Goal: Task Accomplishment & Management: Manage account settings

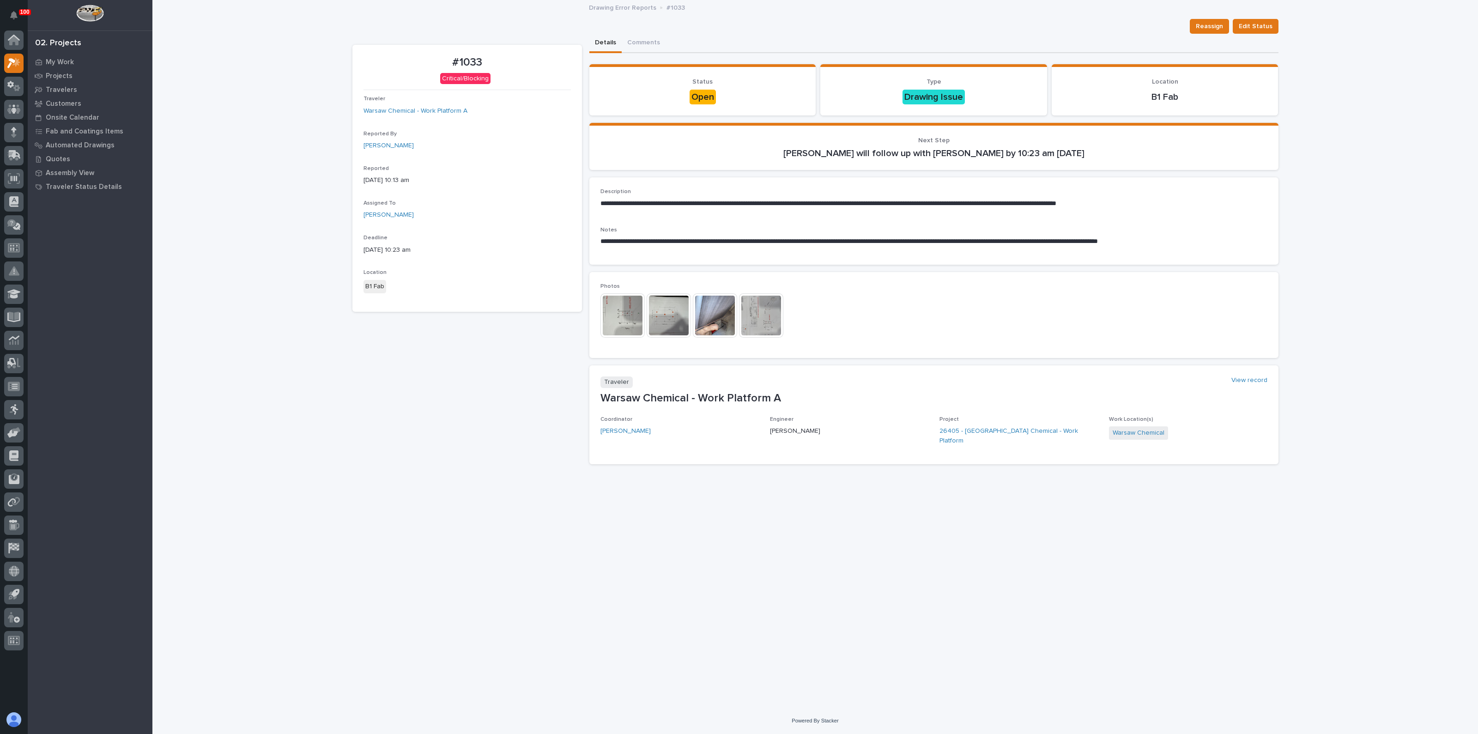
click at [633, 324] on img at bounding box center [623, 315] width 44 height 44
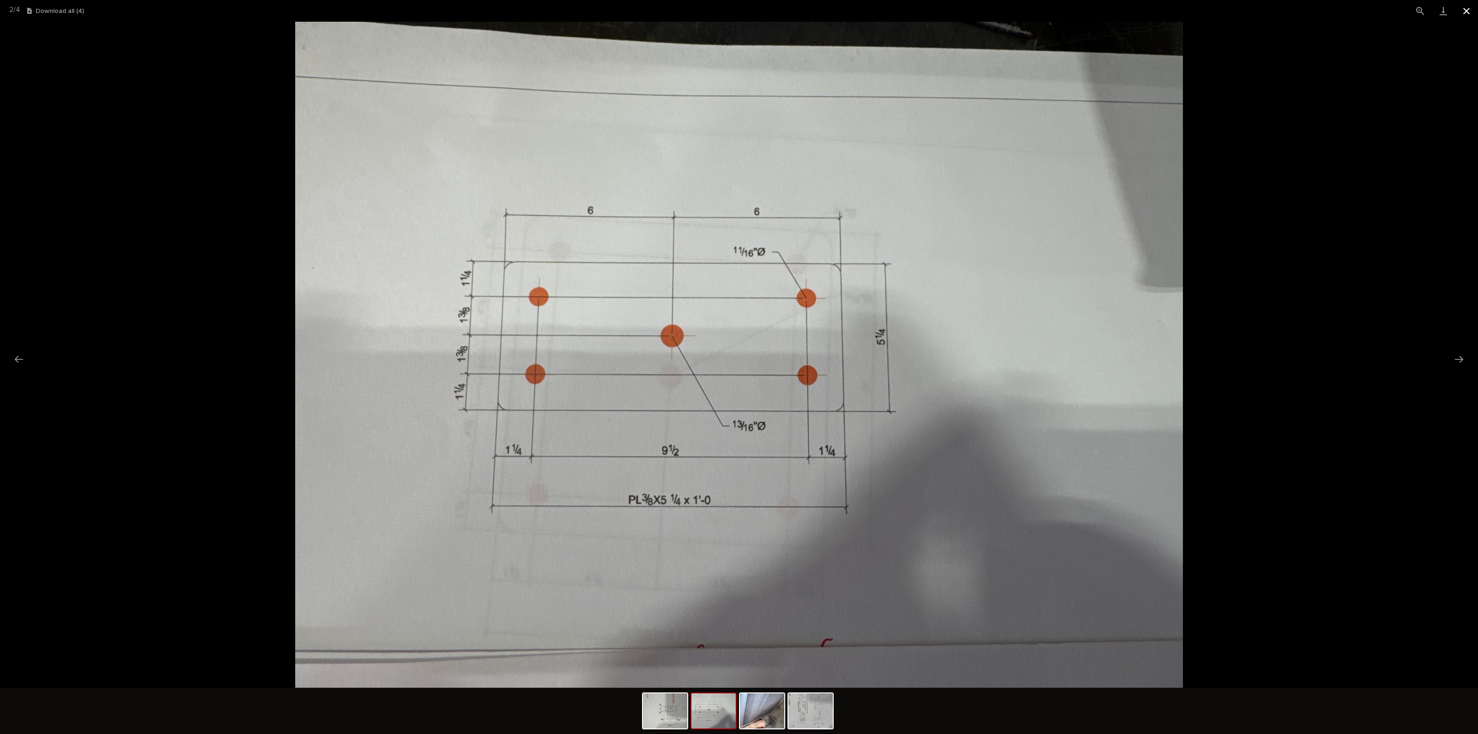
click at [1469, 15] on button "Close gallery" at bounding box center [1466, 11] width 23 height 22
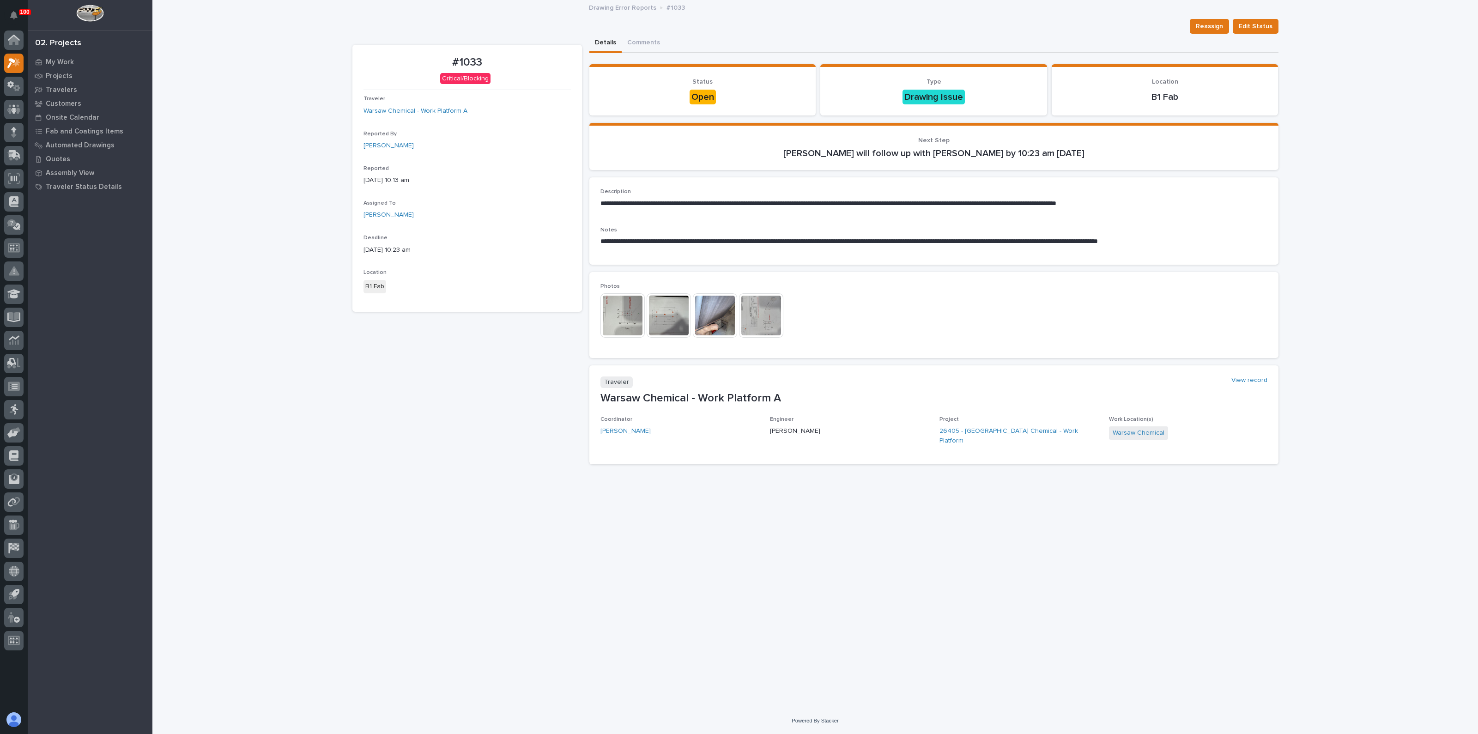
click at [991, 418] on p "Project" at bounding box center [1019, 419] width 158 height 6
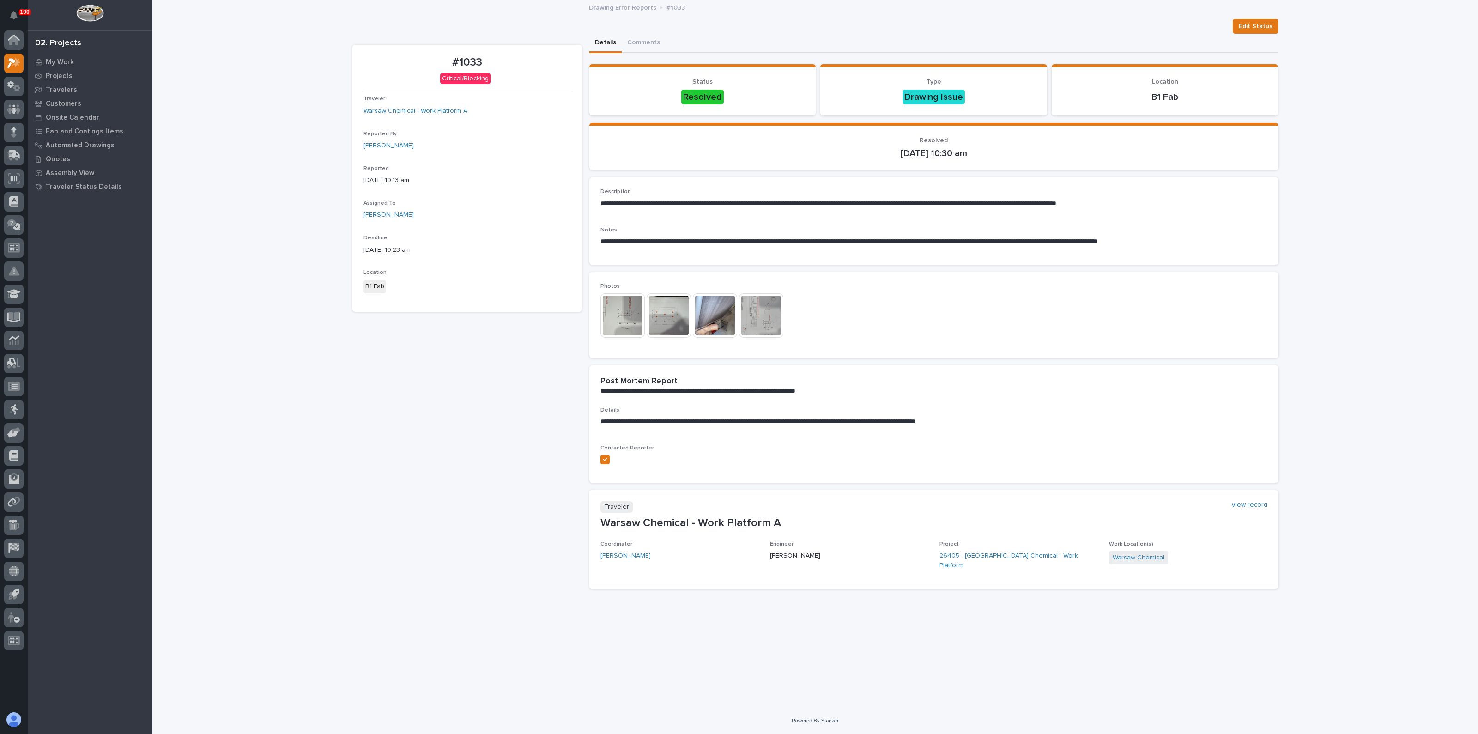
click at [504, 513] on div "#1033 Critical/Blocking Traveler Warsaw Chemical - Work Platform A Reported By …" at bounding box center [467, 321] width 230 height 552
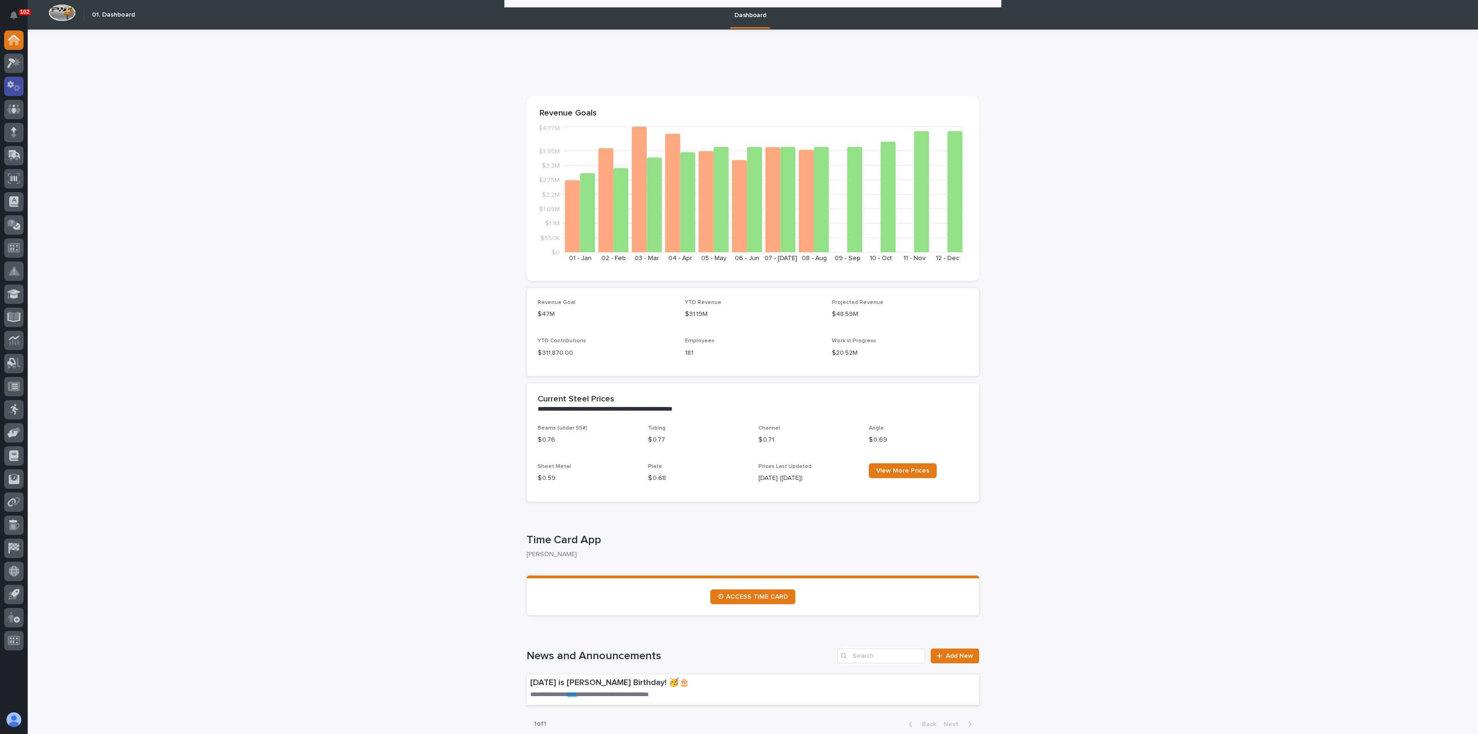
scroll to position [173, 0]
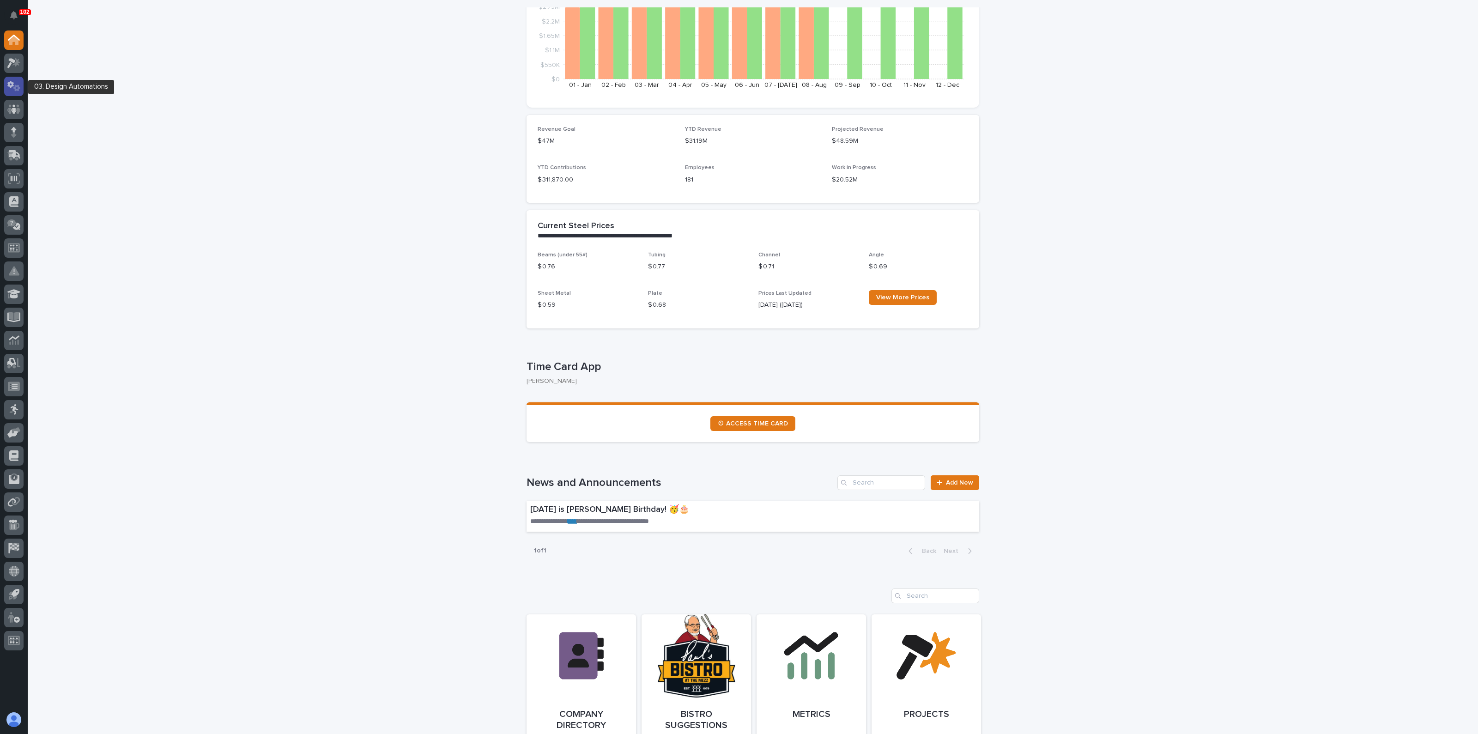
click at [15, 85] on icon at bounding box center [16, 88] width 7 height 6
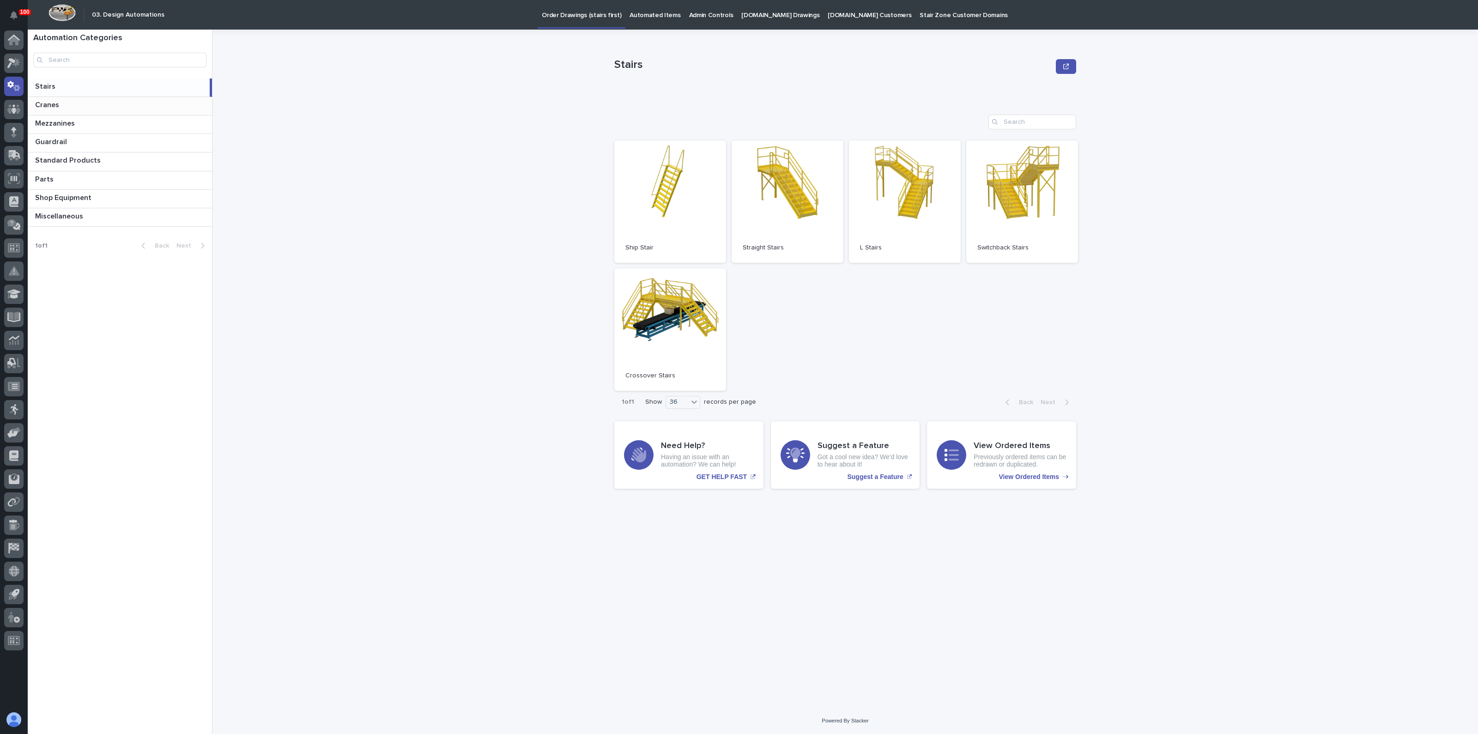
click at [60, 104] on p at bounding box center [121, 105] width 173 height 9
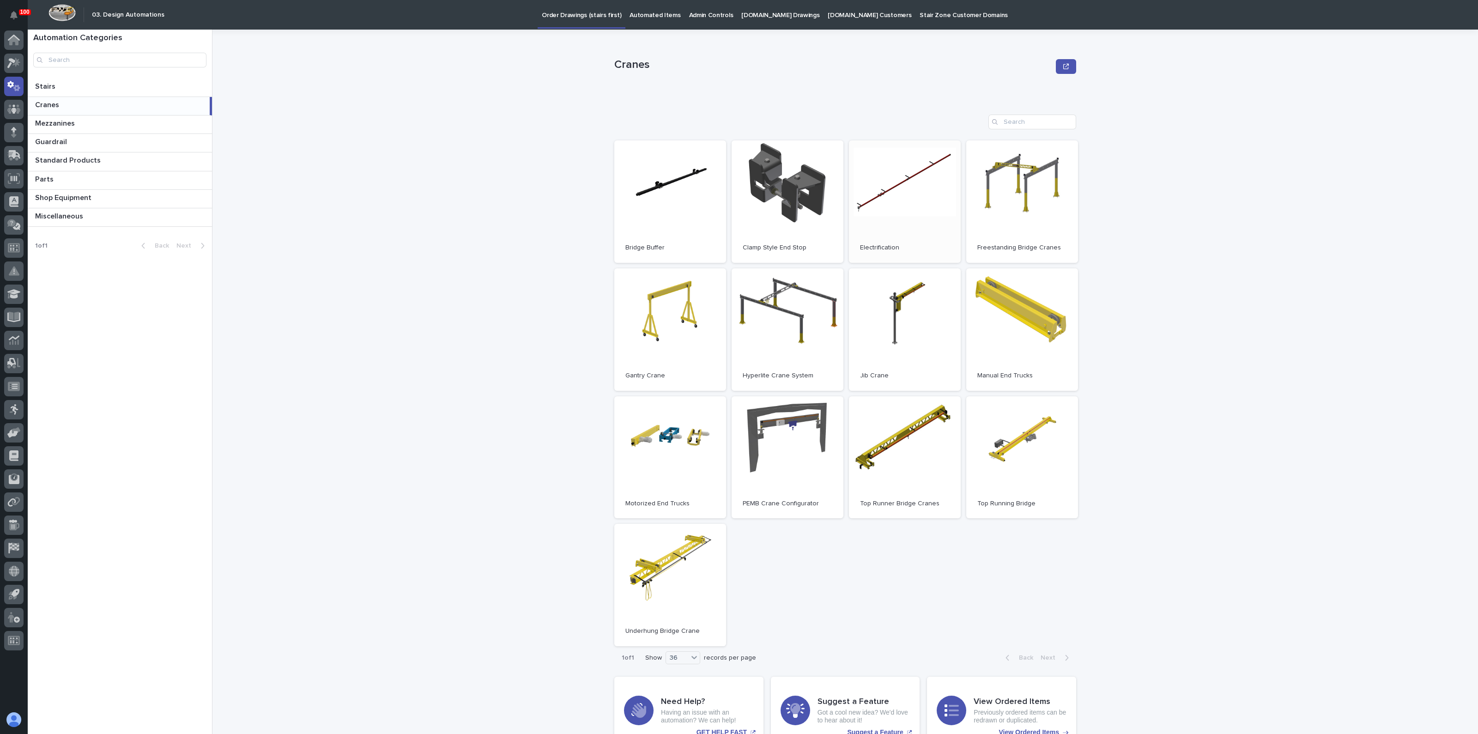
click at [912, 214] on link "Open" at bounding box center [905, 201] width 112 height 122
click at [12, 63] on icon at bounding box center [13, 63] width 13 height 11
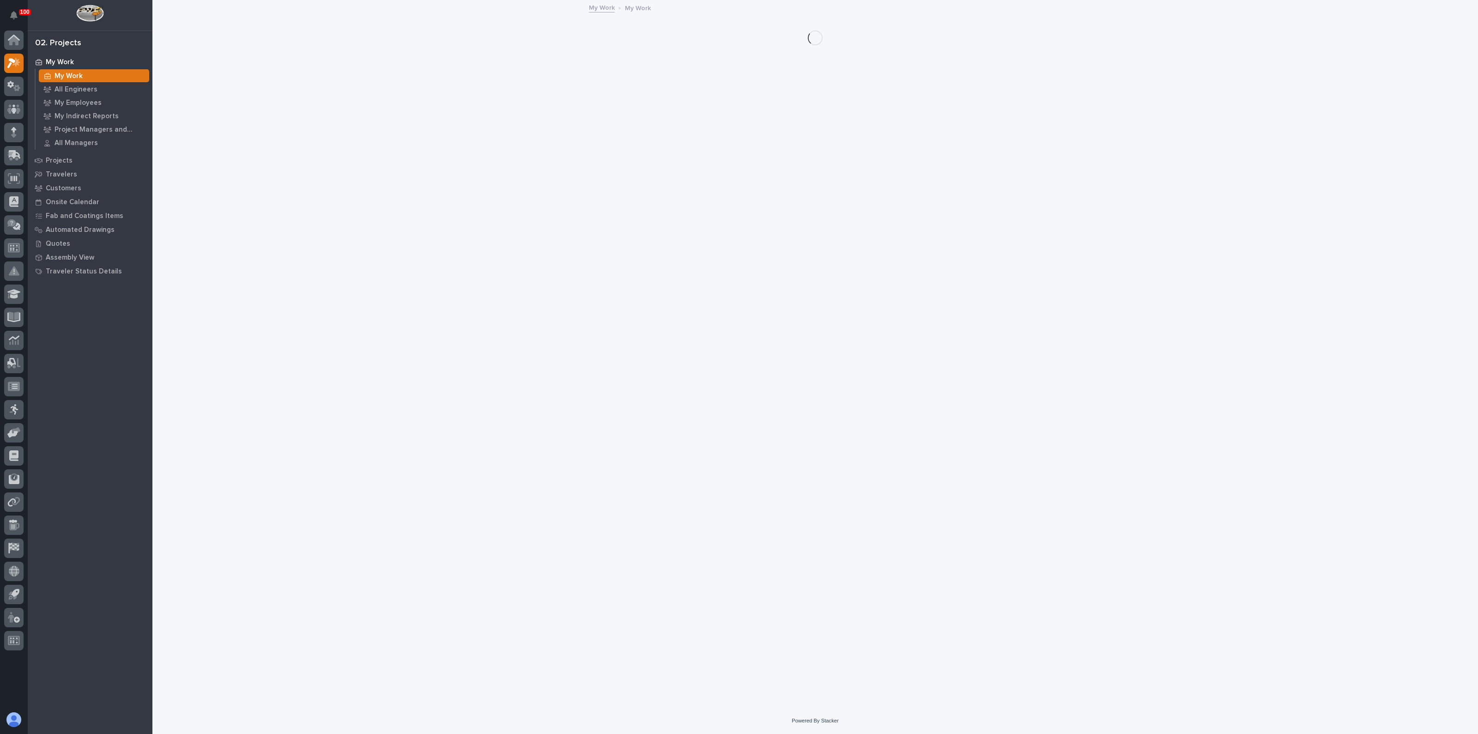
click at [65, 77] on p "My Work" at bounding box center [69, 76] width 28 height 8
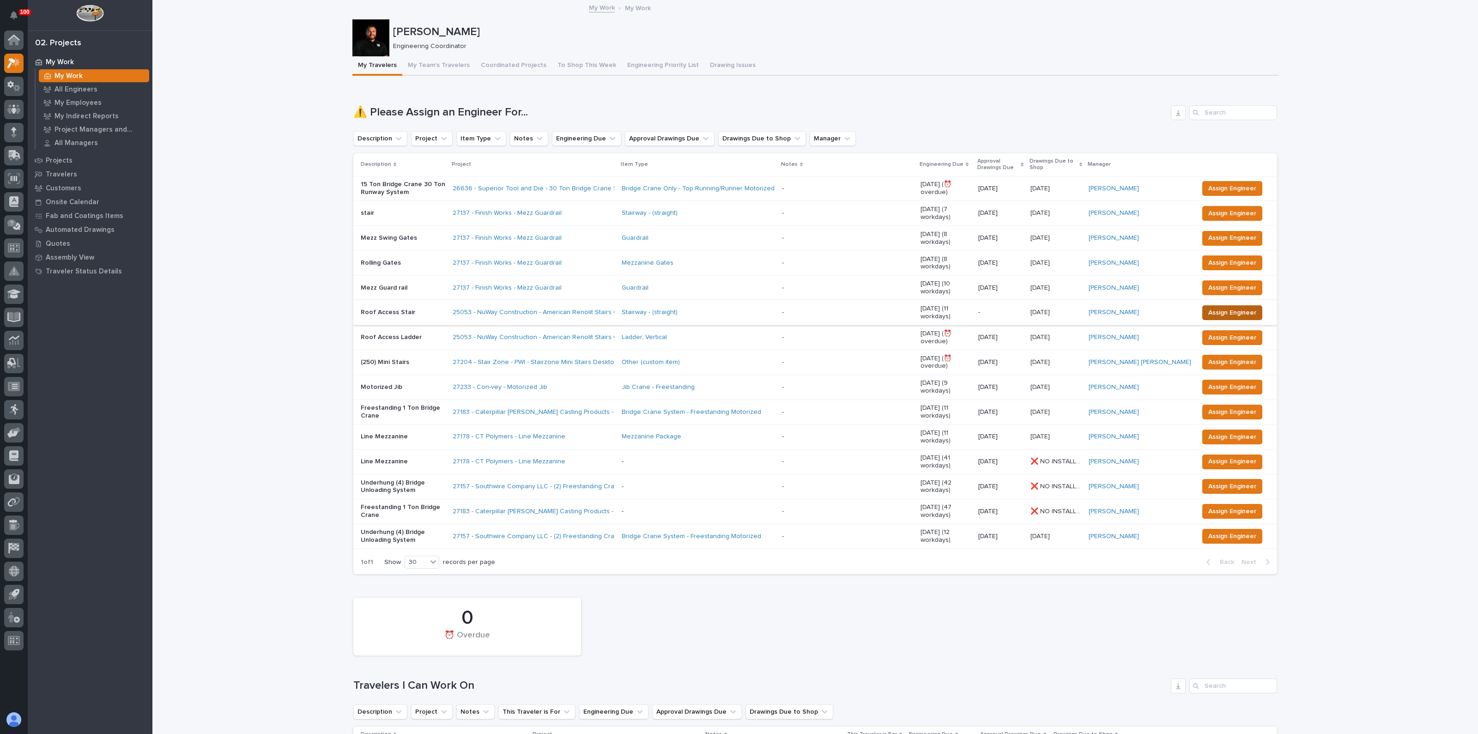
click at [1219, 307] on span "Assign Engineer" at bounding box center [1233, 312] width 48 height 11
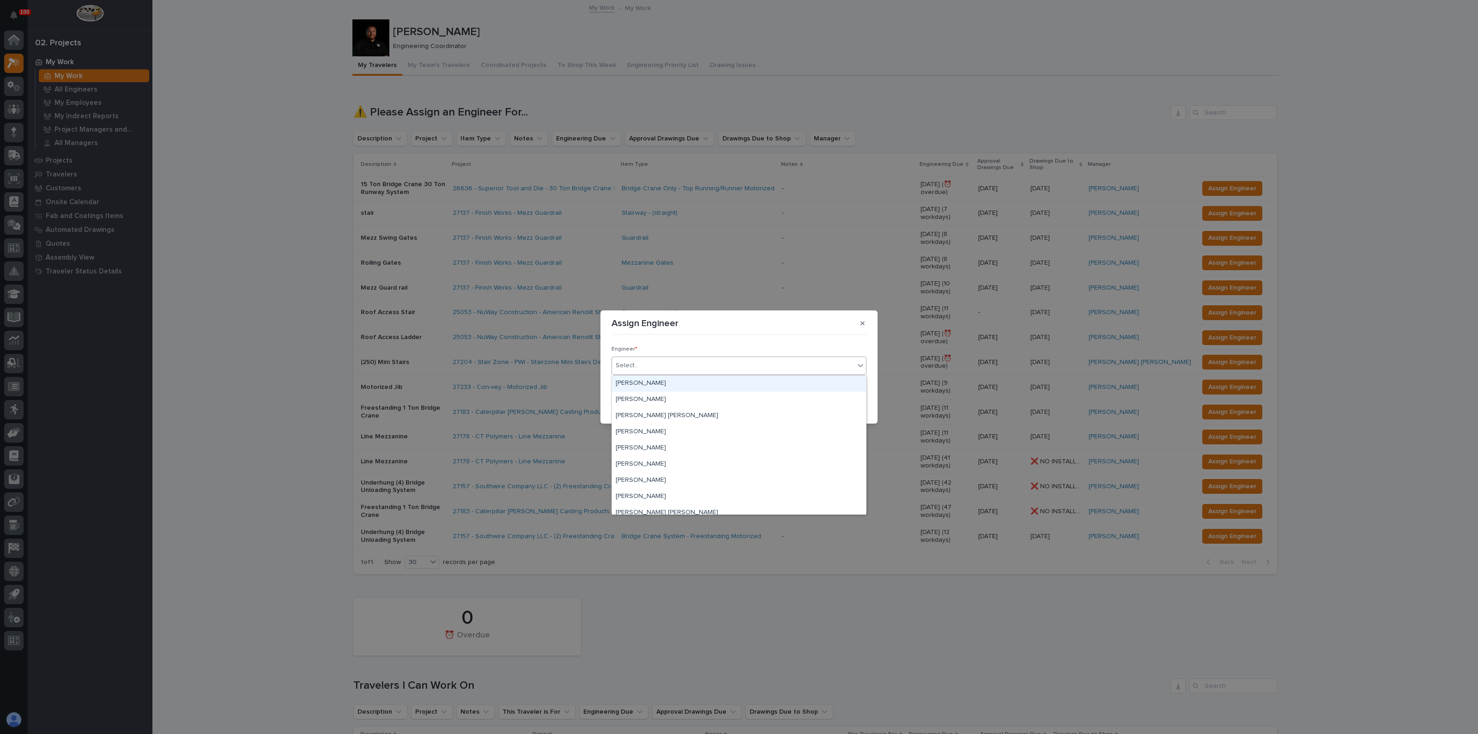
click at [656, 365] on div "Select..." at bounding box center [733, 365] width 243 height 15
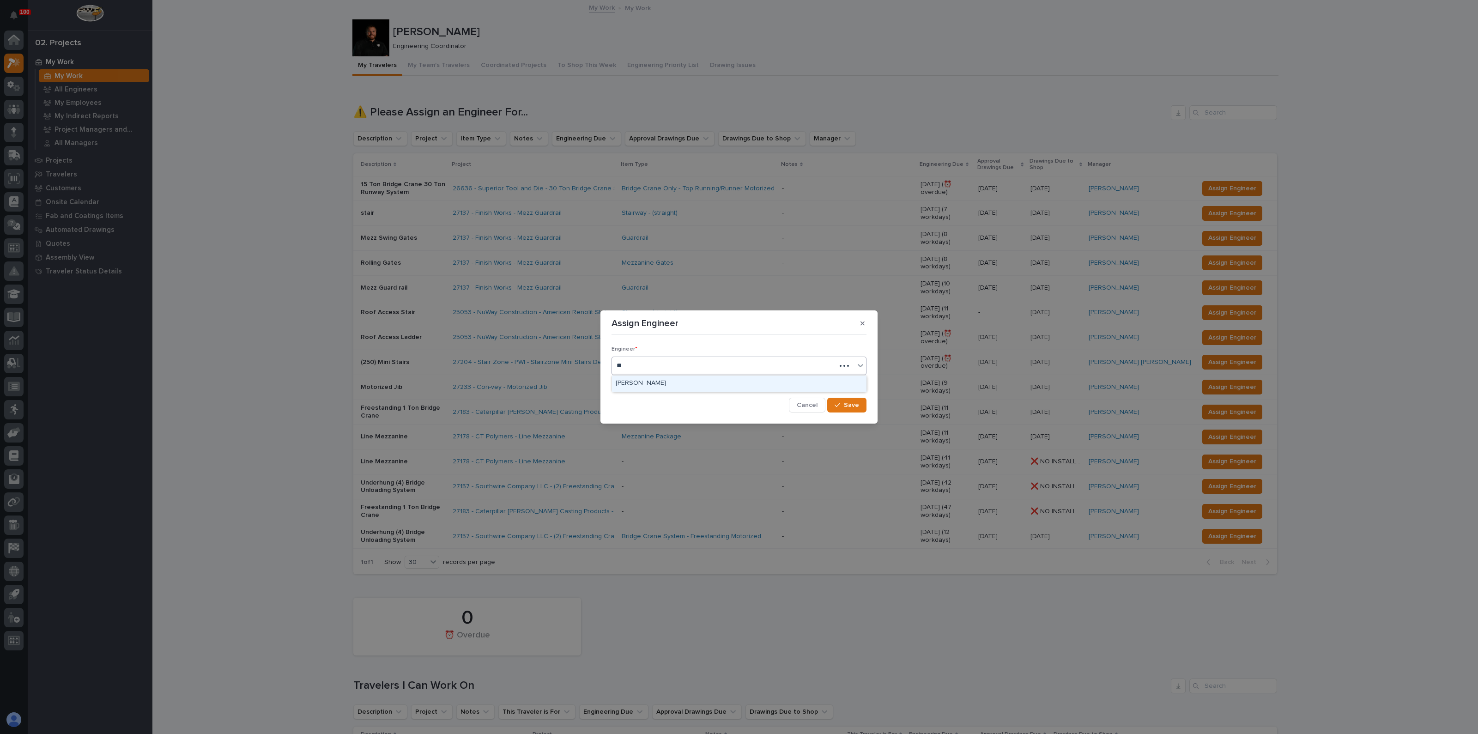
type input "*"
type input "*******"
click at [843, 405] on div "button" at bounding box center [839, 405] width 9 height 6
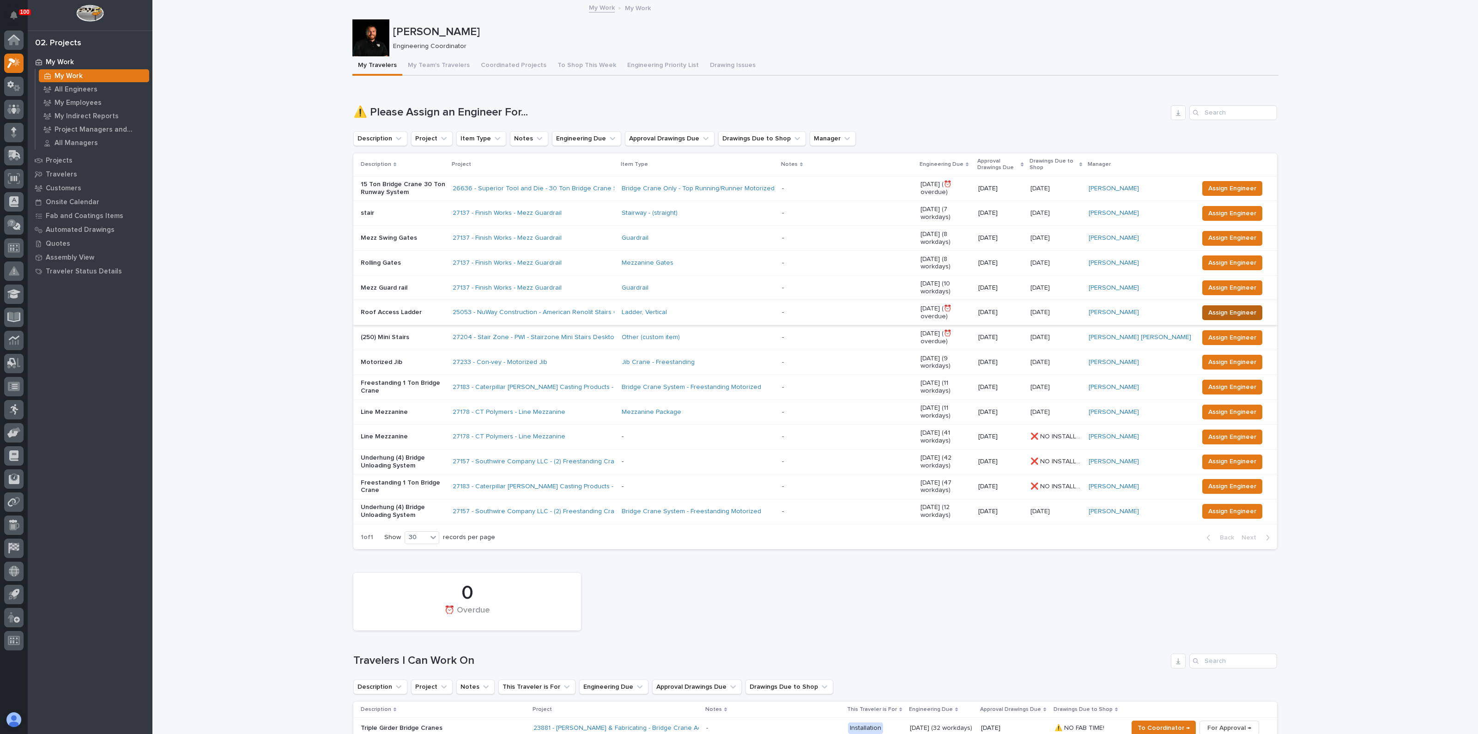
click at [1227, 307] on span "Assign Engineer" at bounding box center [1233, 312] width 48 height 11
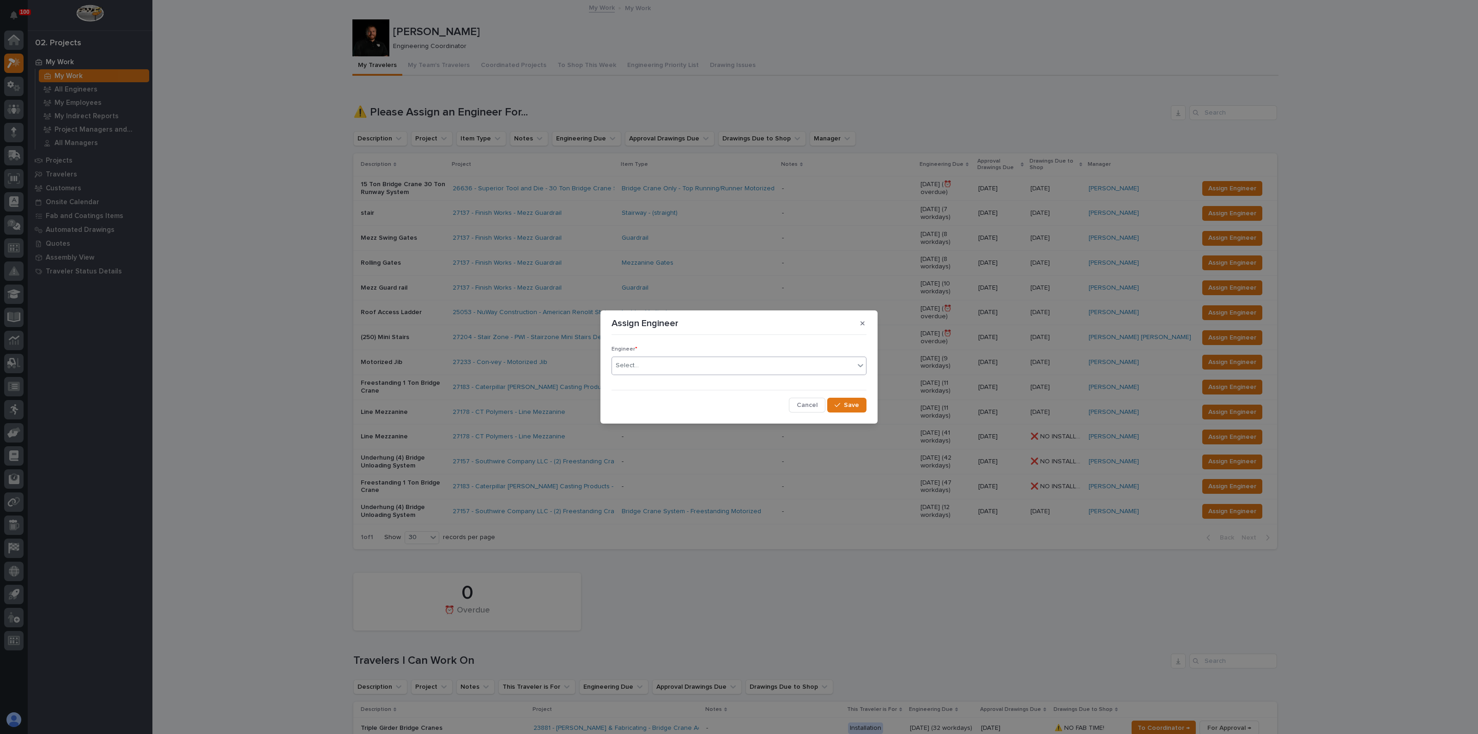
click at [652, 368] on div "Select..." at bounding box center [733, 365] width 243 height 15
type input "*******"
click at [863, 403] on button "Save" at bounding box center [846, 405] width 39 height 15
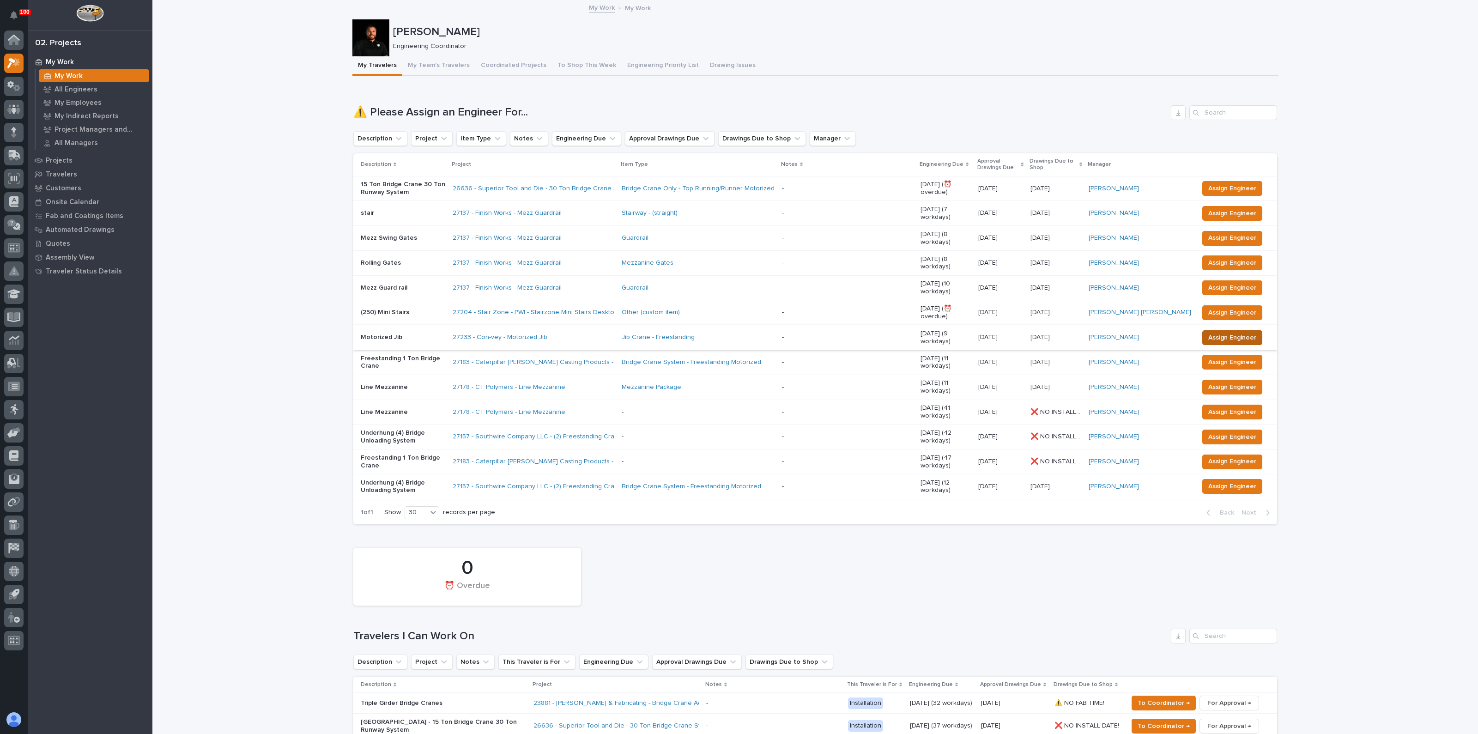
click at [1209, 332] on span "Assign Engineer" at bounding box center [1233, 337] width 48 height 11
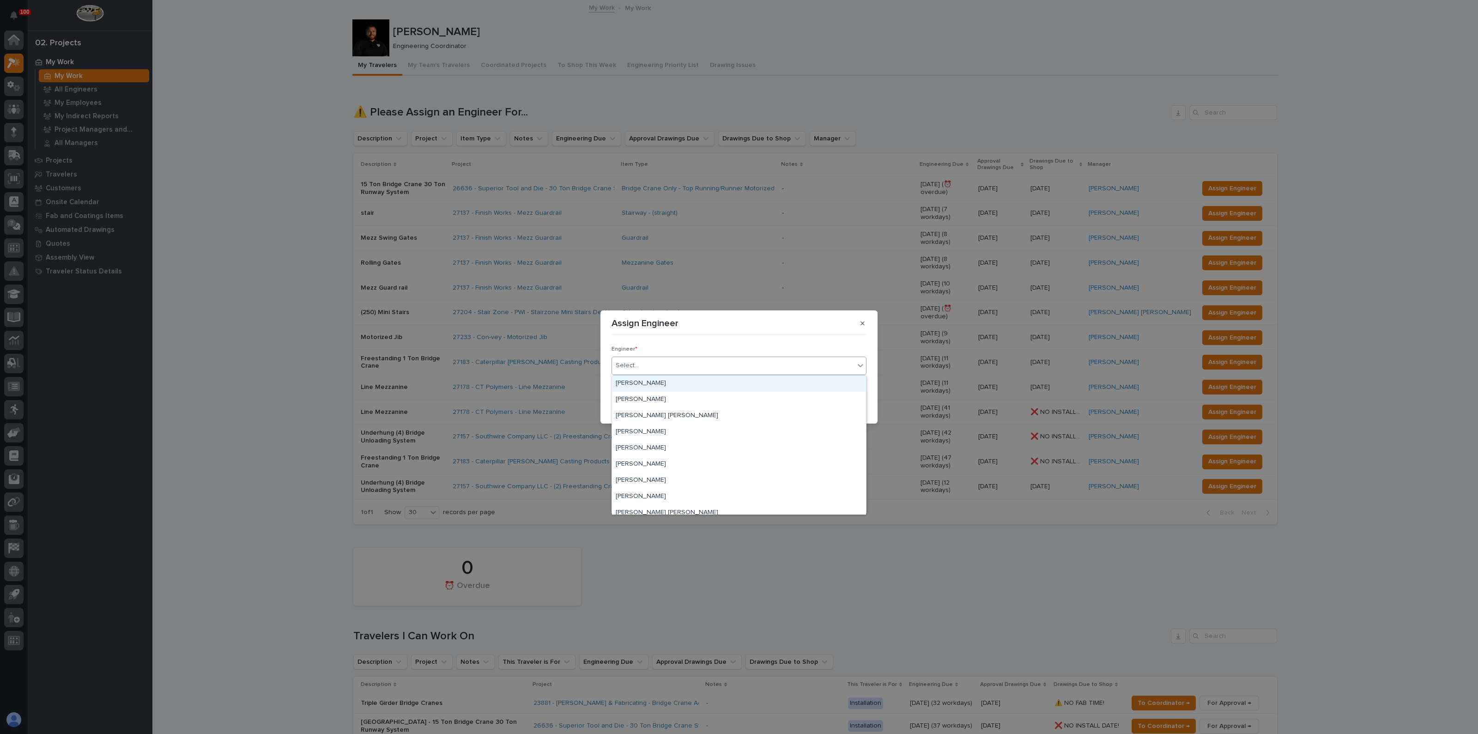
click at [650, 371] on div "Select..." at bounding box center [733, 365] width 243 height 15
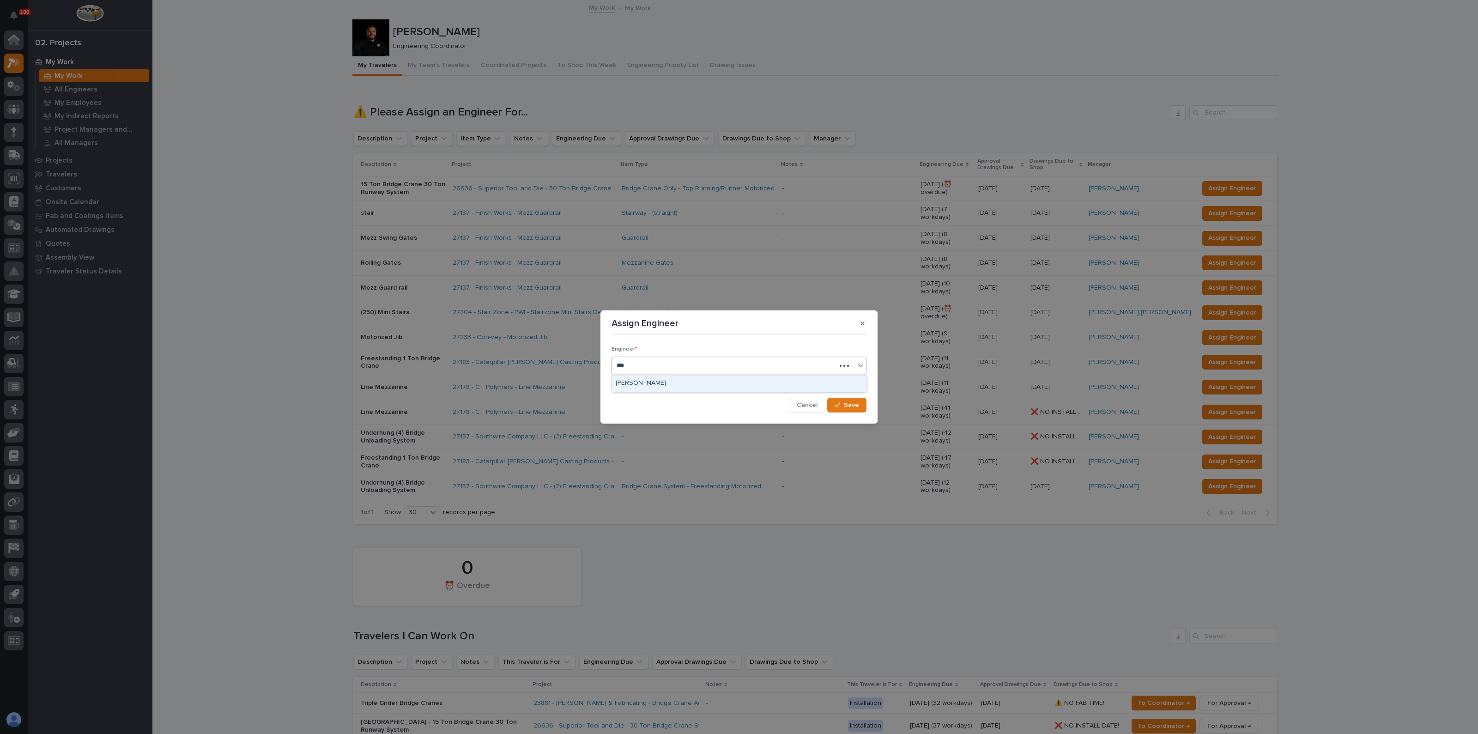
type input "****"
click at [641, 381] on div "Darren Miller" at bounding box center [739, 384] width 254 height 16
click at [852, 401] on span "Save" at bounding box center [851, 405] width 15 height 8
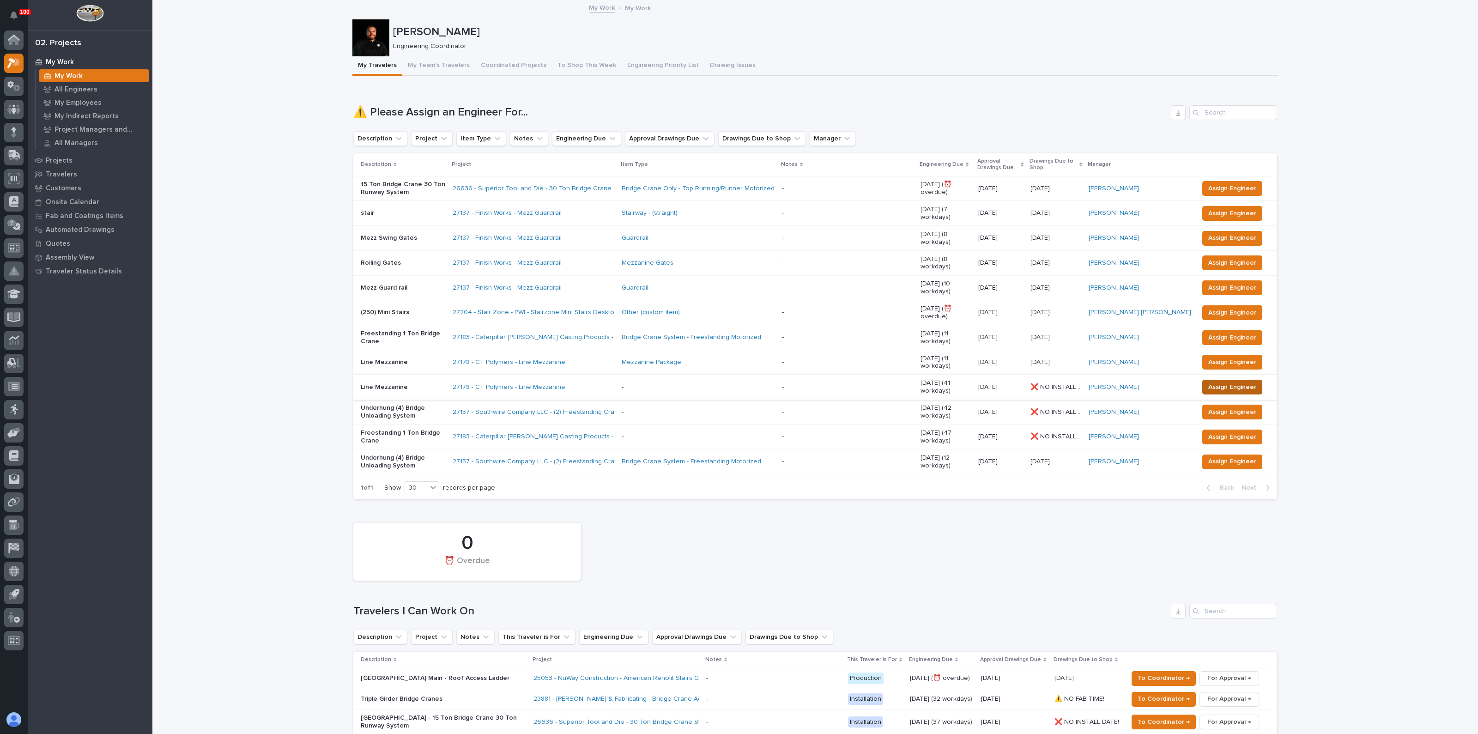
click at [1210, 382] on span "Assign Engineer" at bounding box center [1233, 387] width 48 height 11
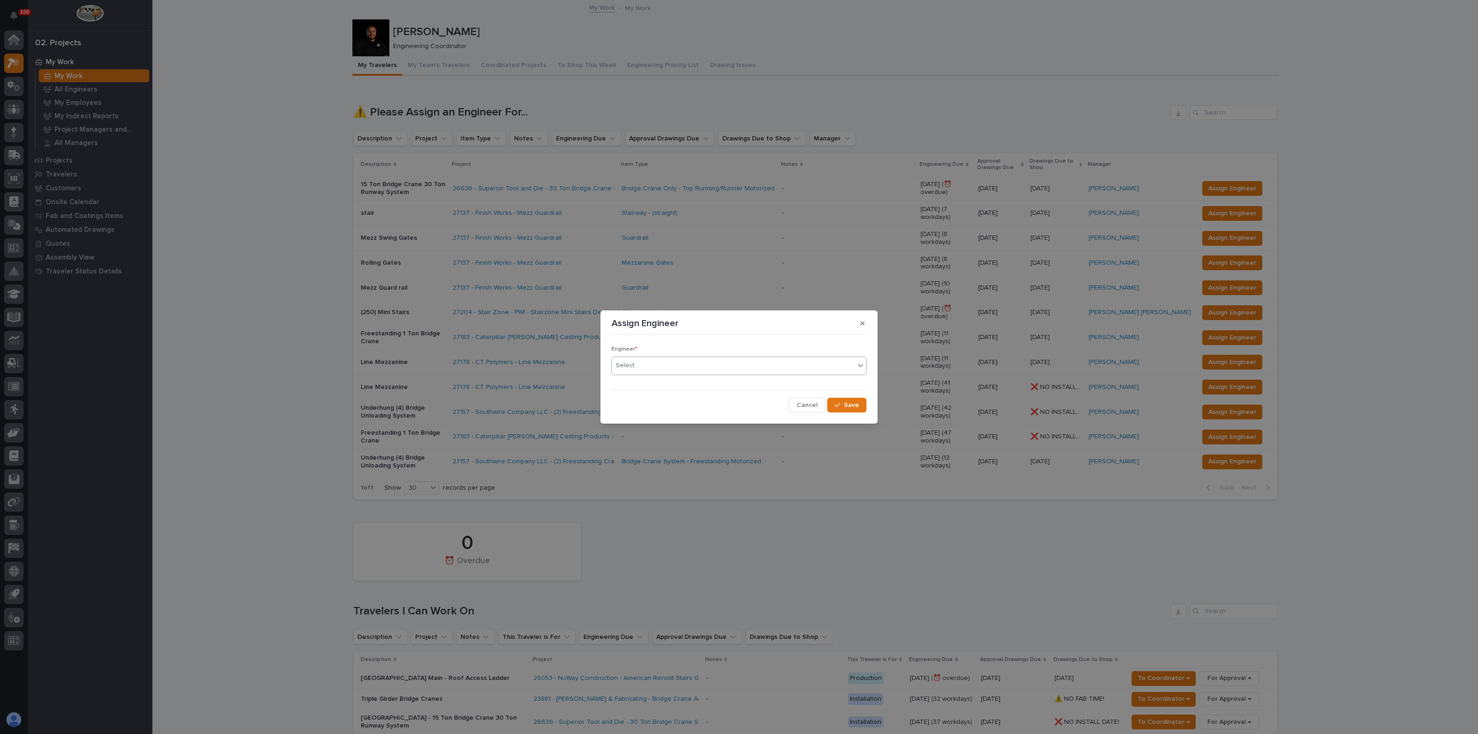
click at [705, 366] on div "Select..." at bounding box center [733, 365] width 243 height 15
type input "*****"
click at [647, 383] on div "[PERSON_NAME]" at bounding box center [739, 384] width 254 height 16
click at [859, 407] on span "Save" at bounding box center [851, 405] width 15 height 8
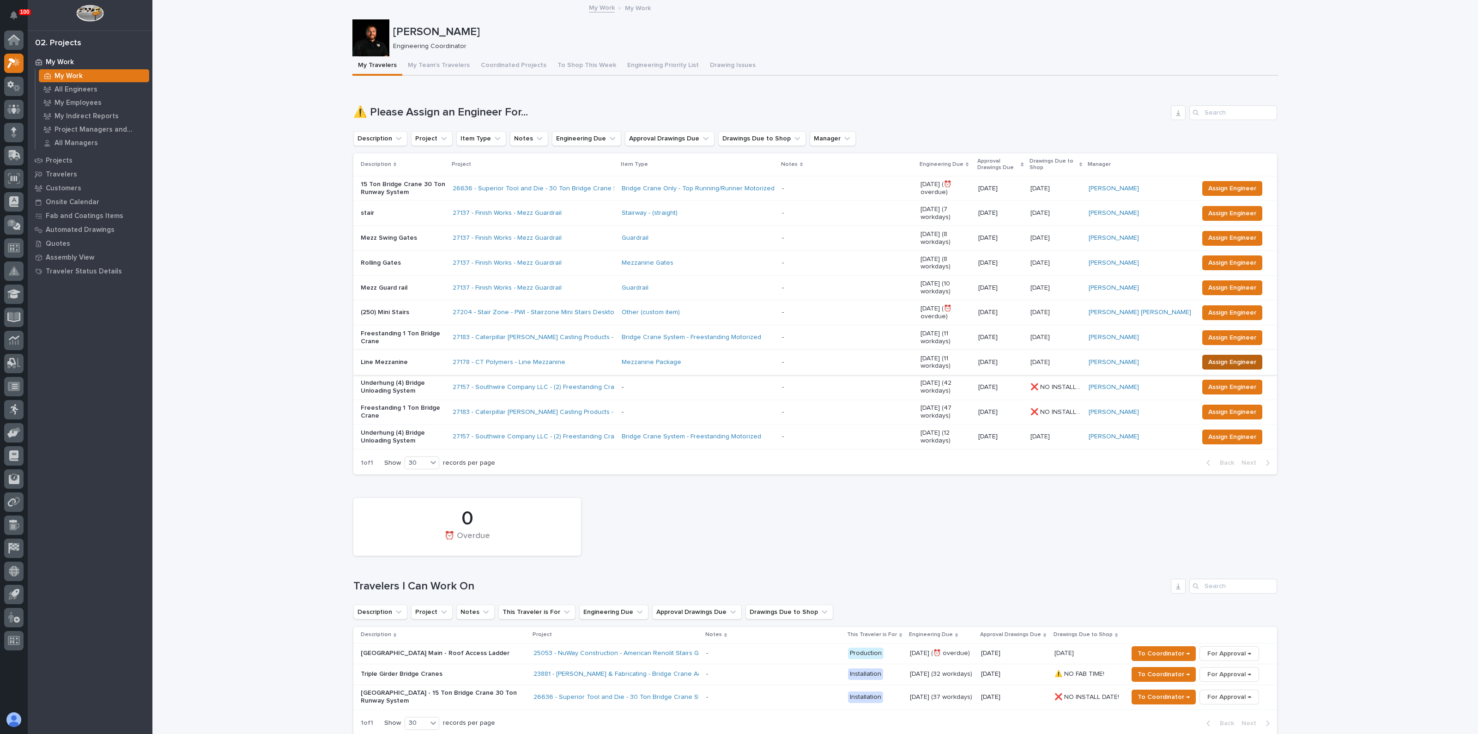
click at [1219, 357] on span "Assign Engineer" at bounding box center [1233, 362] width 48 height 11
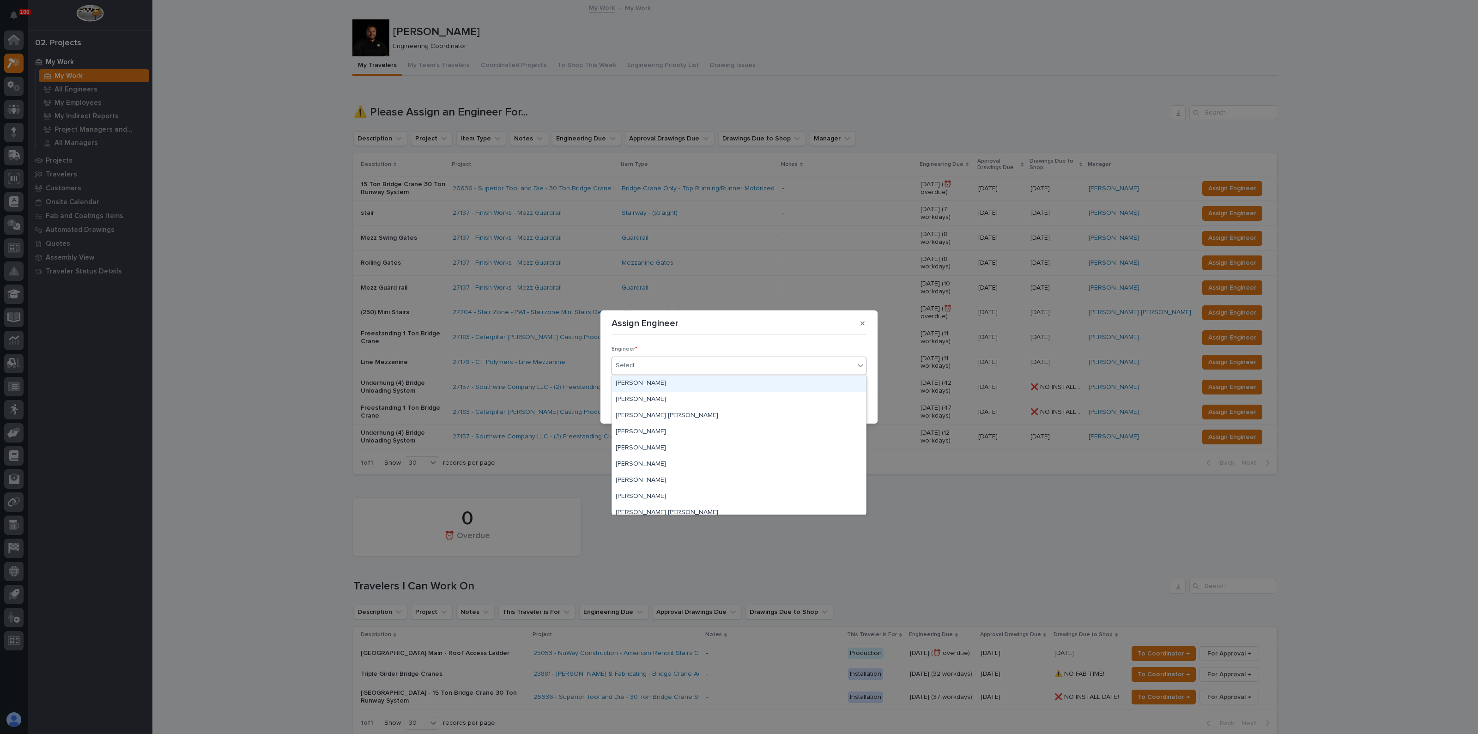
click at [660, 368] on div "Select..." at bounding box center [733, 365] width 243 height 15
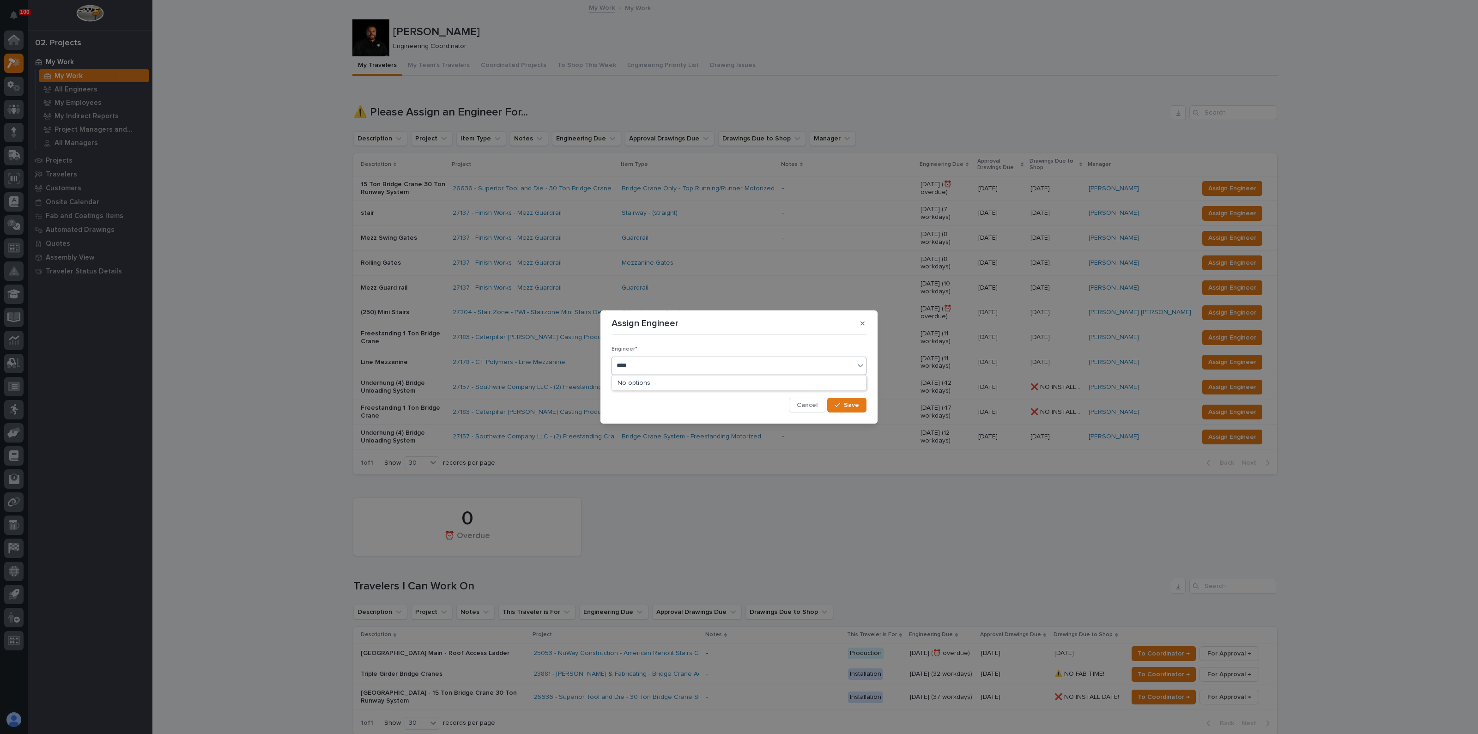
type input "***"
drag, startPoint x: 616, startPoint y: 398, endPoint x: 875, endPoint y: 412, distance: 259.1
click at [632, 401] on div "[PERSON_NAME]" at bounding box center [739, 400] width 254 height 16
click at [865, 403] on button "Save" at bounding box center [846, 405] width 39 height 15
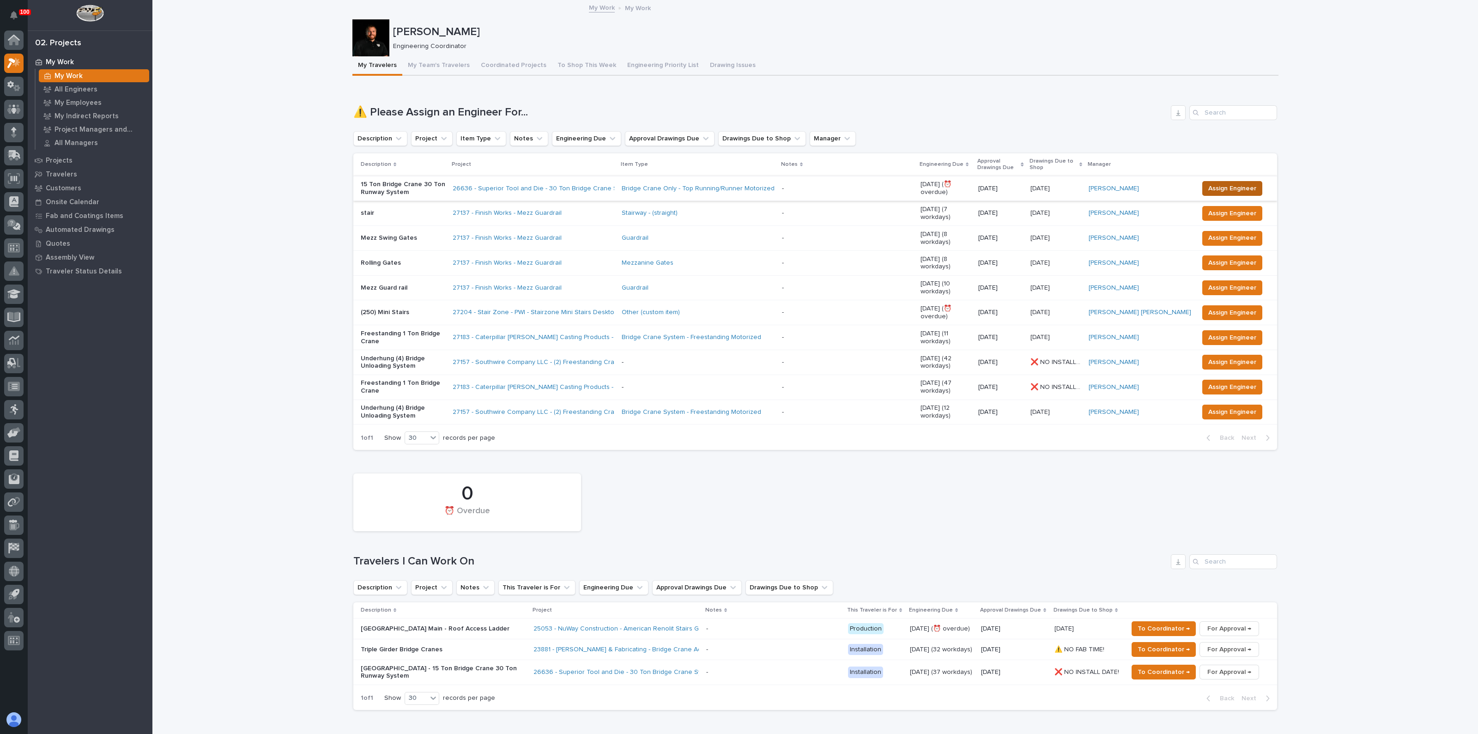
click at [1221, 186] on span "Assign Engineer" at bounding box center [1233, 188] width 48 height 11
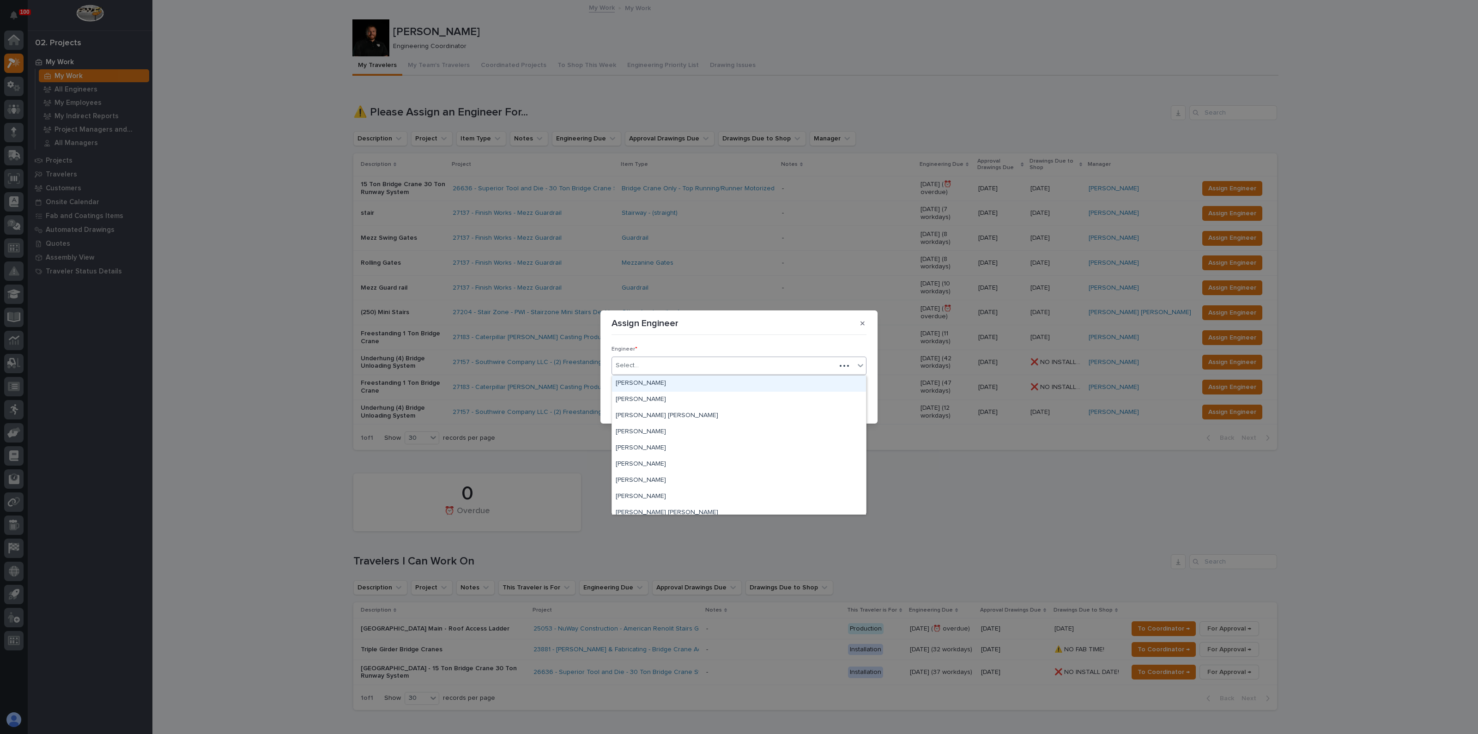
click at [675, 364] on div "Select..." at bounding box center [724, 365] width 224 height 15
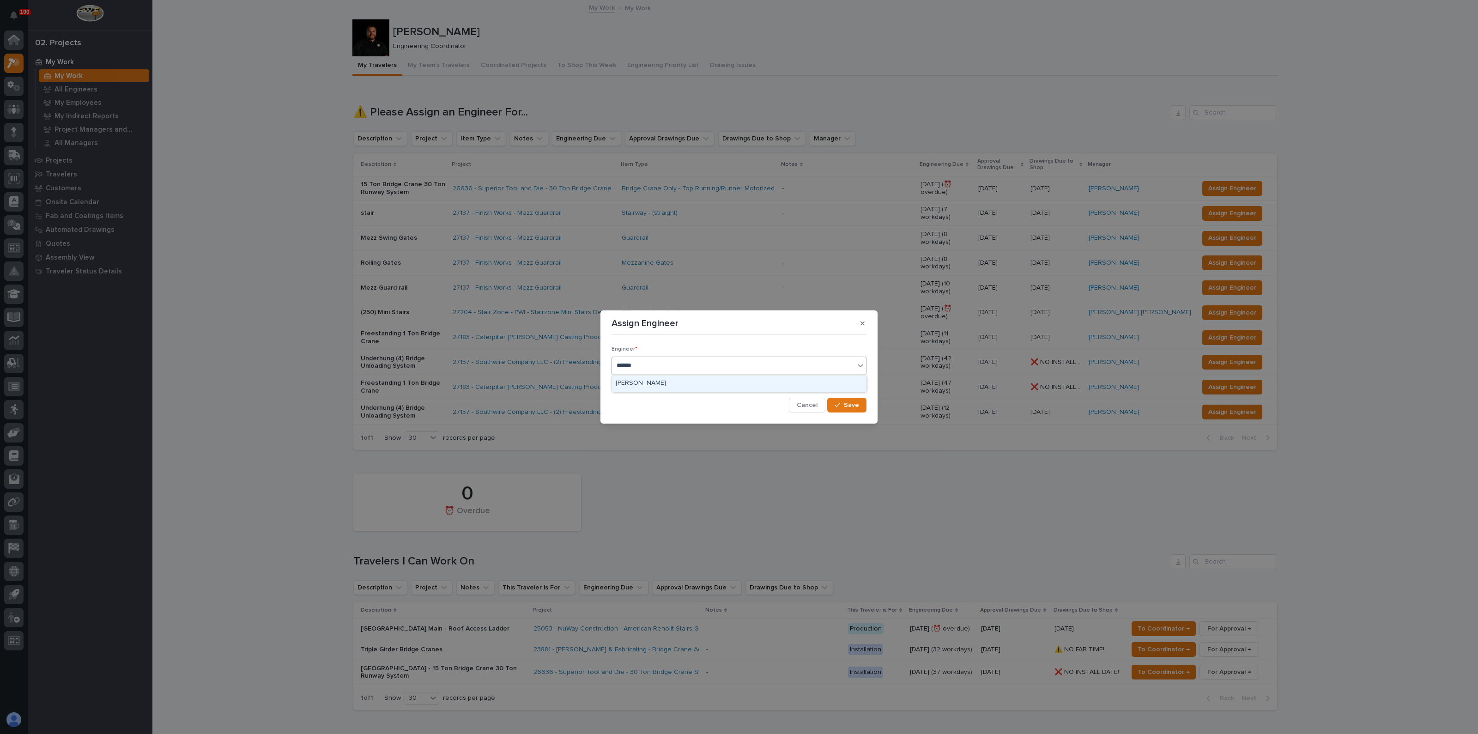
type input "*******"
click at [842, 407] on div "button" at bounding box center [839, 405] width 9 height 6
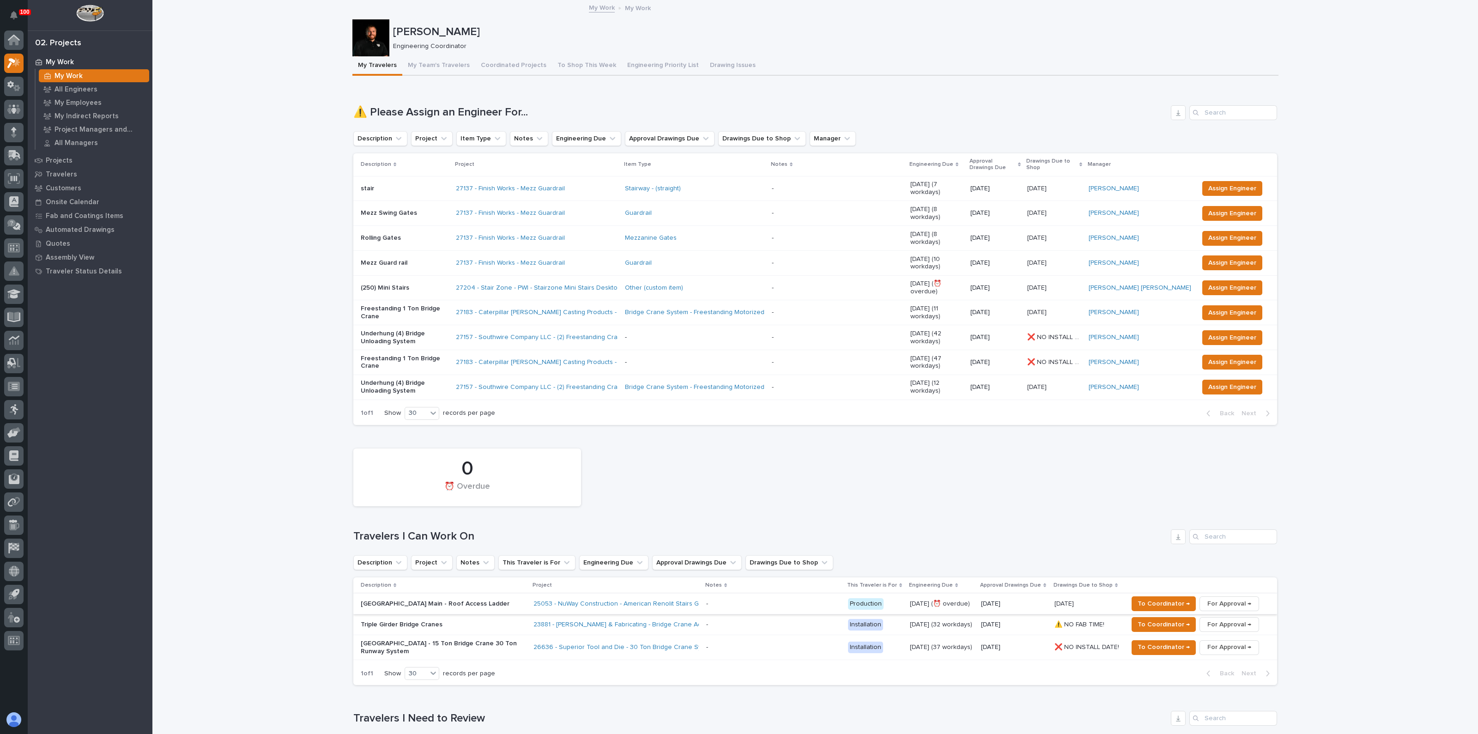
click at [1222, 598] on span "For Approval →" at bounding box center [1230, 603] width 44 height 11
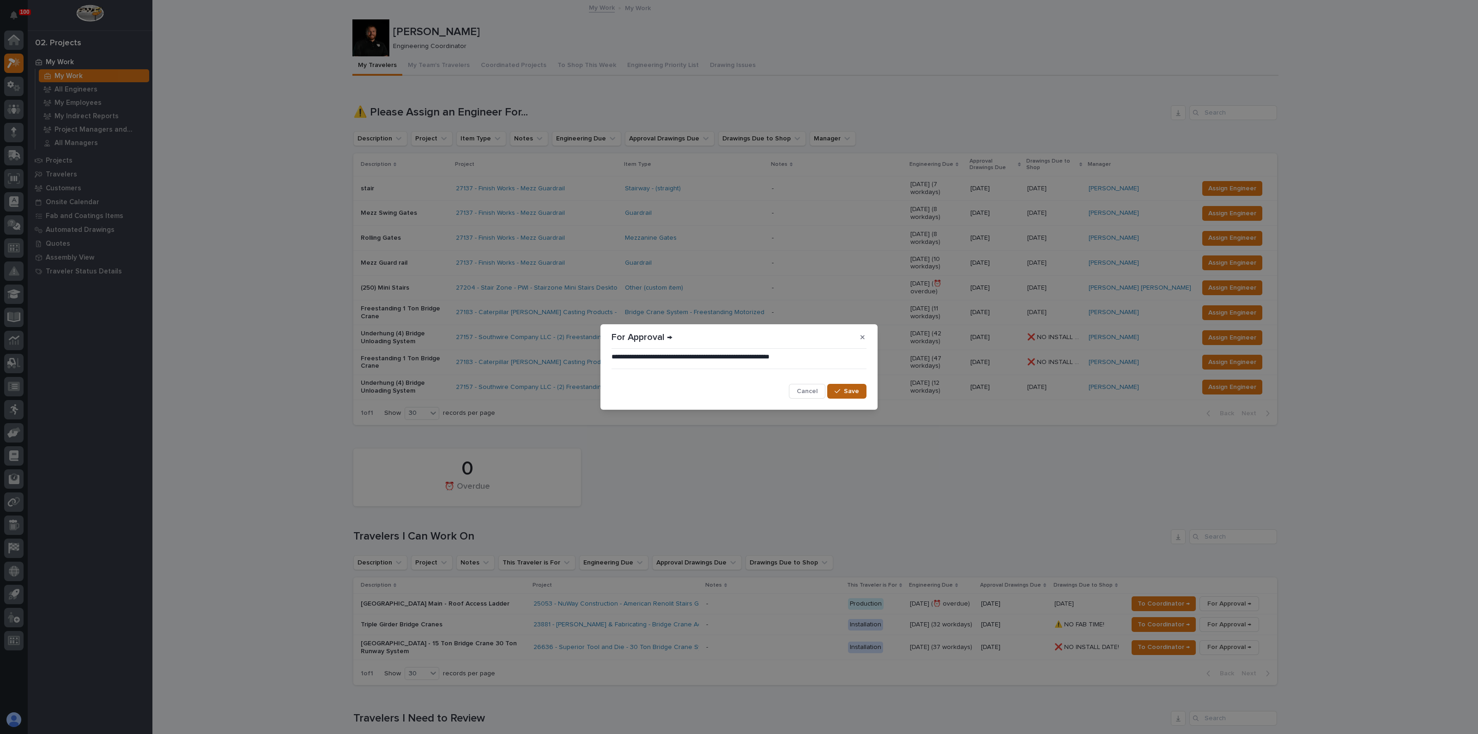
click at [855, 392] on span "Save" at bounding box center [851, 391] width 15 height 8
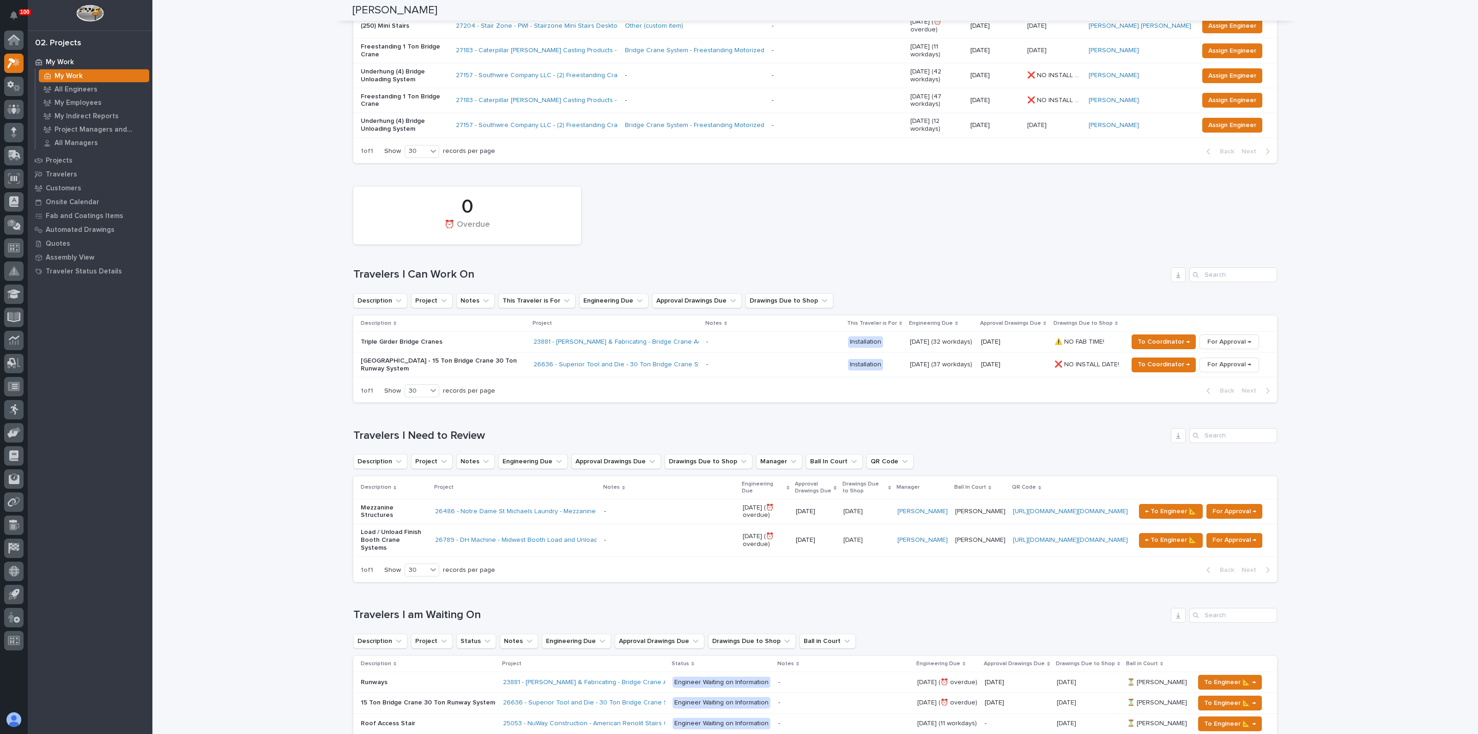
scroll to position [404, 0]
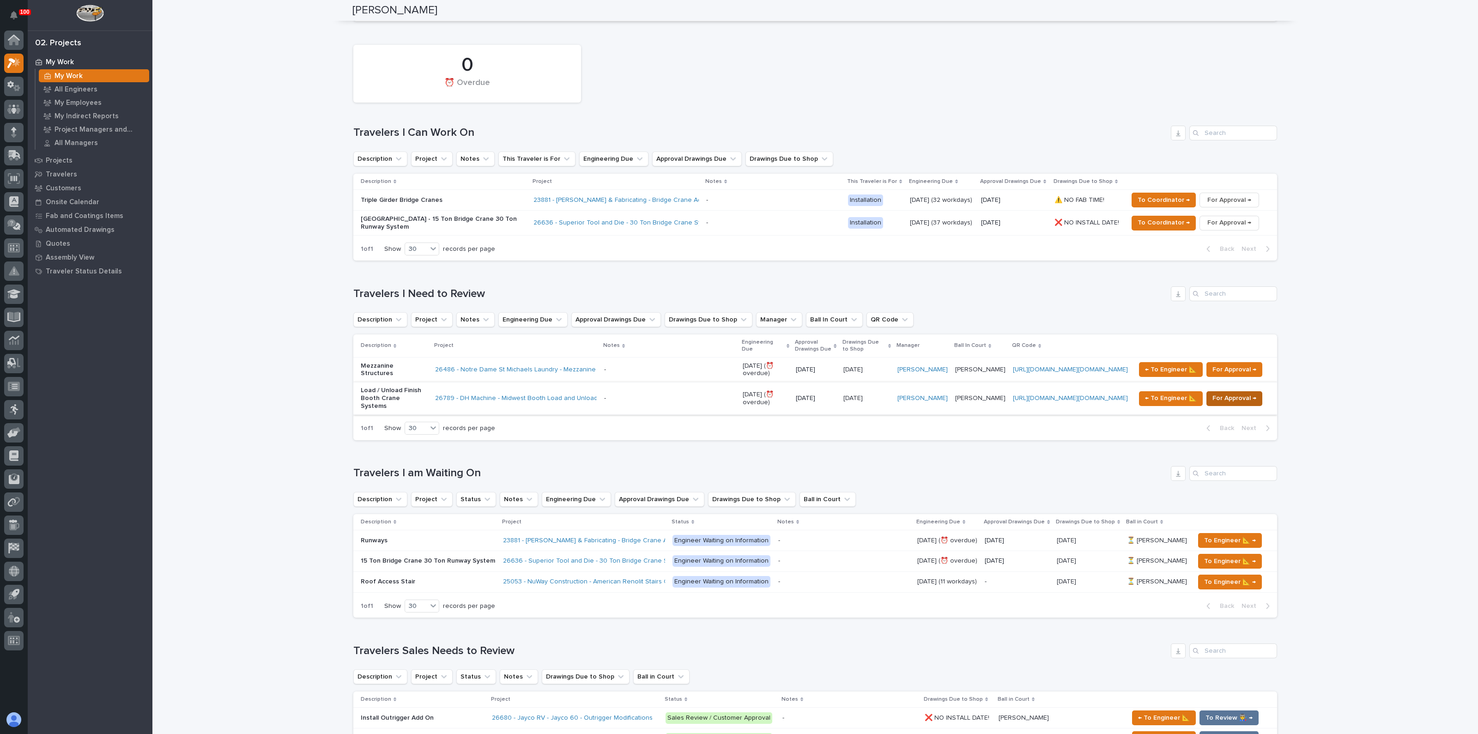
click at [1225, 393] on span "For Approval →" at bounding box center [1235, 398] width 44 height 11
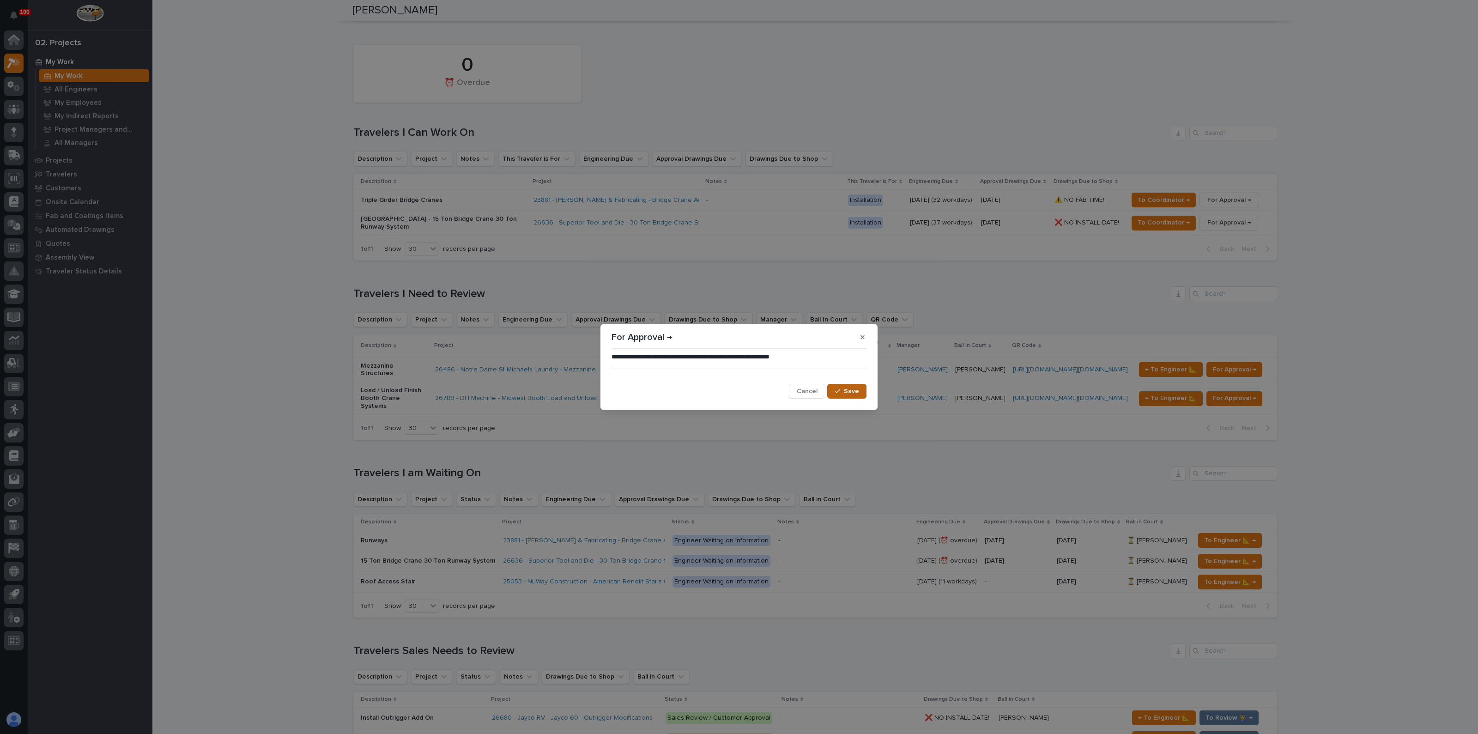
click at [847, 394] on span "Save" at bounding box center [851, 391] width 15 height 8
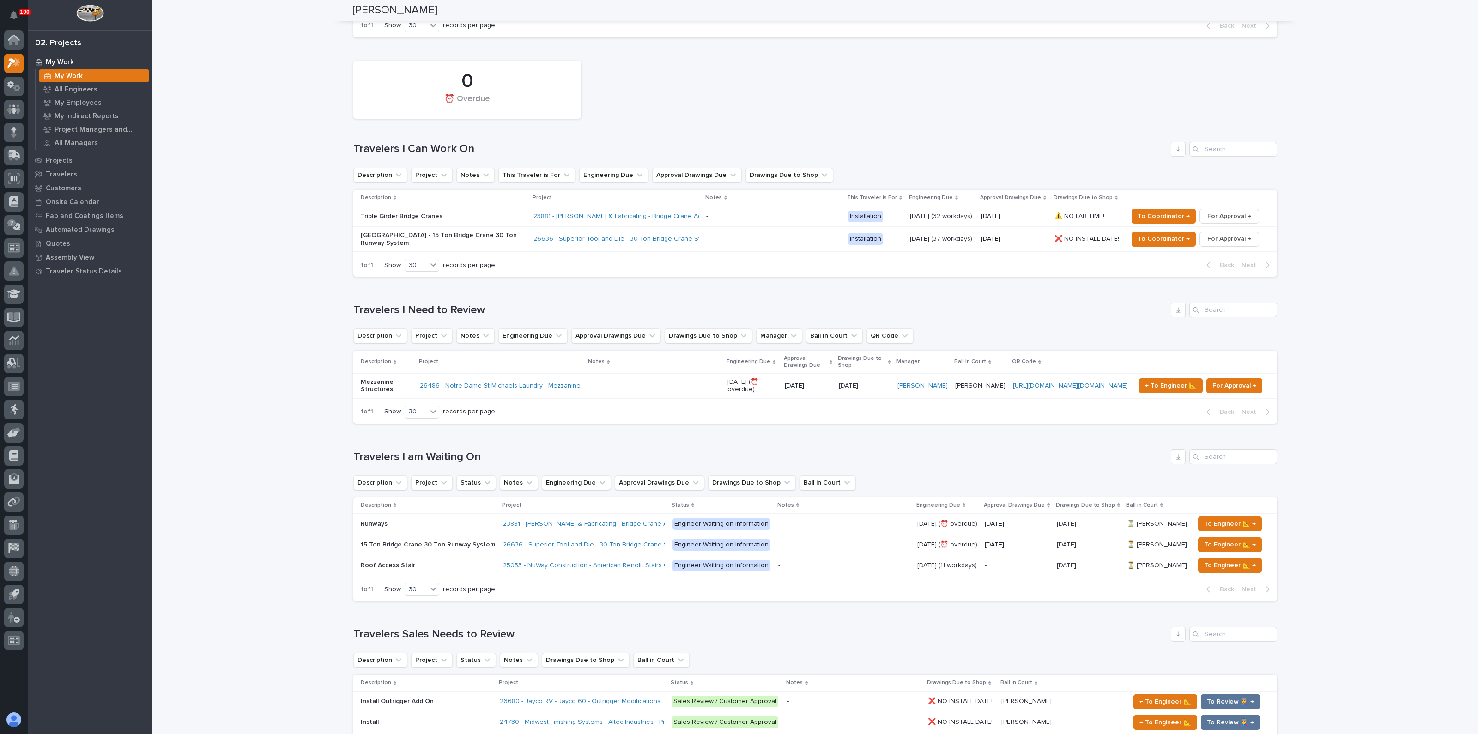
scroll to position [398, 0]
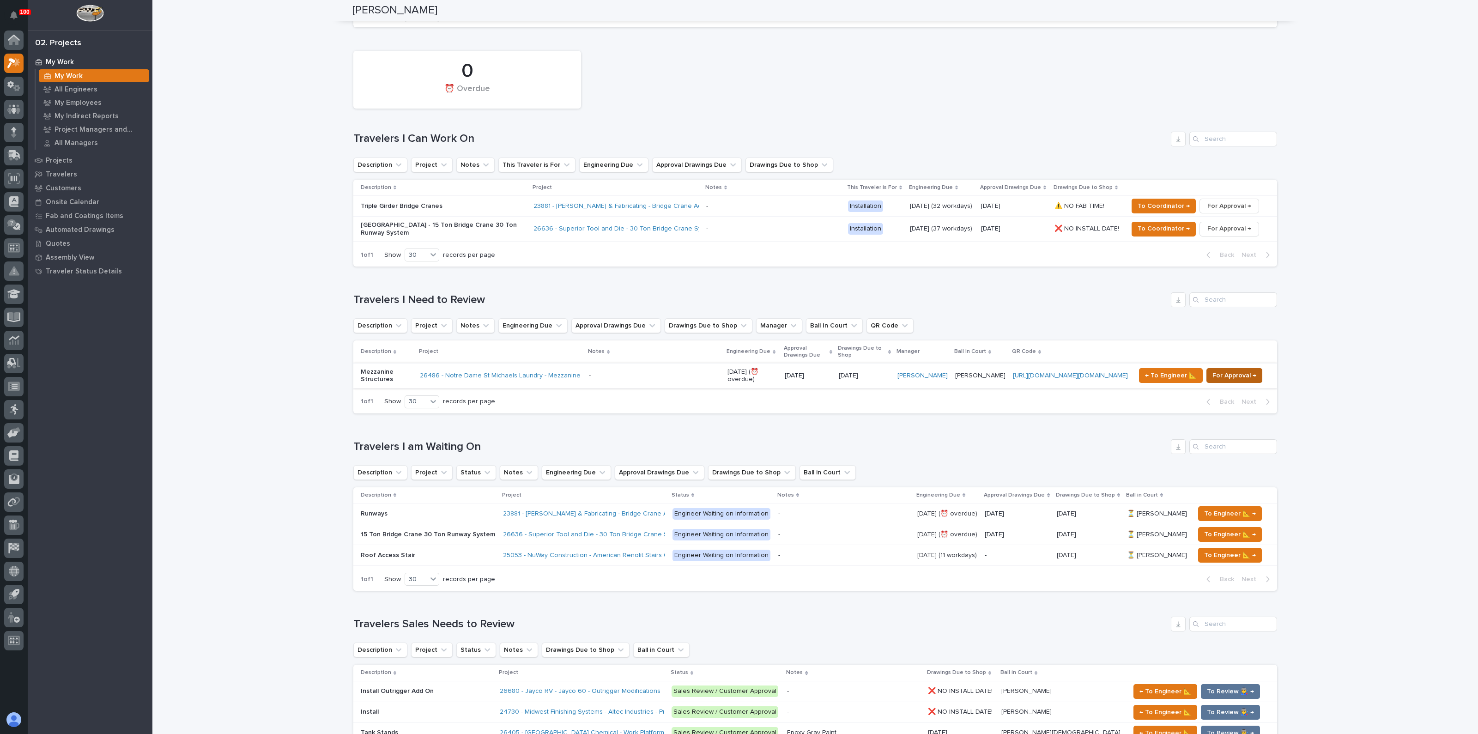
click at [1216, 370] on span "For Approval →" at bounding box center [1235, 375] width 44 height 11
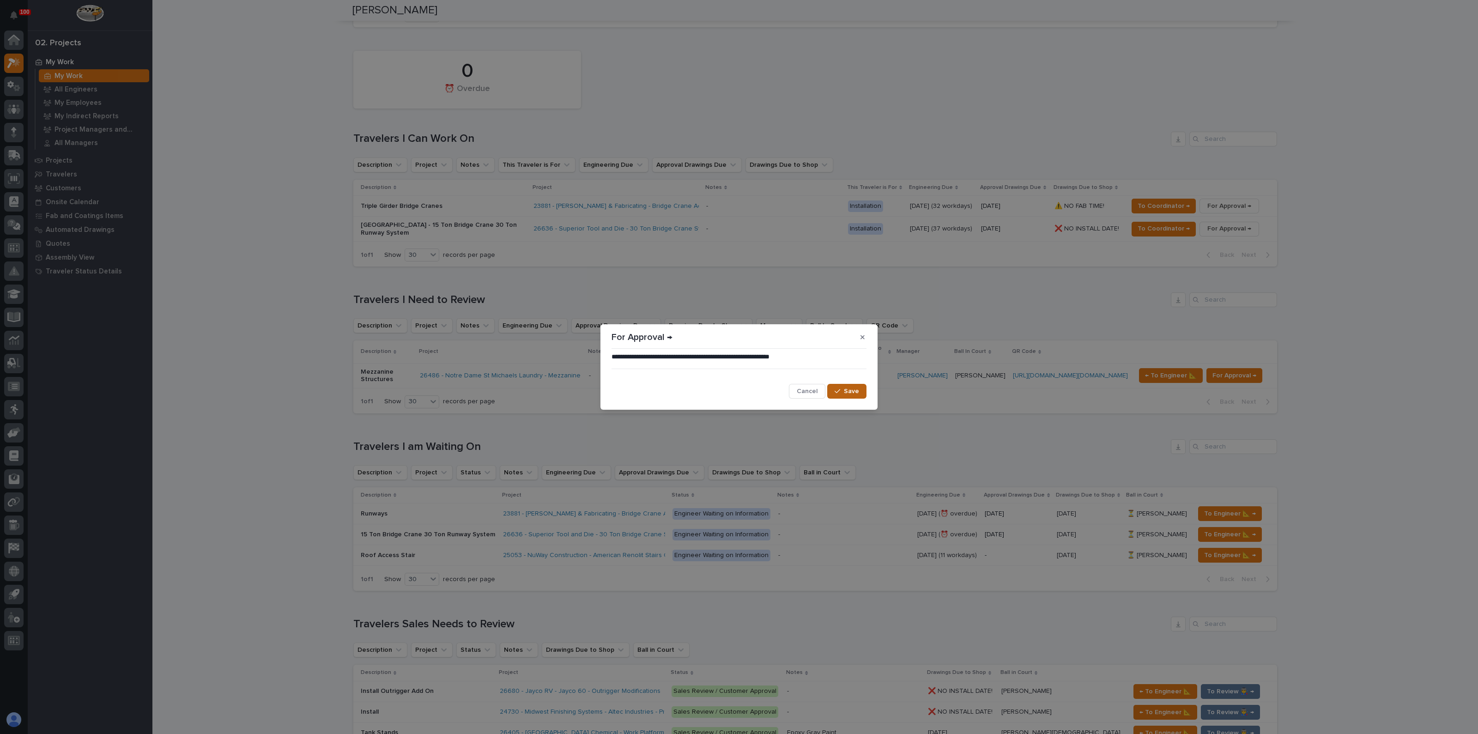
click at [843, 386] on button "Save" at bounding box center [846, 391] width 39 height 15
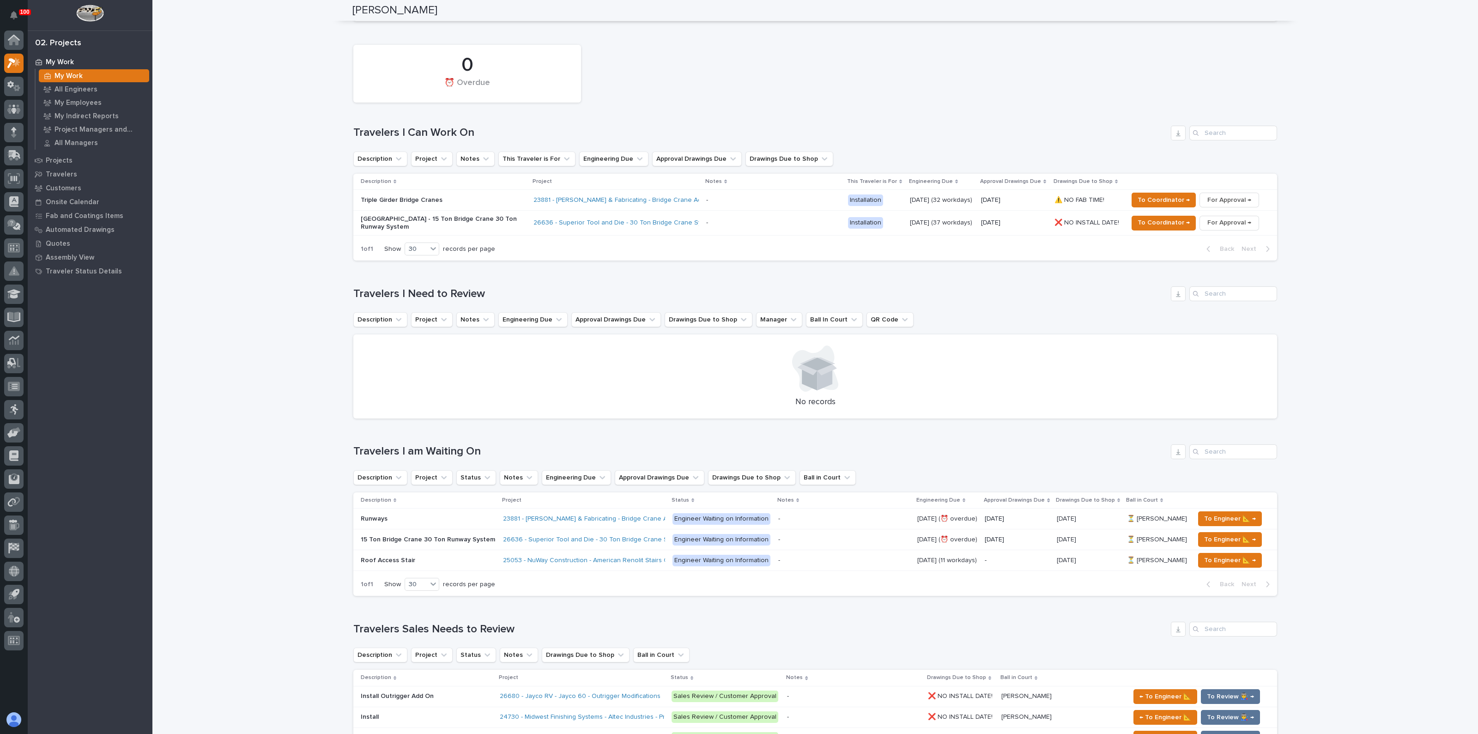
scroll to position [414, 0]
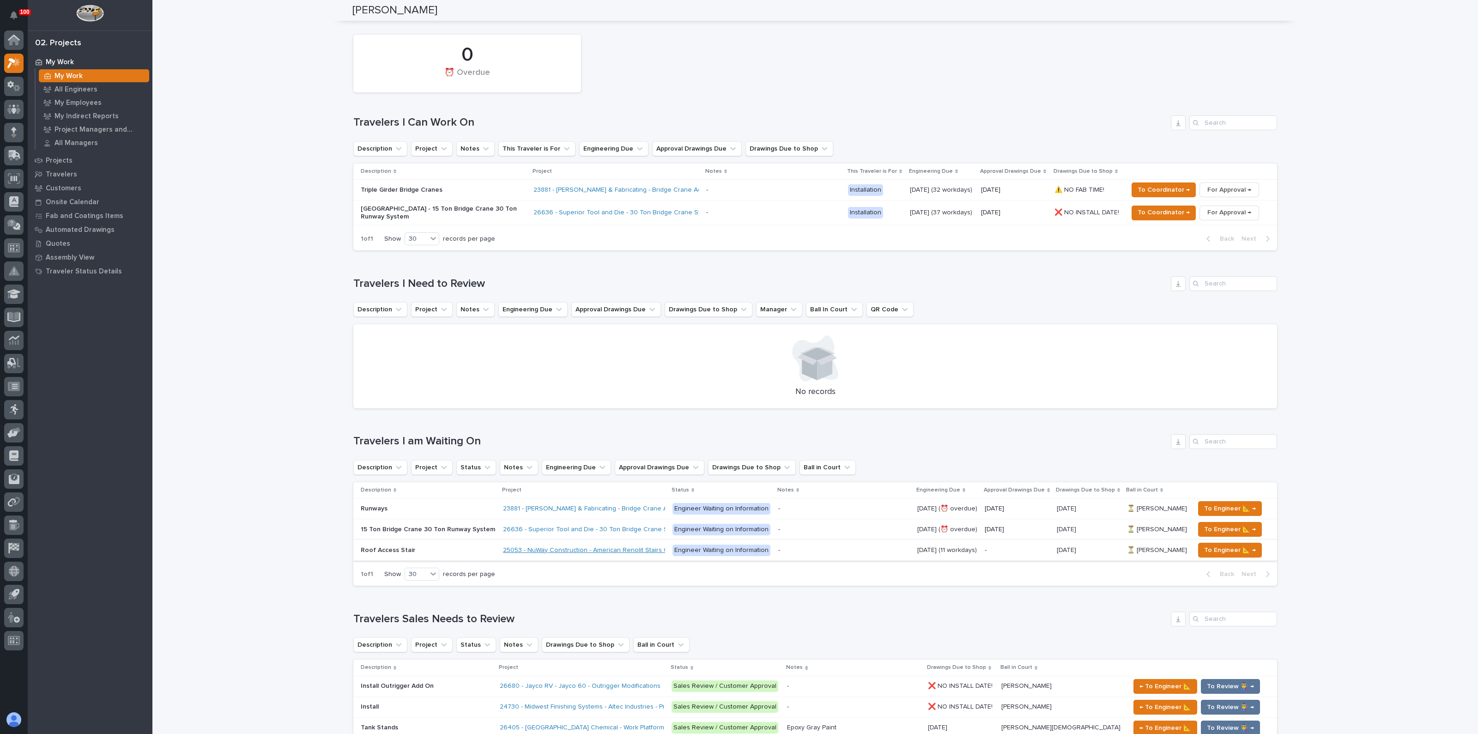
click at [526, 547] on link "25053 - NuWay Construction - American Renolit Stairs Guardrail and Roof Ladder" at bounding box center [622, 551] width 239 height 8
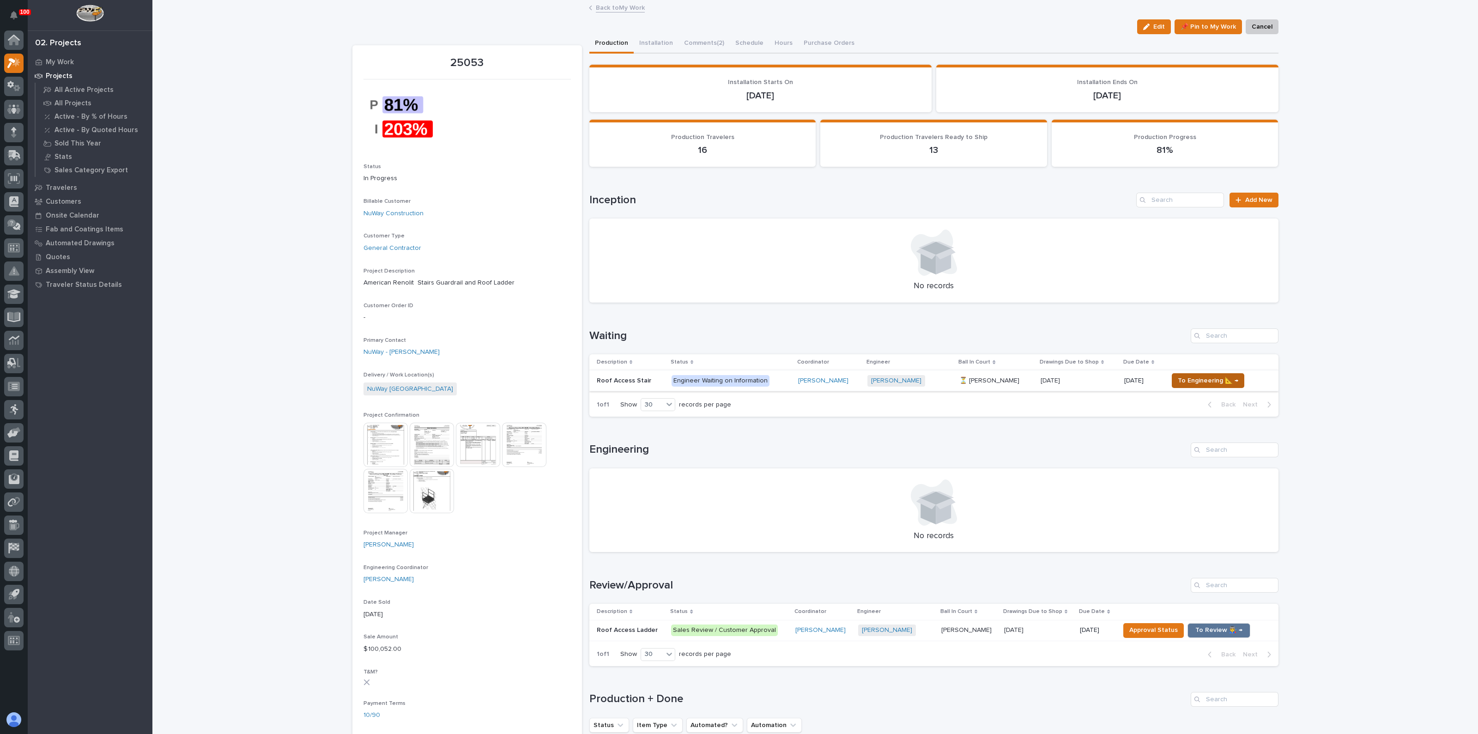
click at [1187, 382] on span "To Engineering 📐 →" at bounding box center [1208, 380] width 61 height 11
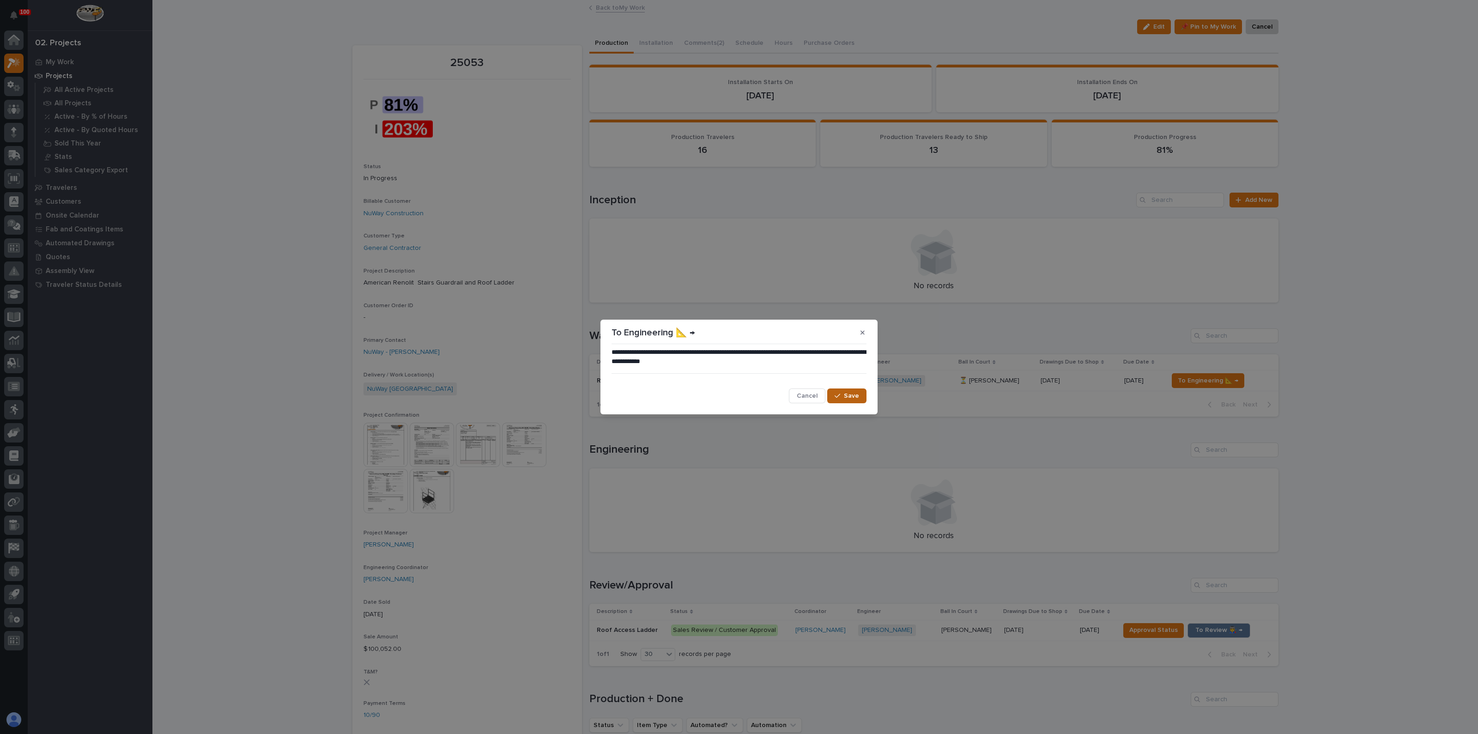
click at [840, 395] on icon "button" at bounding box center [838, 396] width 6 height 4
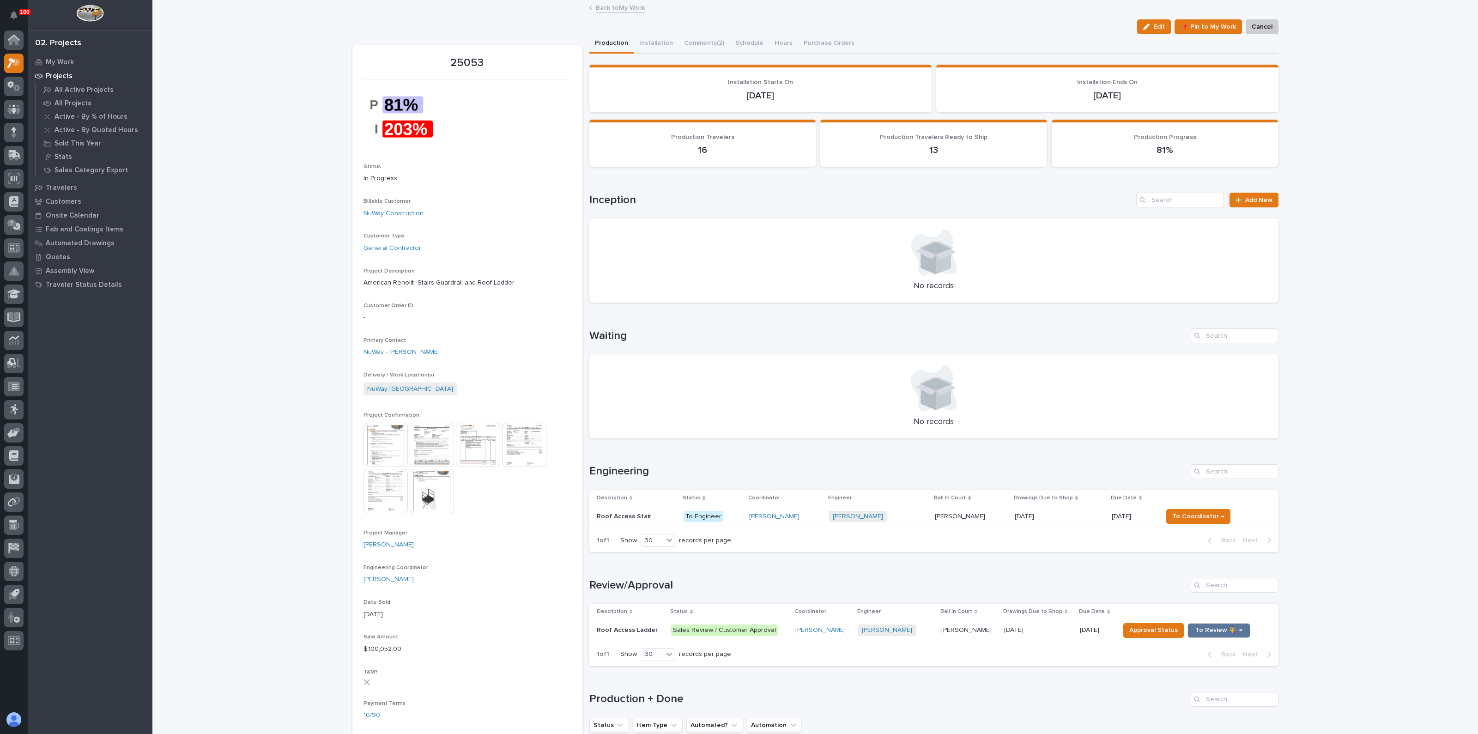
click at [611, 517] on p "Roof Access Stair" at bounding box center [625, 516] width 56 height 10
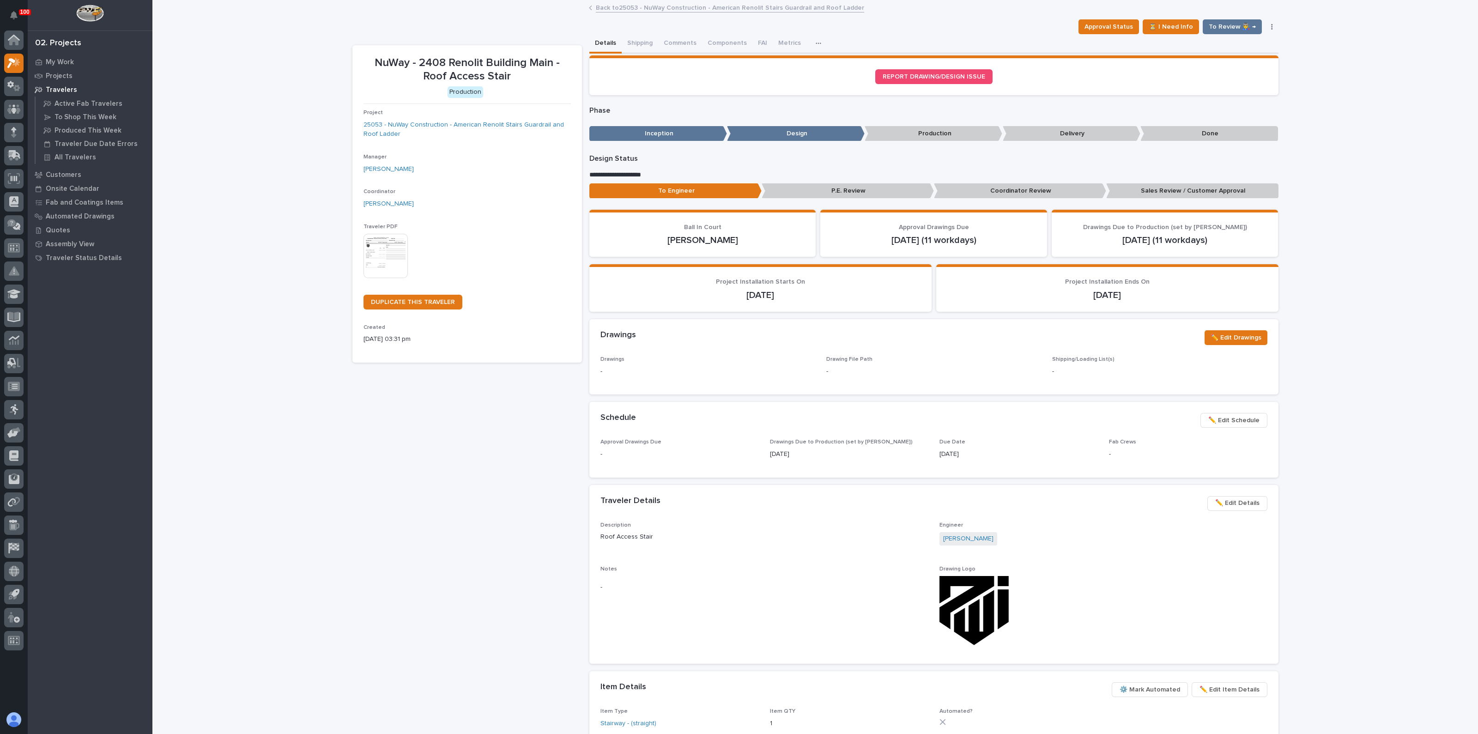
click at [1153, 190] on p "Sales Review / Customer Approval" at bounding box center [1192, 190] width 172 height 15
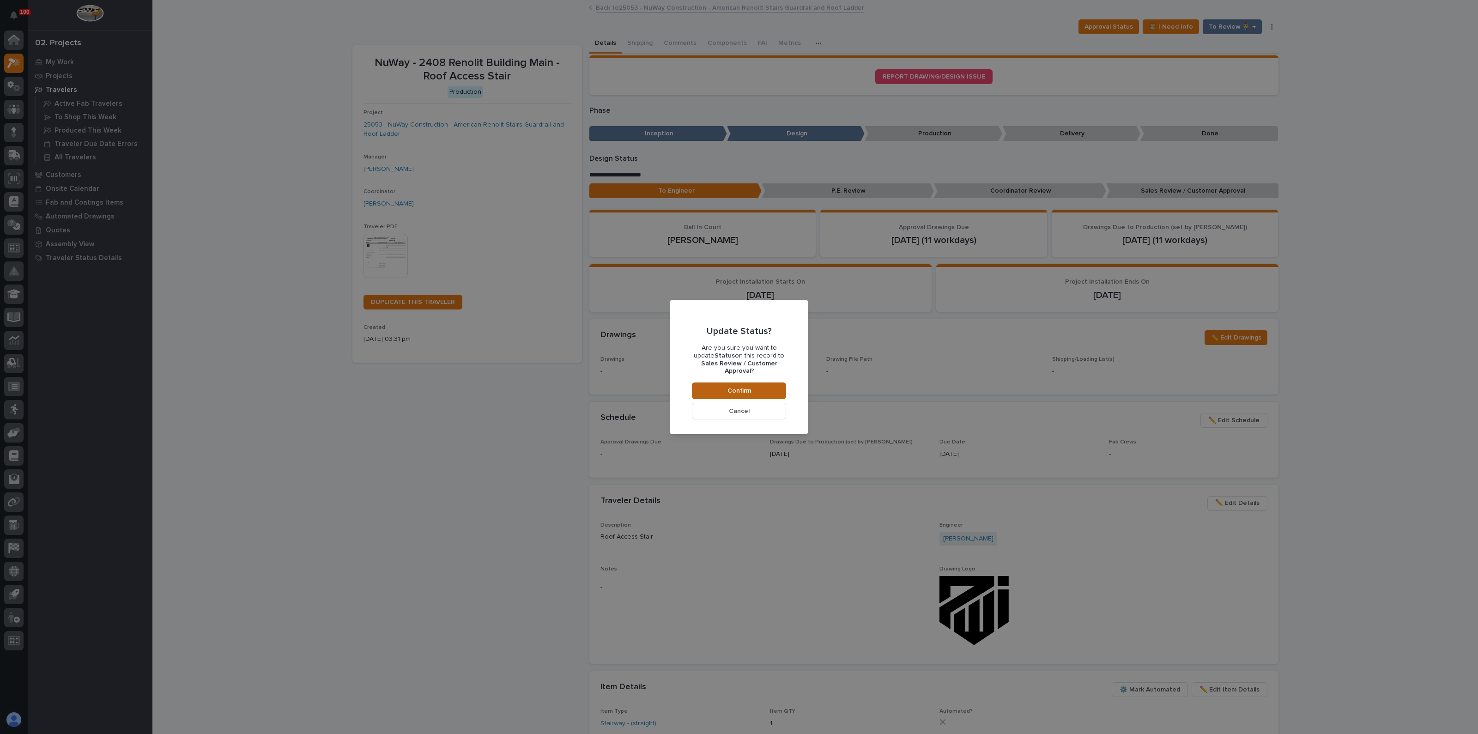
click at [733, 387] on span "Confirm" at bounding box center [740, 391] width 24 height 8
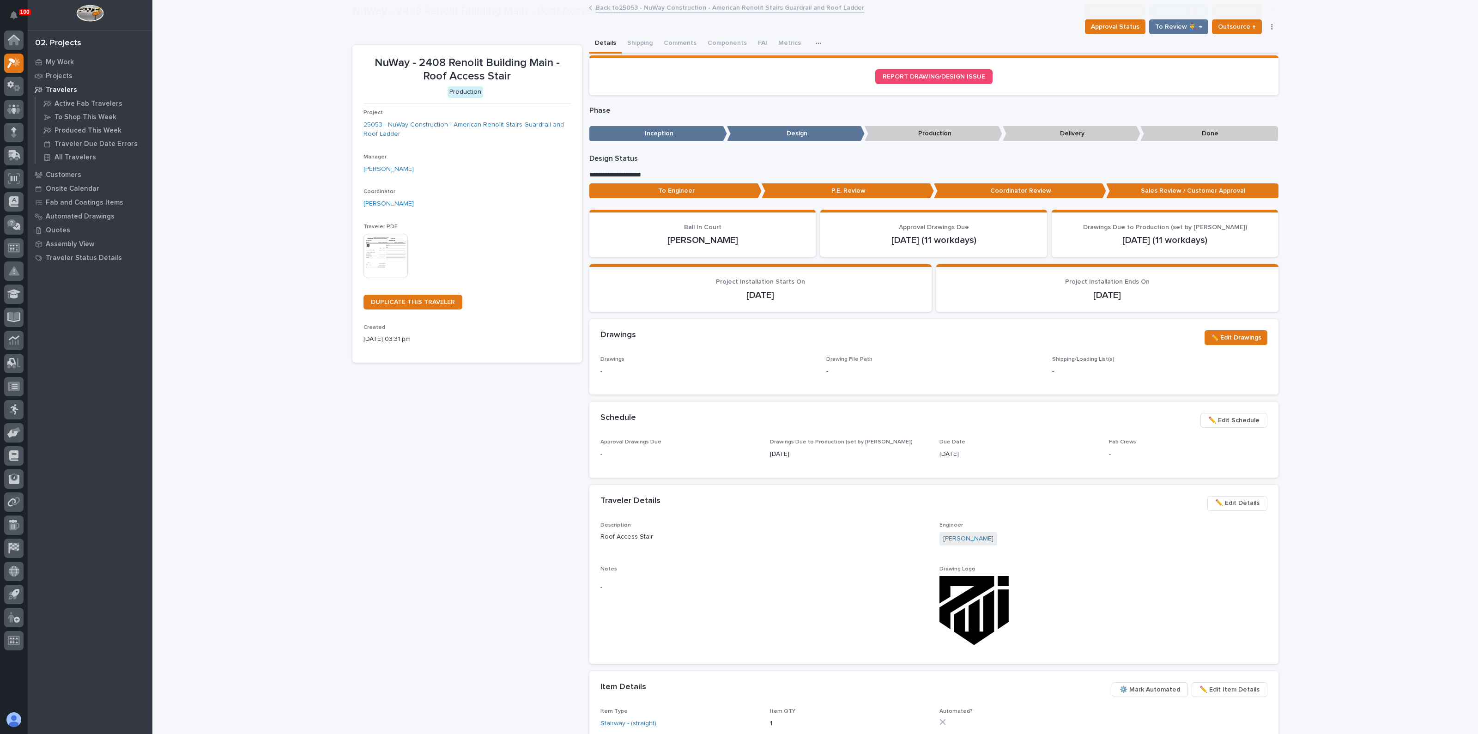
scroll to position [55, 0]
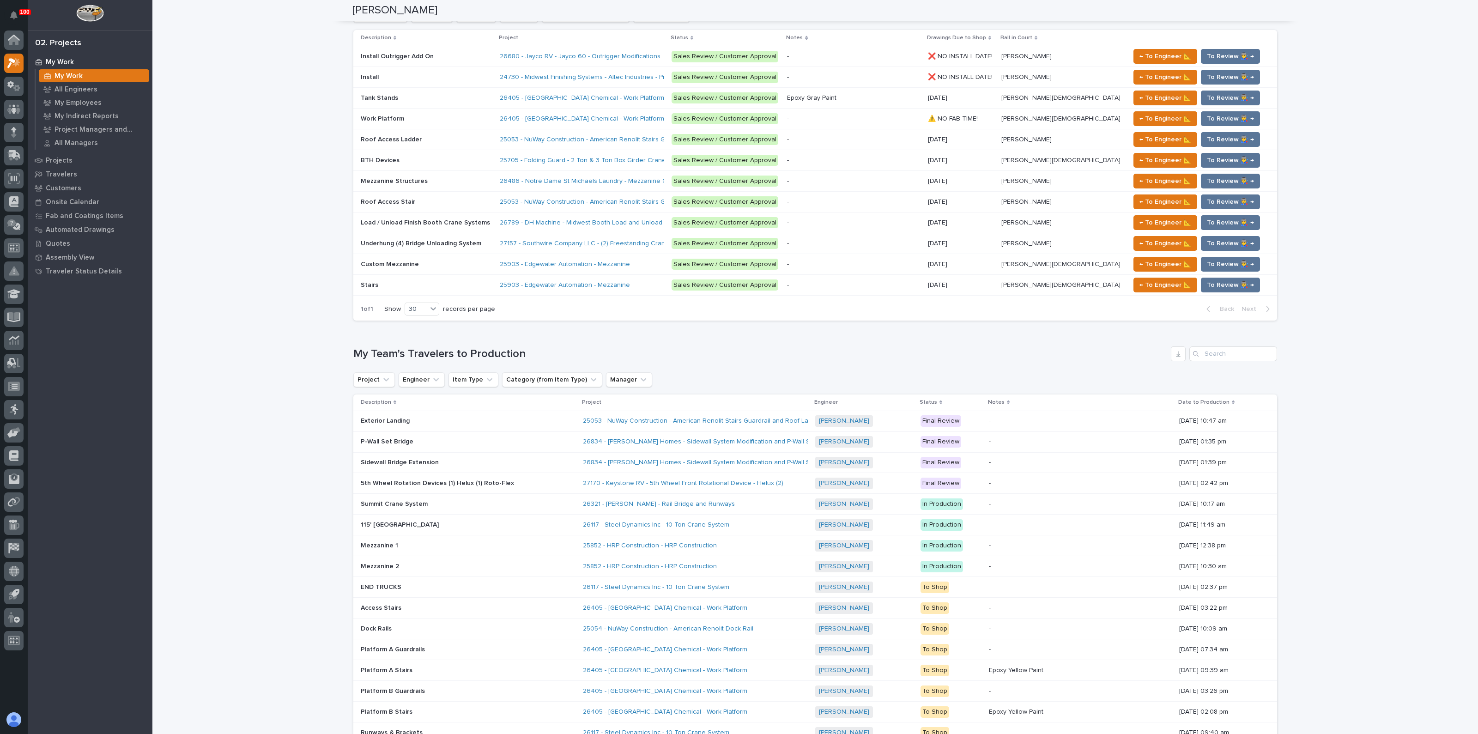
scroll to position [866, 0]
click at [394, 519] on p "115' Box Girder Bridge" at bounding box center [401, 524] width 80 height 10
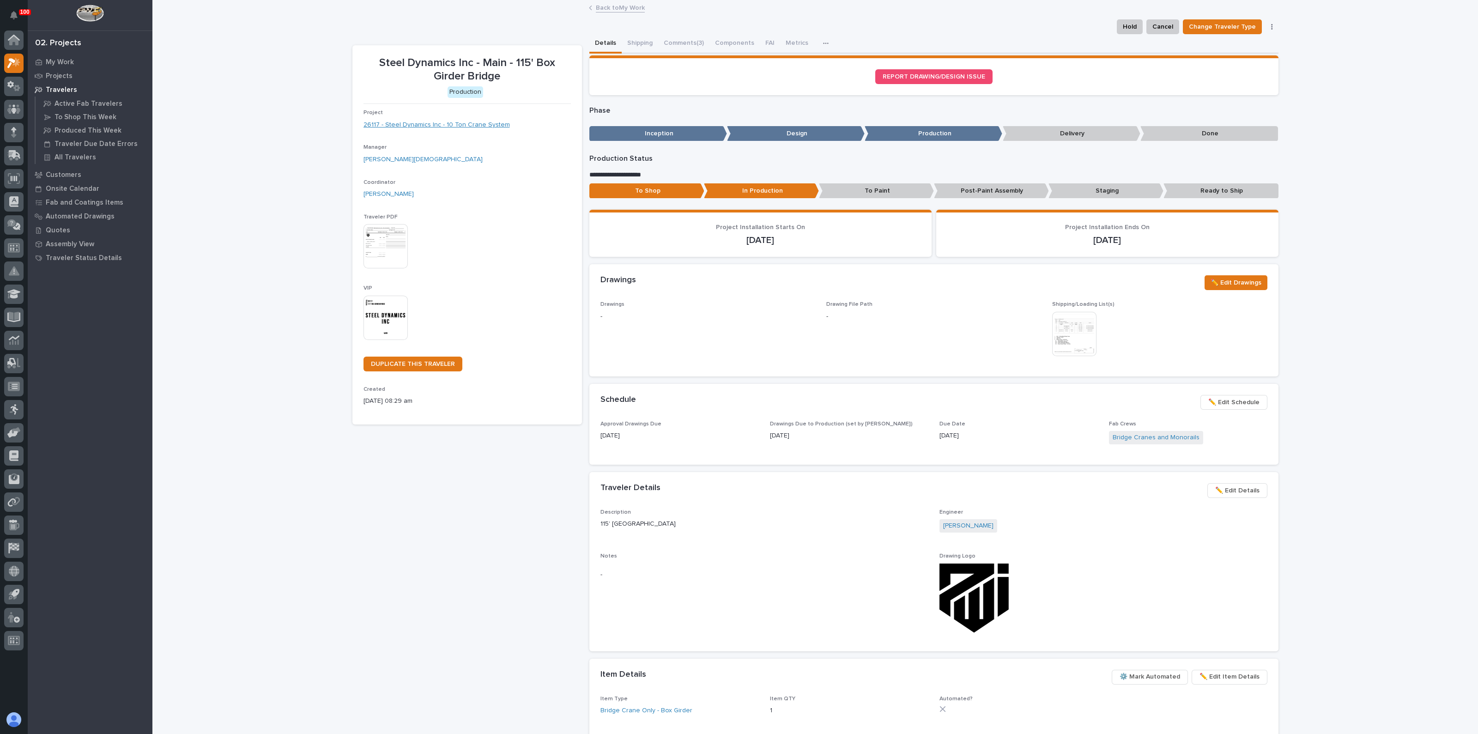
click at [459, 121] on link "26117 - Steel Dynamics Inc - 10 Ton Crane System" at bounding box center [437, 125] width 146 height 10
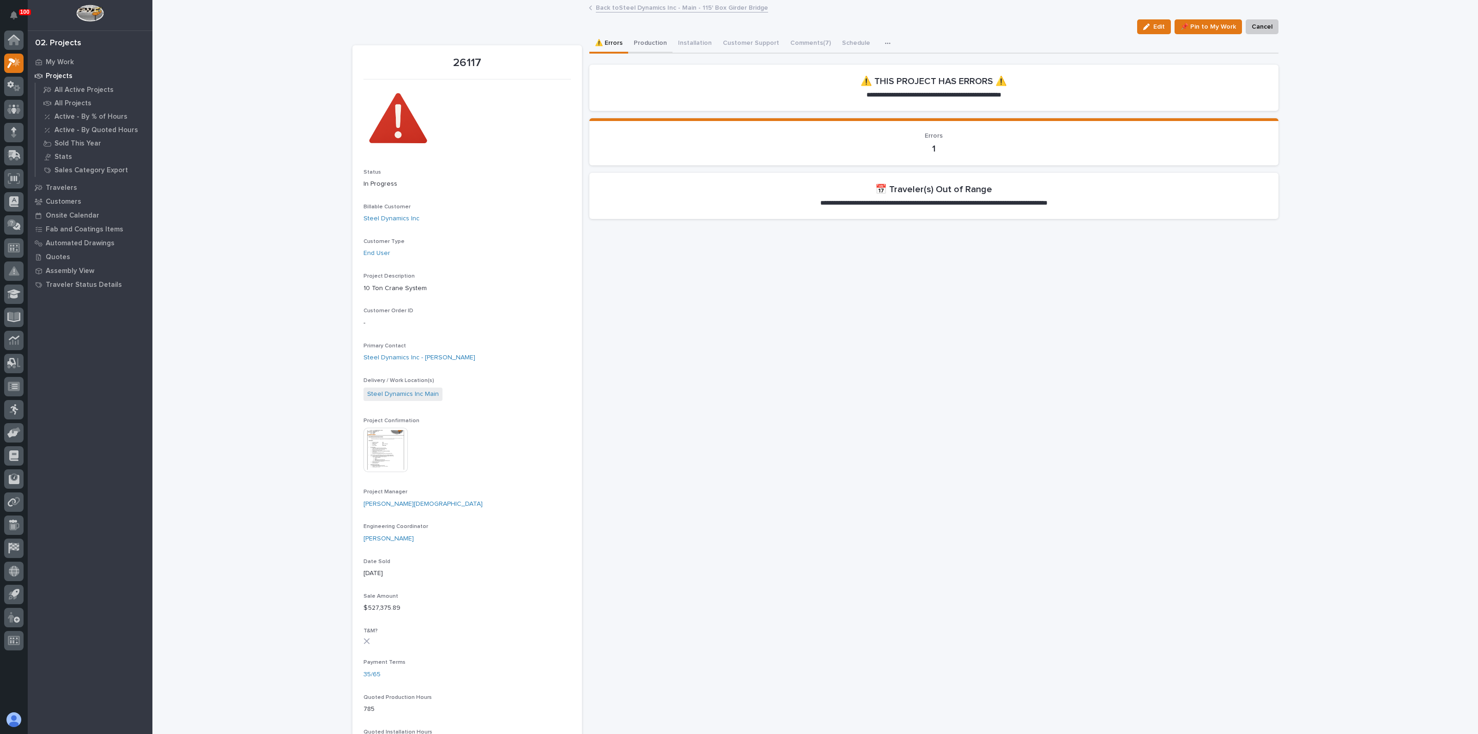
click at [640, 44] on button "Production" at bounding box center [650, 43] width 44 height 19
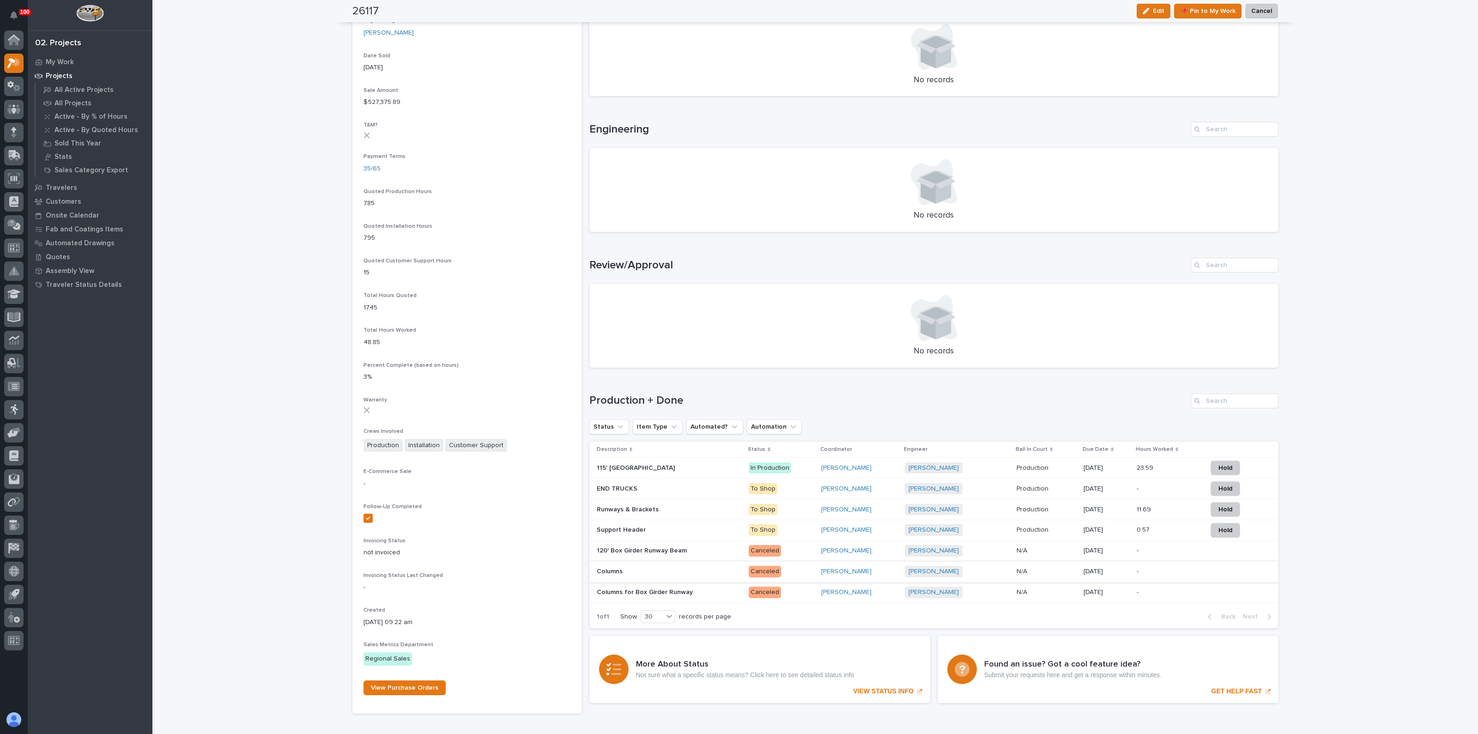
scroll to position [557, 0]
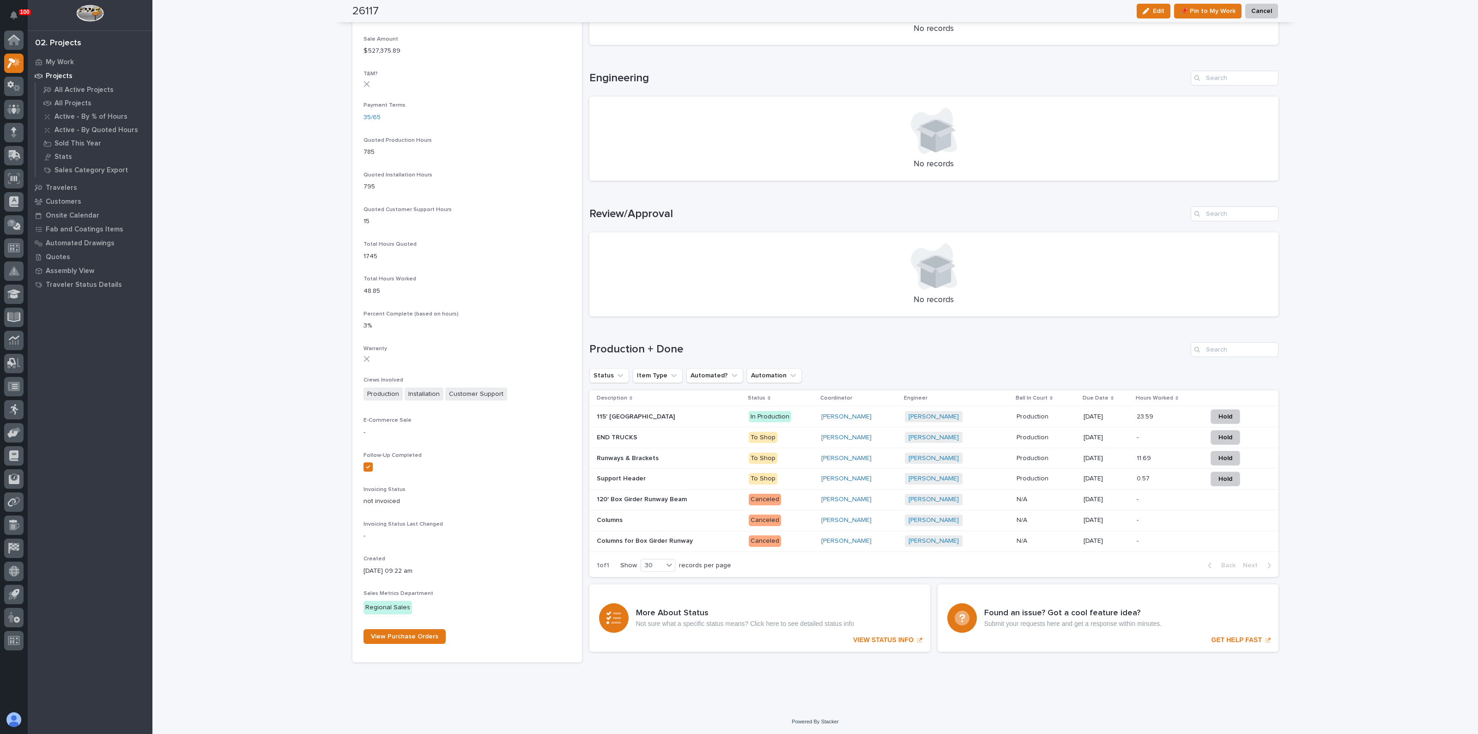
click at [795, 456] on p "To Shop" at bounding box center [781, 459] width 65 height 12
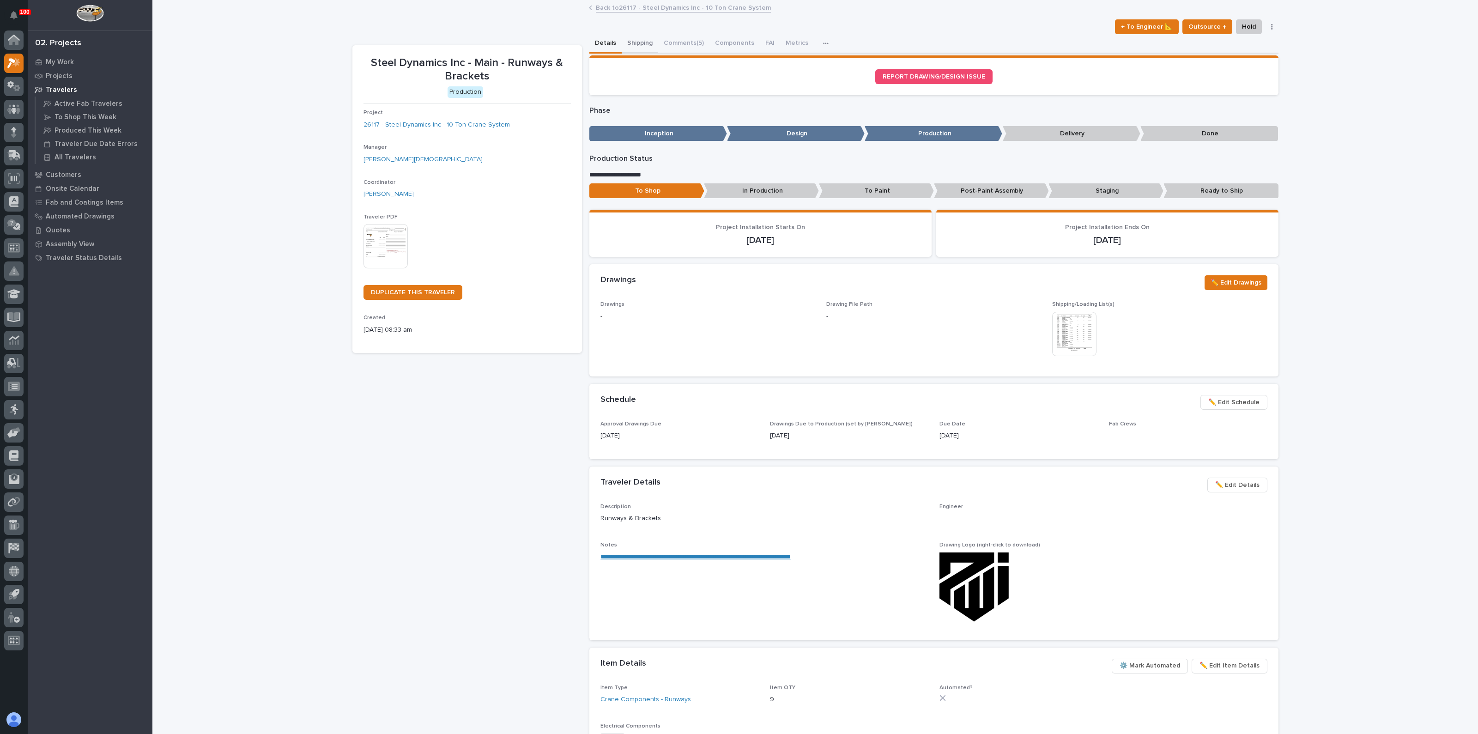
click at [639, 41] on button "Shipping" at bounding box center [640, 43] width 36 height 19
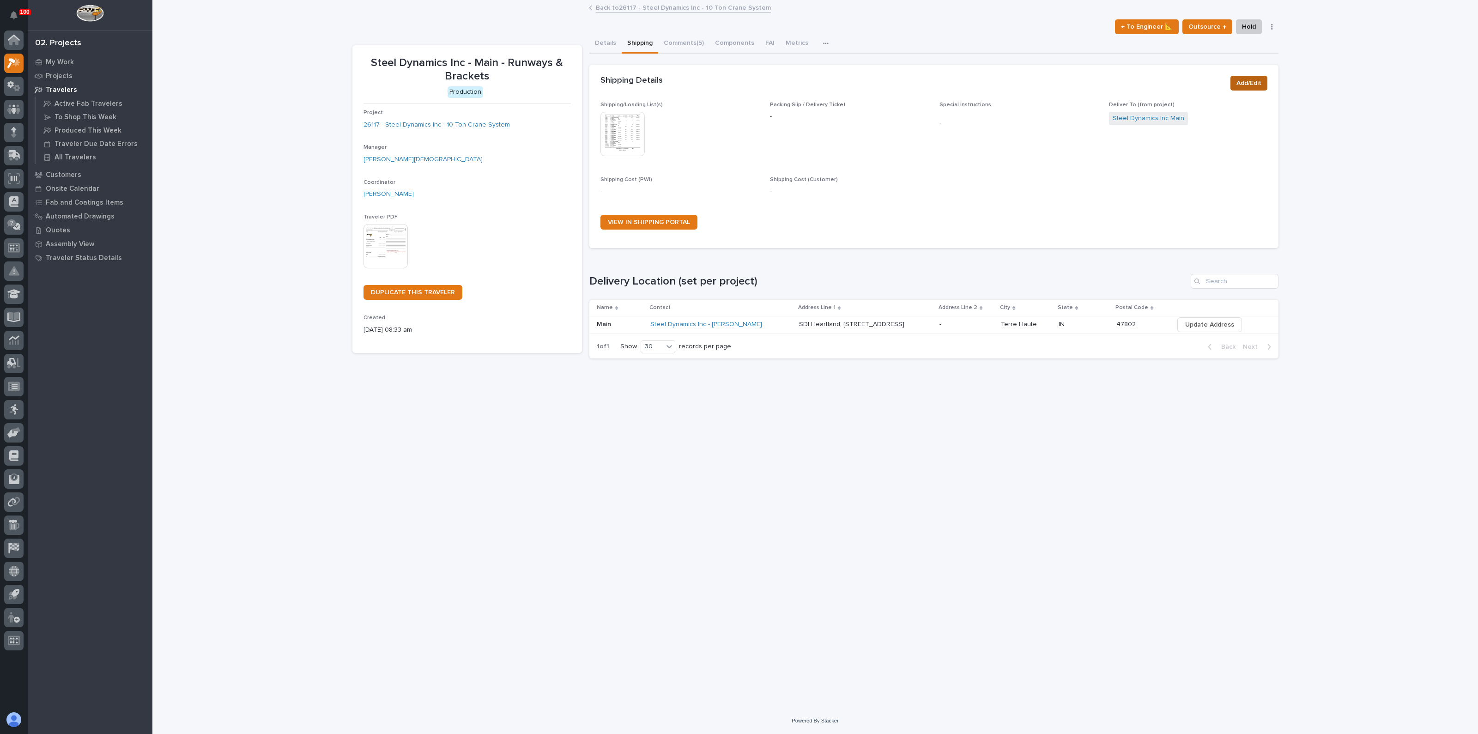
click at [1245, 81] on span "Add/Edit" at bounding box center [1249, 83] width 25 height 11
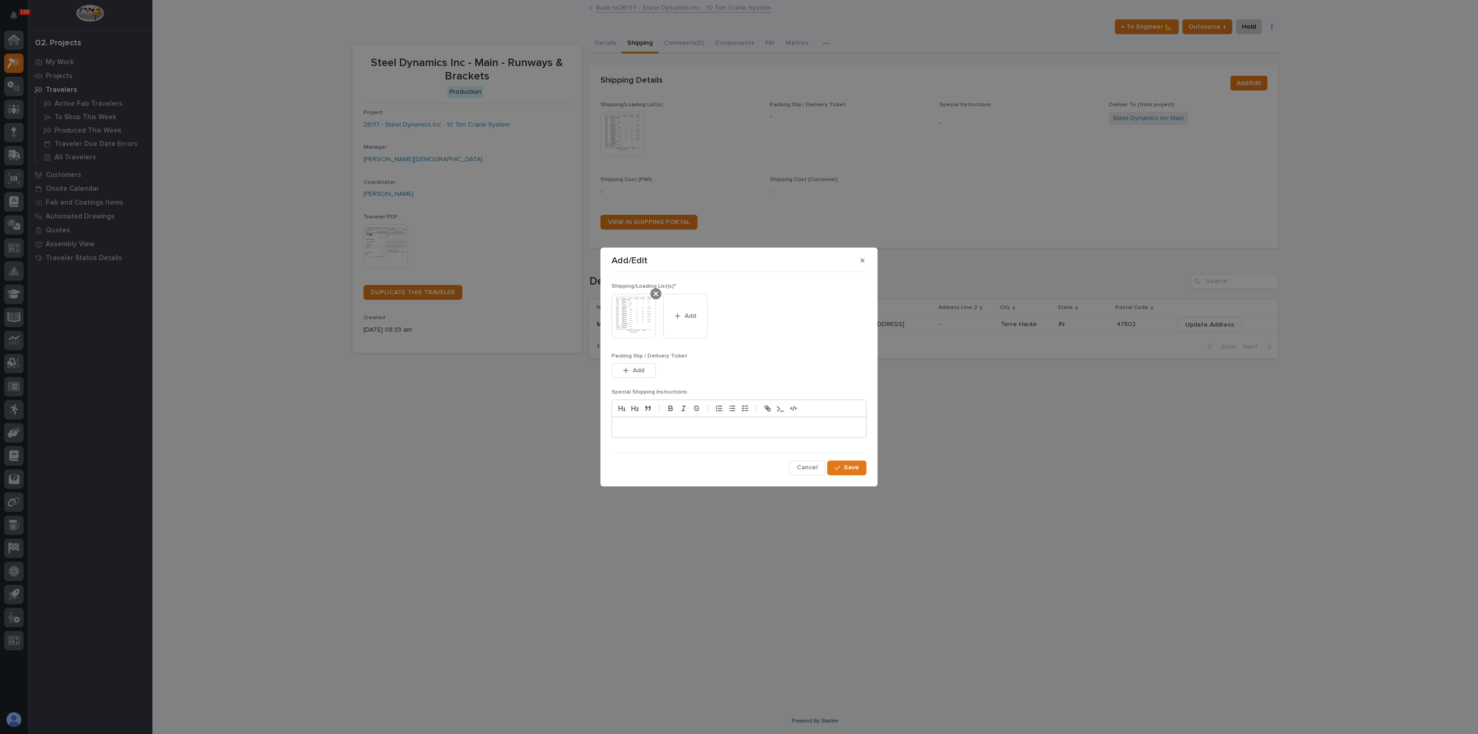
click at [656, 293] on icon at bounding box center [656, 293] width 5 height 7
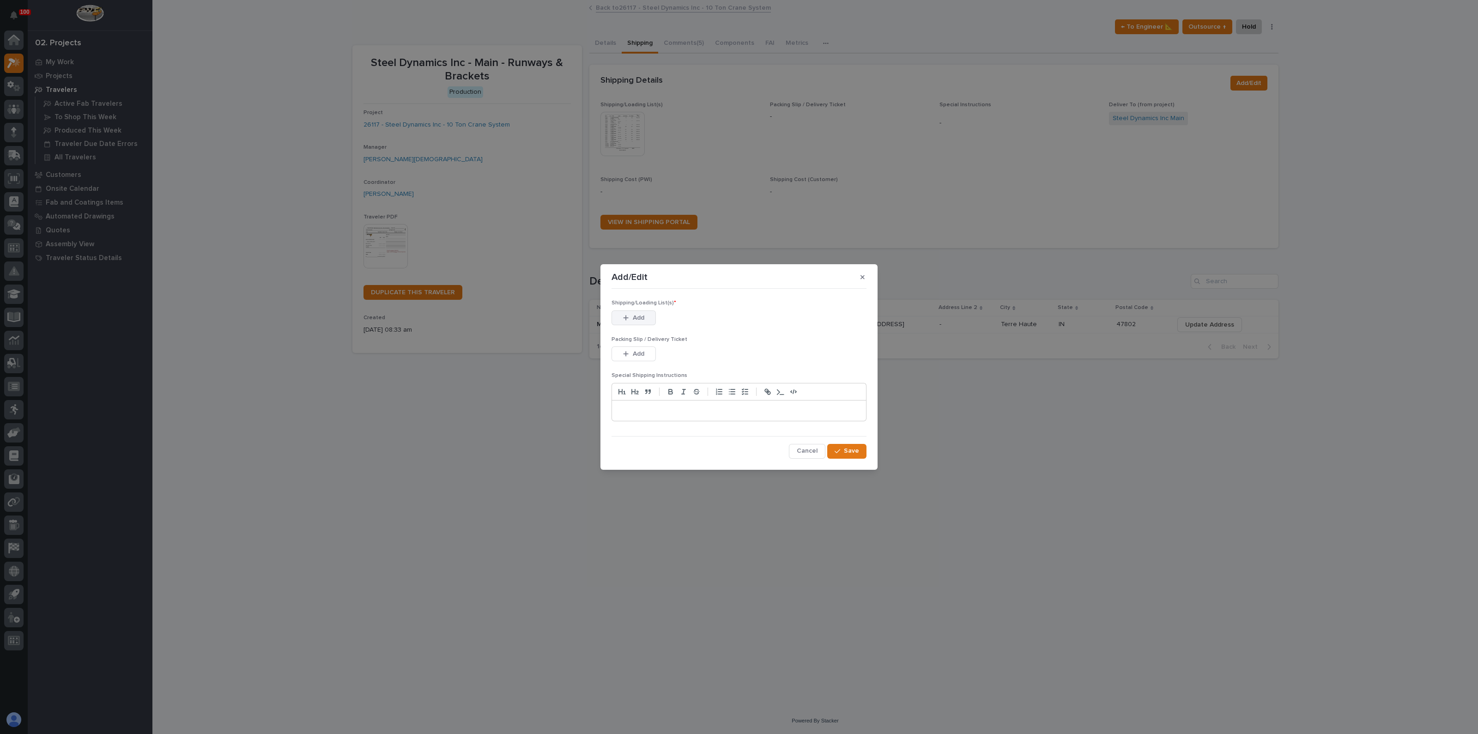
click at [626, 316] on icon "button" at bounding box center [626, 318] width 6 height 6
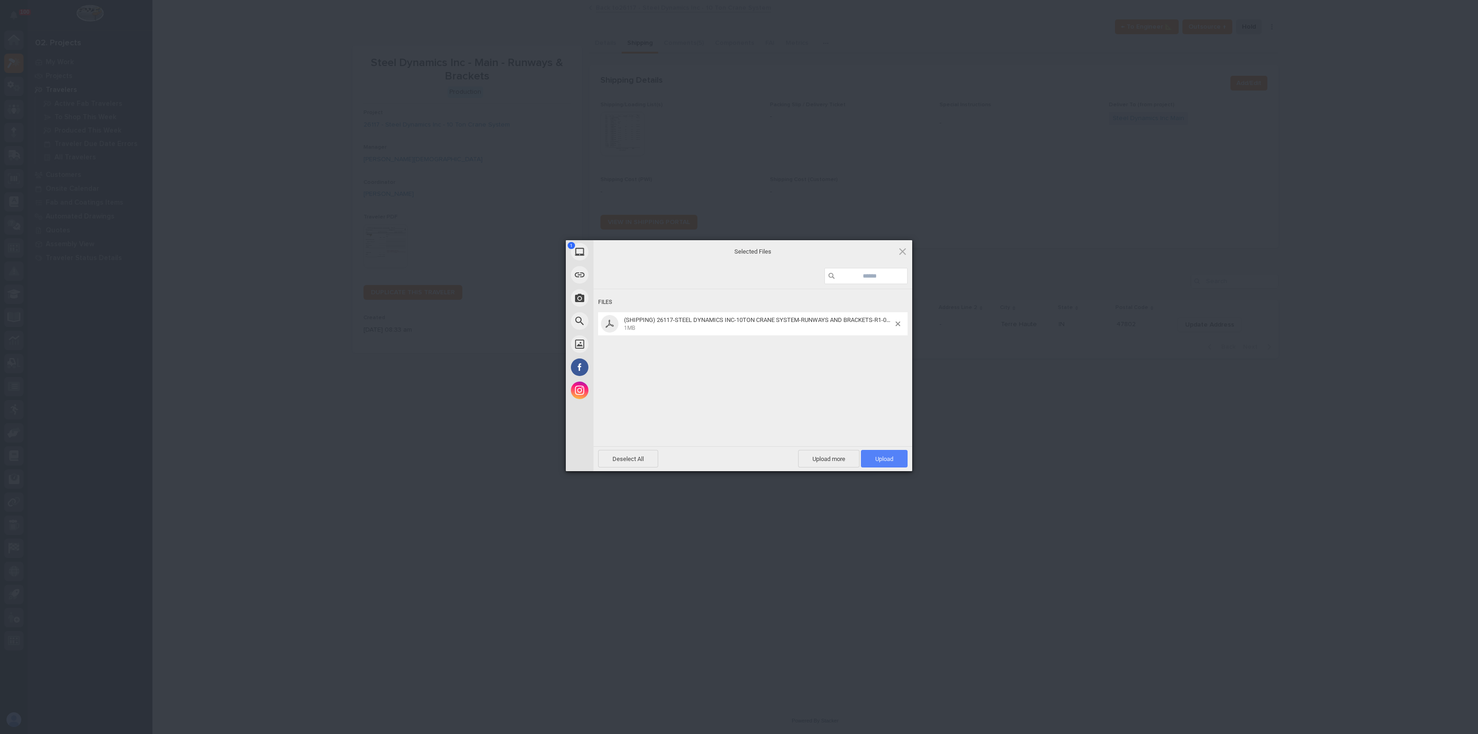
click at [875, 456] on span "Upload 1" at bounding box center [884, 459] width 18 height 7
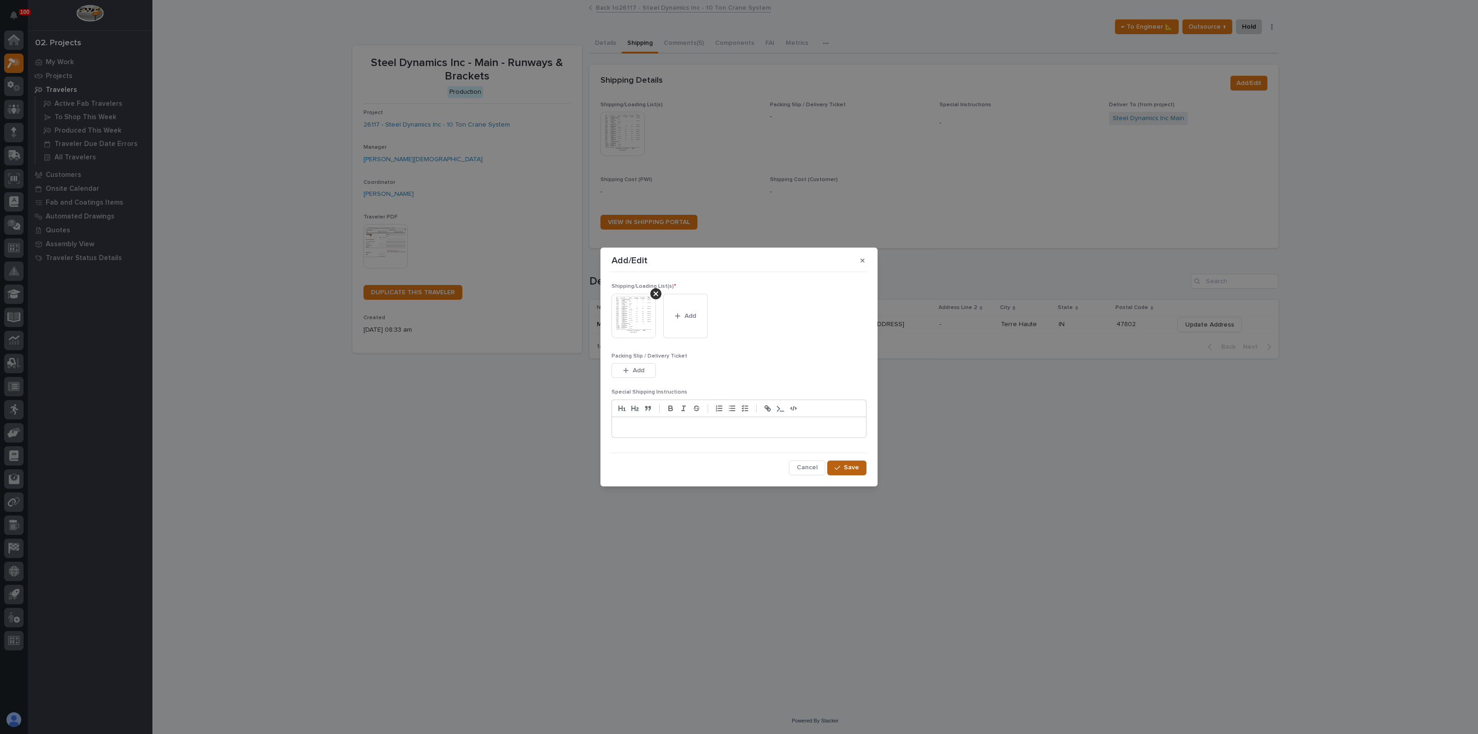
click at [848, 469] on span "Save" at bounding box center [851, 467] width 15 height 8
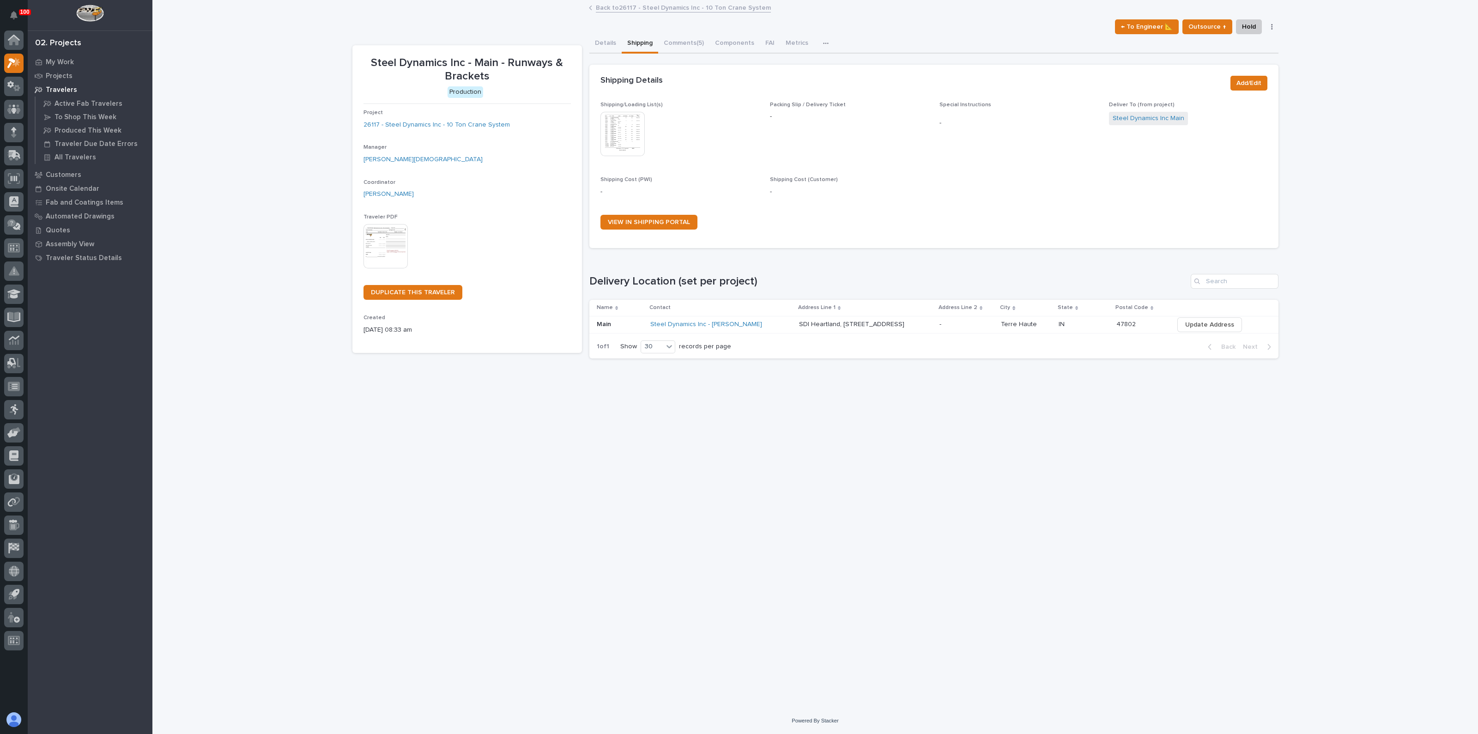
click at [448, 484] on div "Loading... Saving… Loading... Saving… Steel Dynamics Inc - Main - Runways & Bra…" at bounding box center [816, 343] width 936 height 684
click at [681, 40] on button "Comments (5)" at bounding box center [683, 43] width 51 height 19
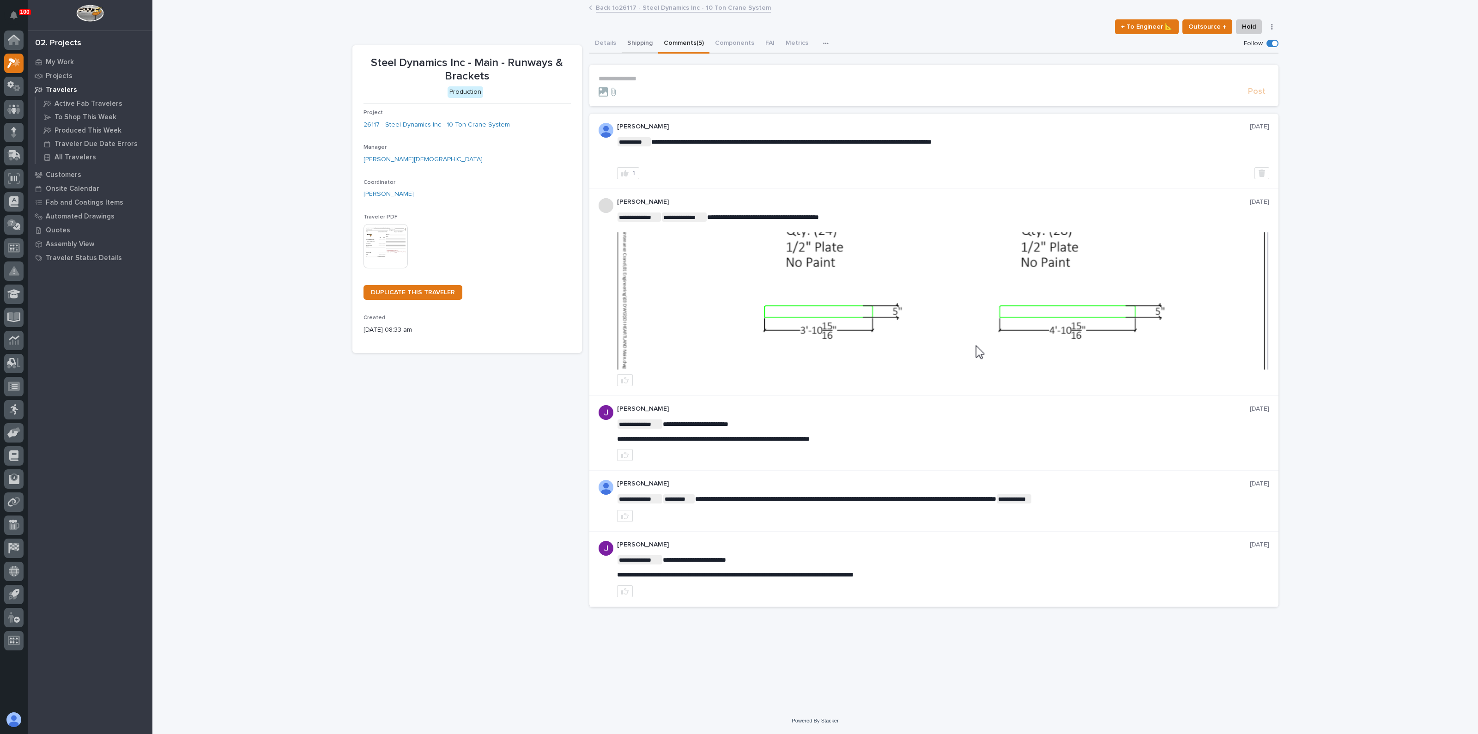
click at [635, 40] on button "Shipping" at bounding box center [640, 43] width 36 height 19
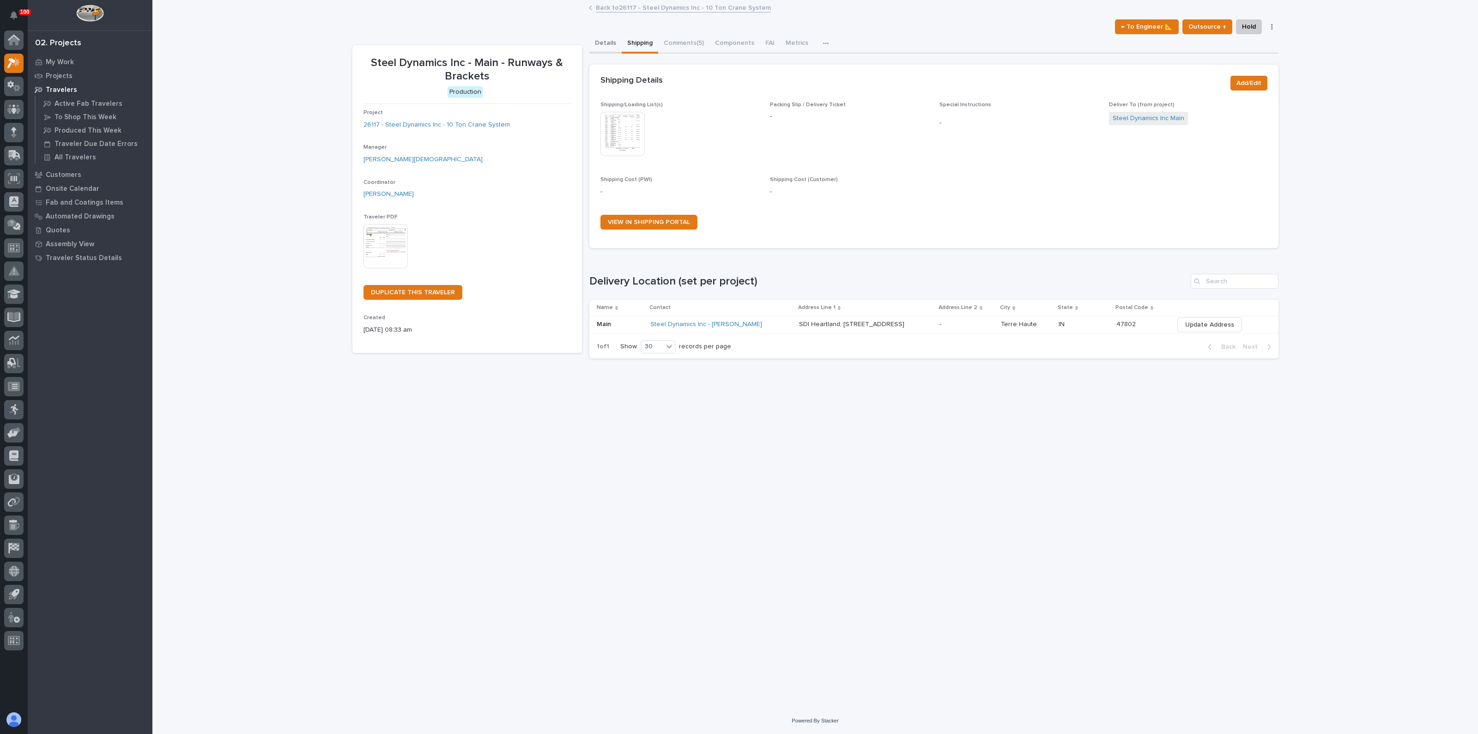
click at [601, 40] on button "Details" at bounding box center [605, 43] width 32 height 19
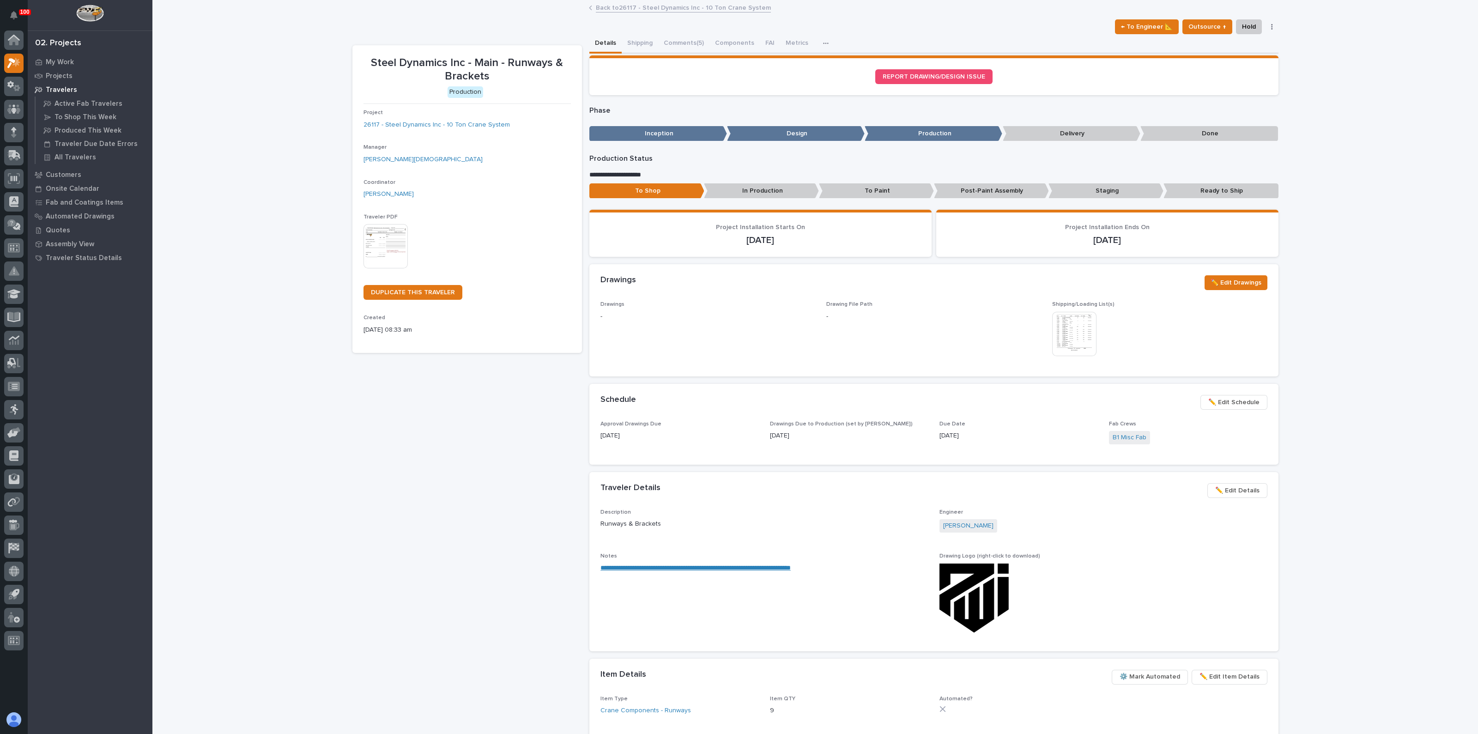
click at [635, 4] on link "Back to 26117 - Steel Dynamics Inc - 10 Ton Crane System" at bounding box center [683, 7] width 175 height 11
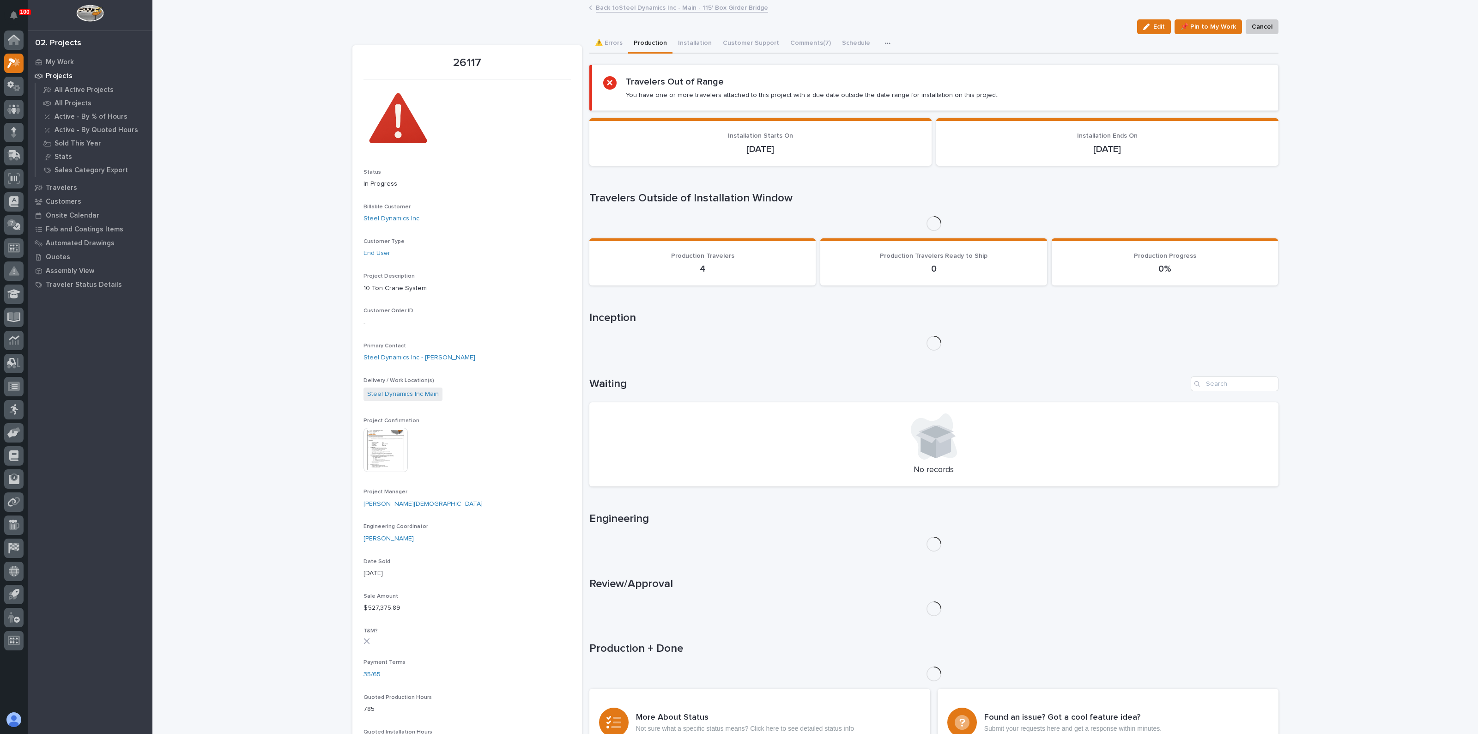
click at [628, 7] on link "Back to Steel Dynamics Inc - Main - 115' Box Girder Bridge" at bounding box center [682, 7] width 172 height 11
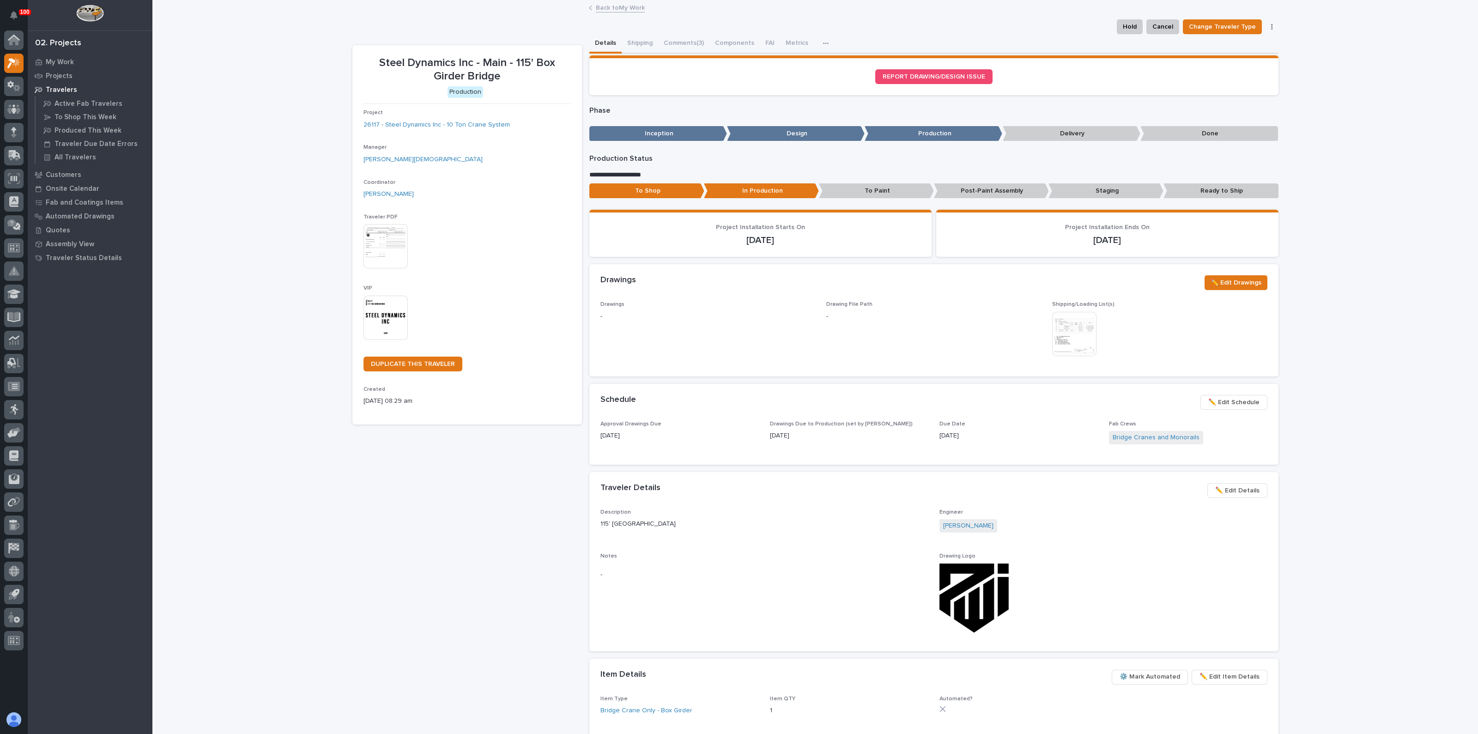
click at [659, 336] on span "Drawings -" at bounding box center [708, 333] width 215 height 64
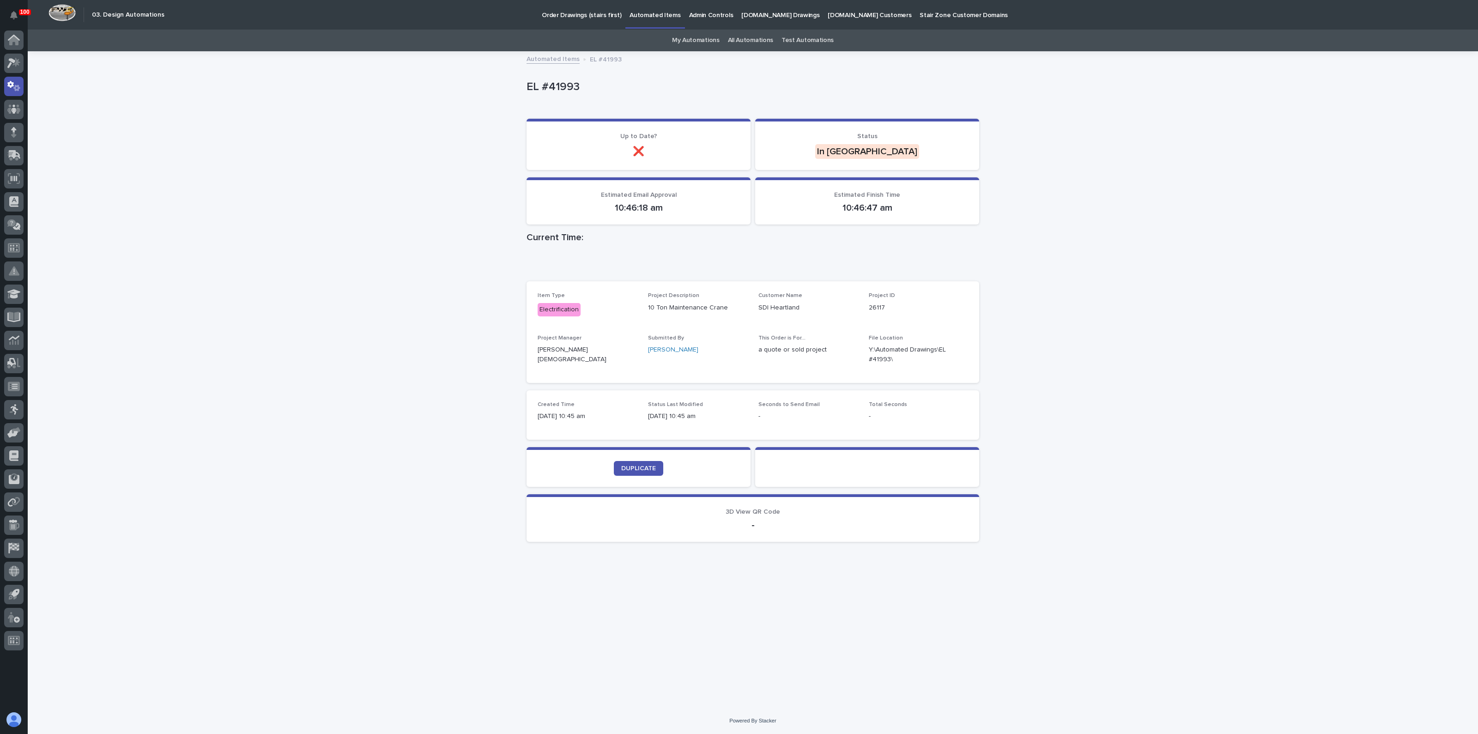
click at [288, 273] on div "Loading... Saving… Loading... Saving… EL #41993 EL #41993 Sorry, there was an e…" at bounding box center [753, 380] width 1451 height 656
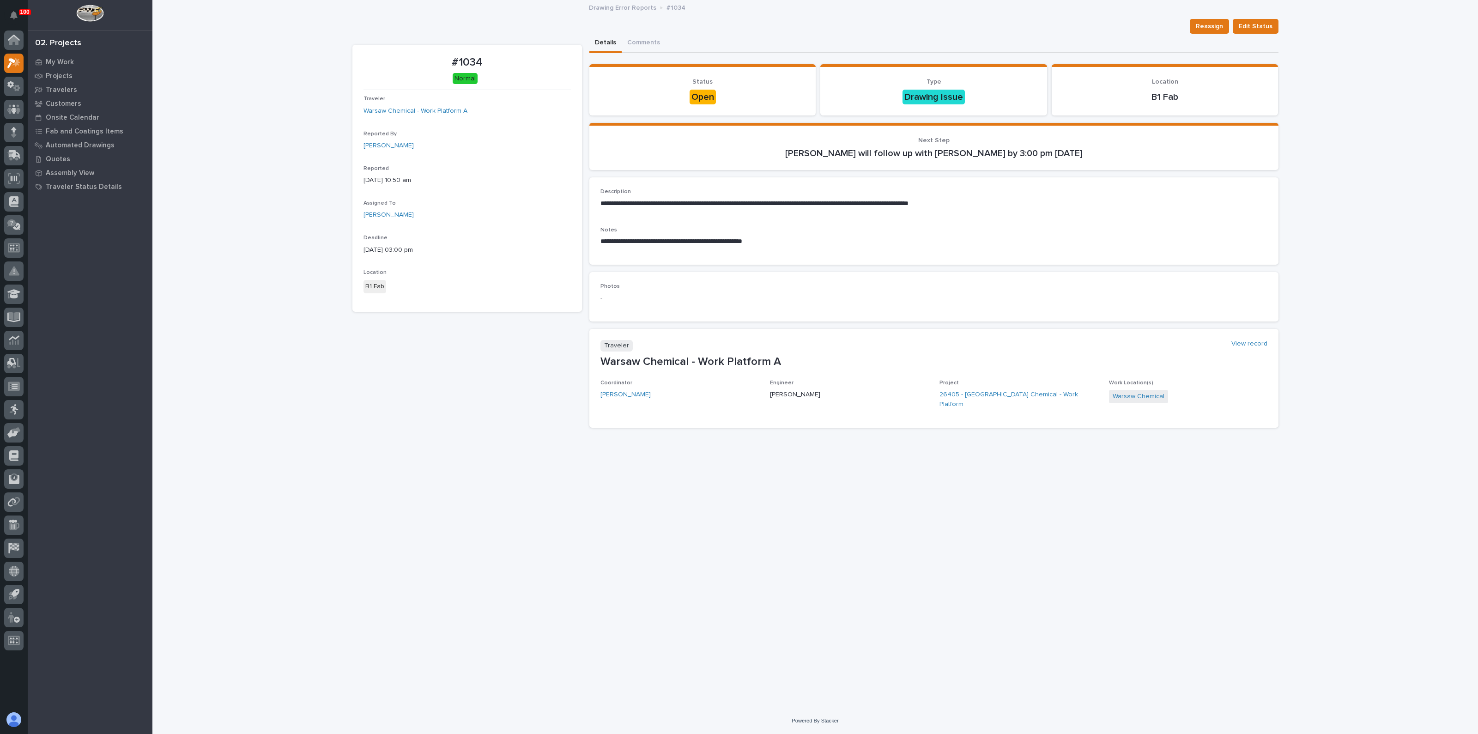
click at [526, 401] on div "#1034 Normal Traveler Warsaw Chemical - Work Platform A Reported By Jason Ginge…" at bounding box center [467, 240] width 230 height 390
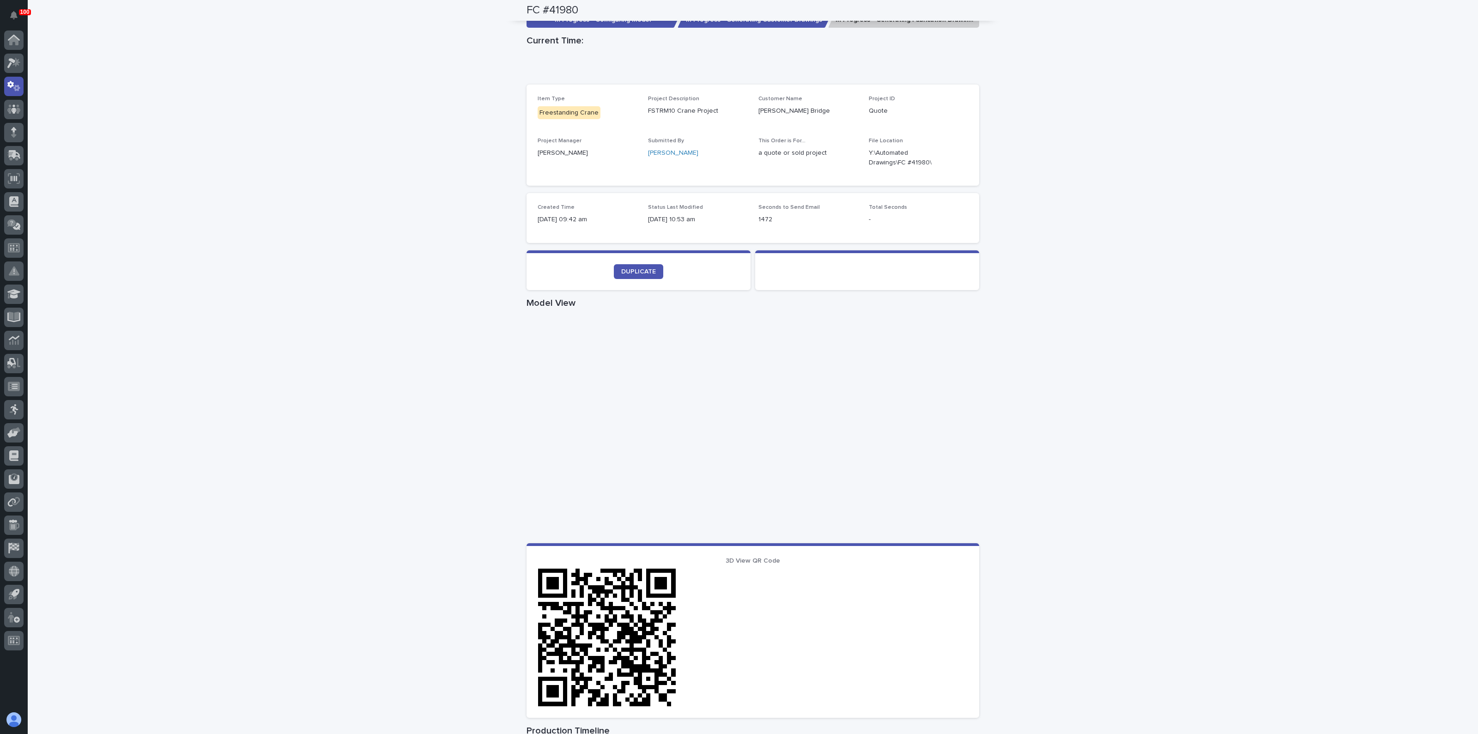
scroll to position [214, 0]
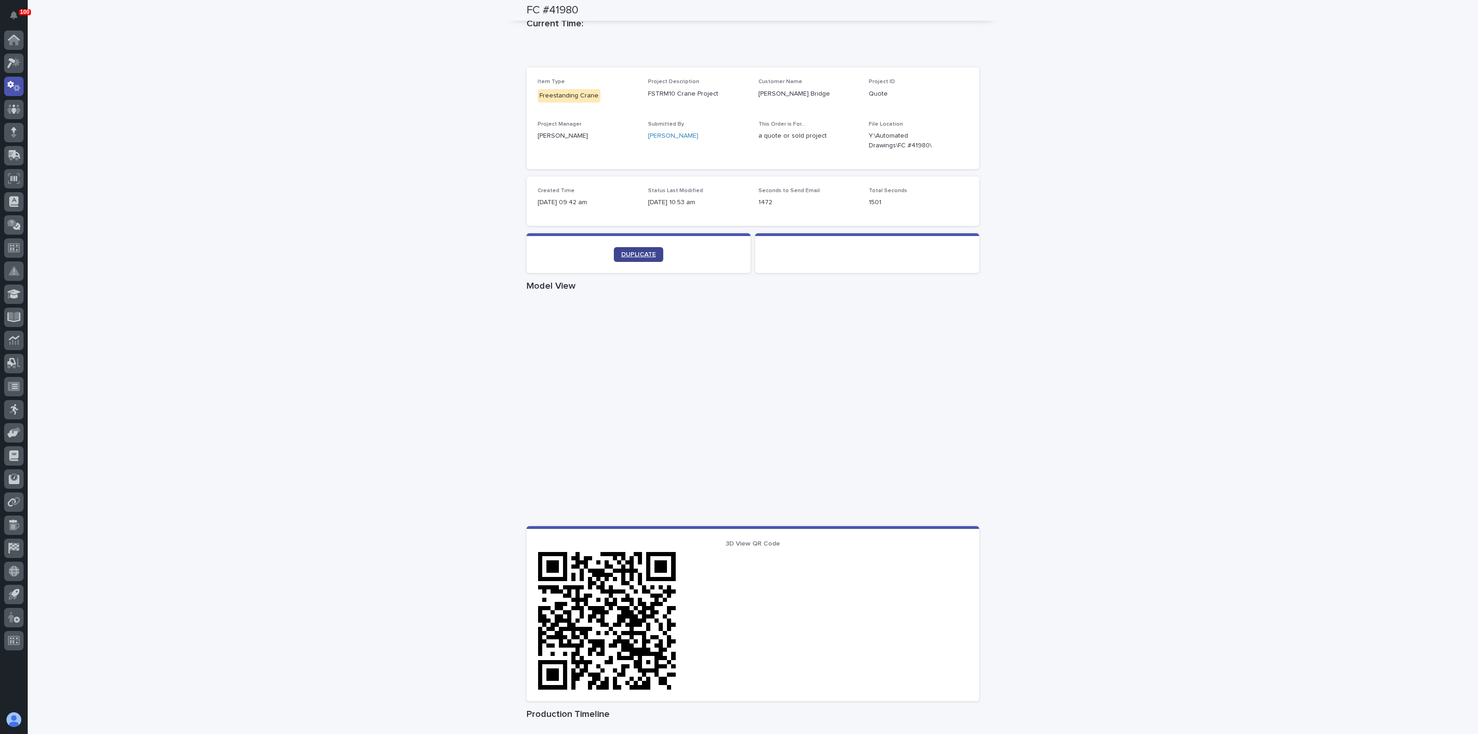
click at [628, 255] on span "DUPLICATE" at bounding box center [638, 254] width 35 height 6
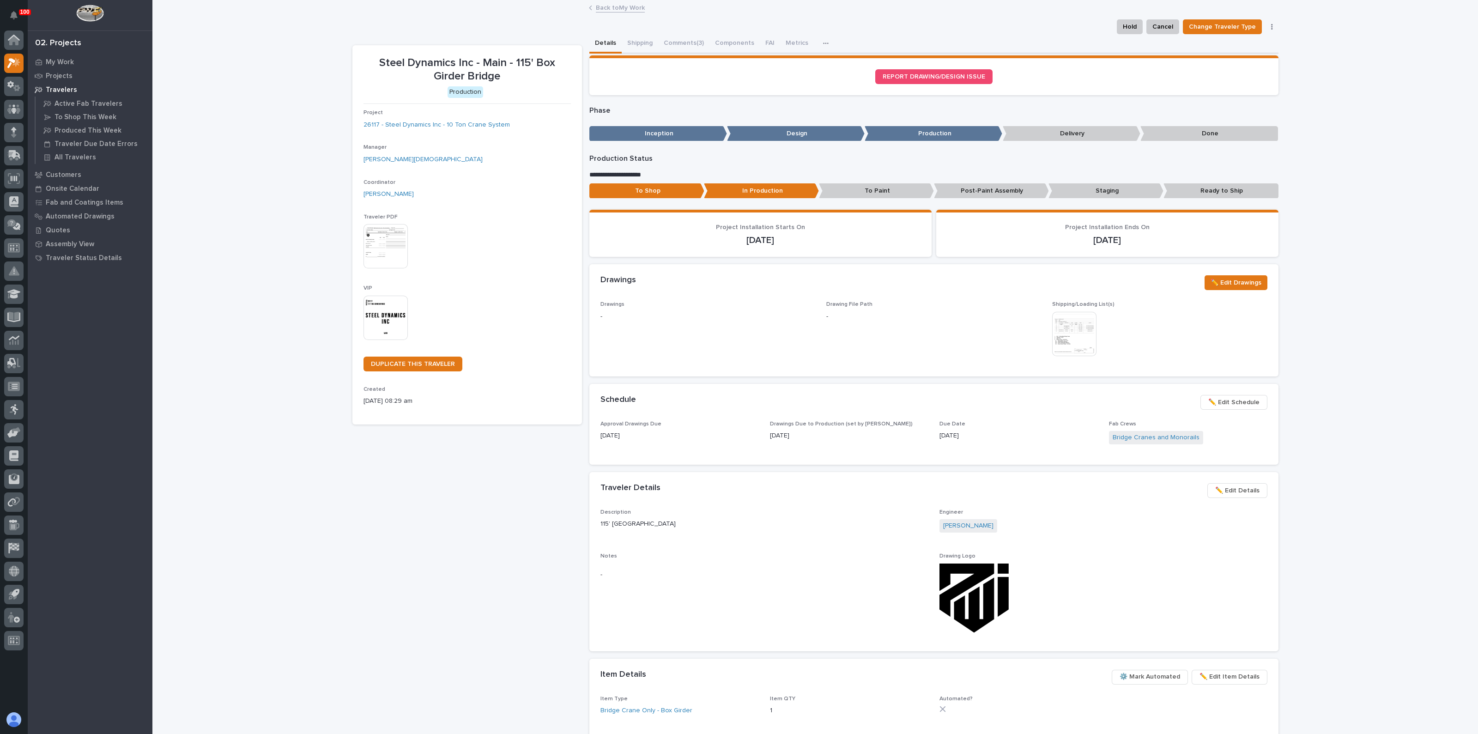
click at [277, 258] on div "Loading... Saving… Loading... Saving… Steel Dynamics Inc - Main - 115' Box Gird…" at bounding box center [815, 518] width 1326 height 1035
click at [12, 85] on icon at bounding box center [10, 84] width 6 height 7
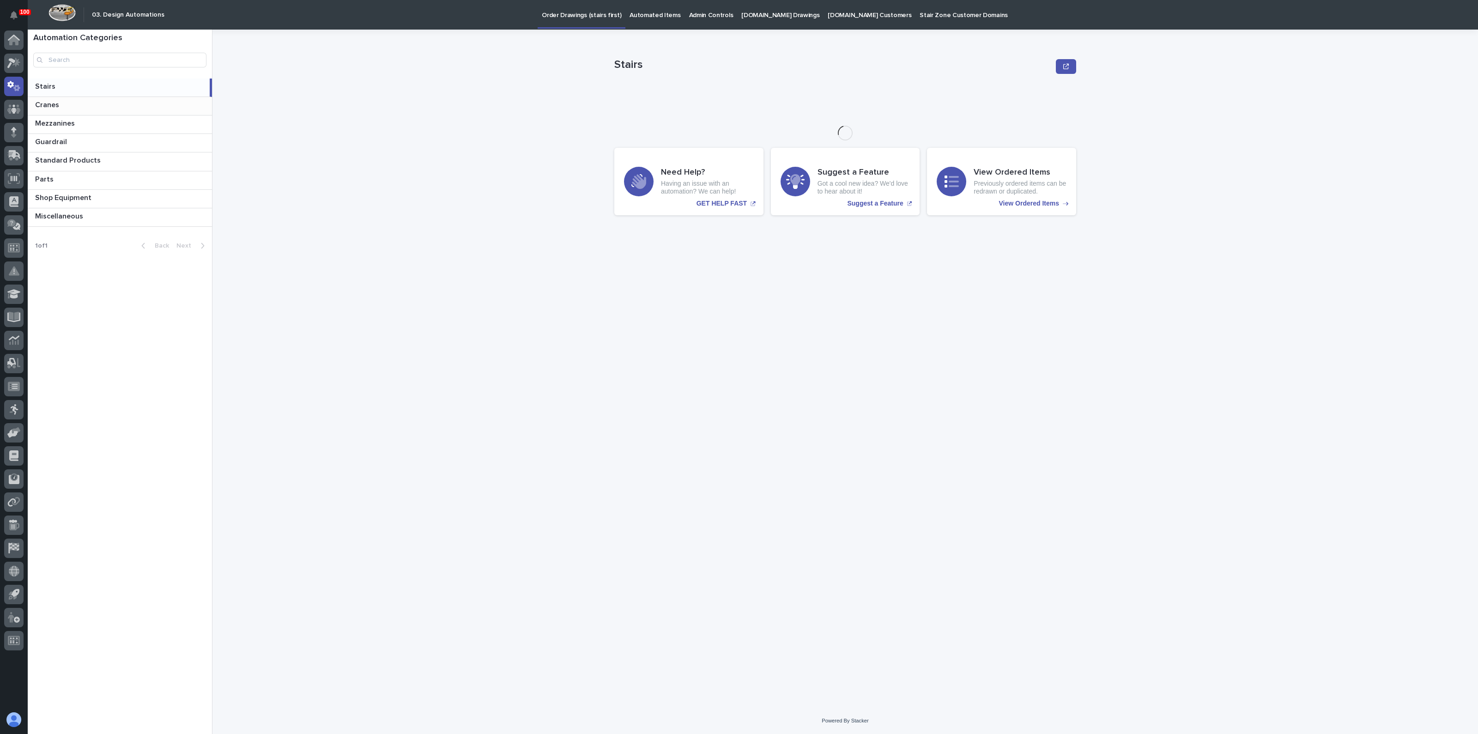
click at [82, 108] on p at bounding box center [121, 105] width 173 height 9
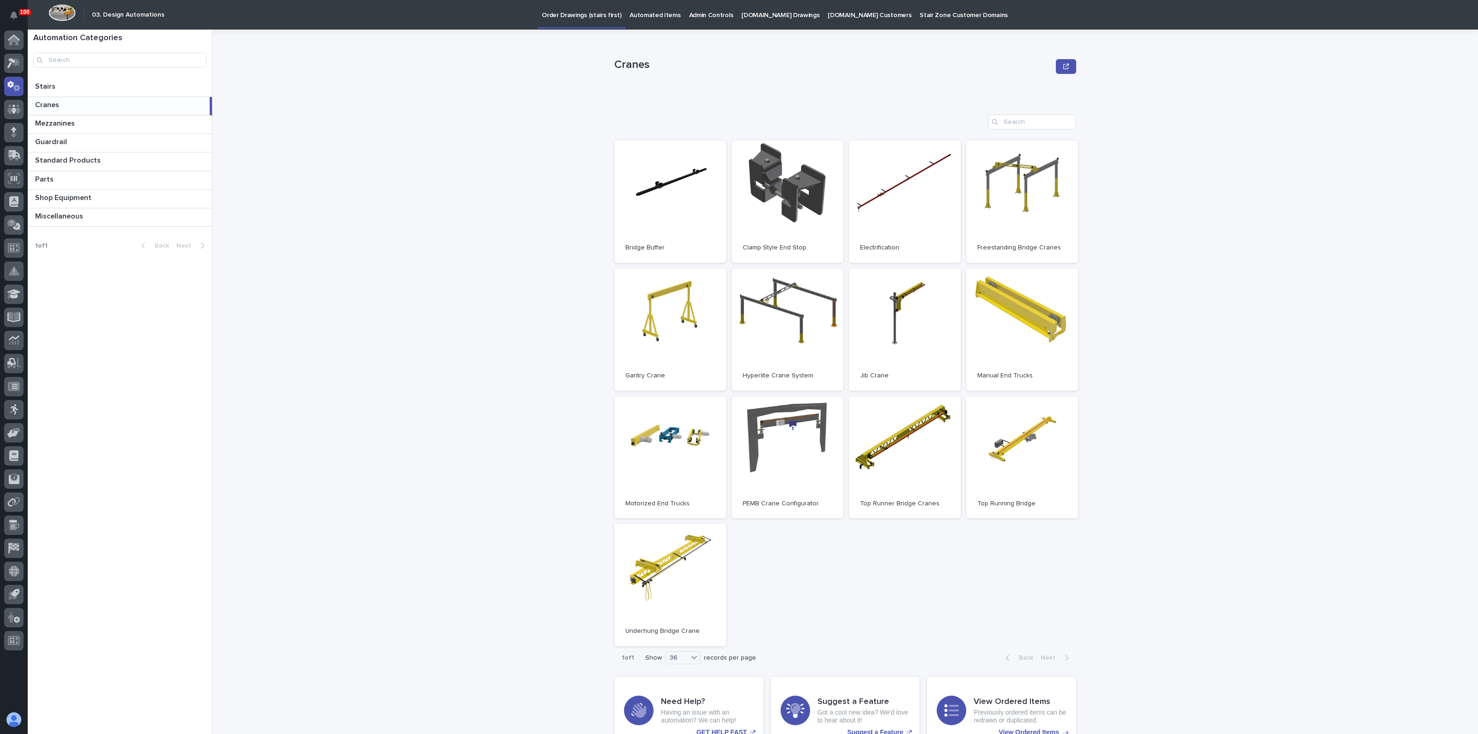
click at [689, 12] on p "Admin Controls" at bounding box center [711, 9] width 44 height 19
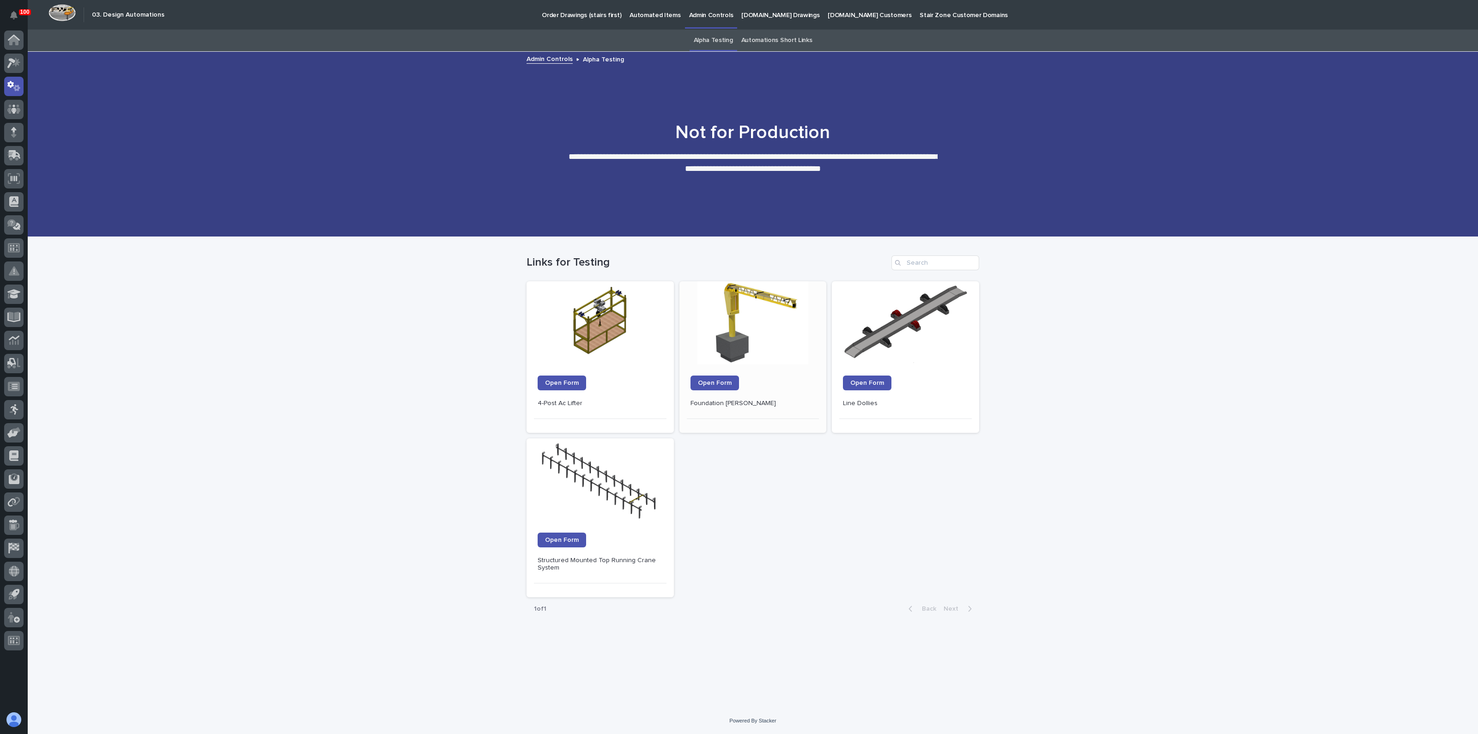
click at [756, 316] on div at bounding box center [752, 322] width 135 height 83
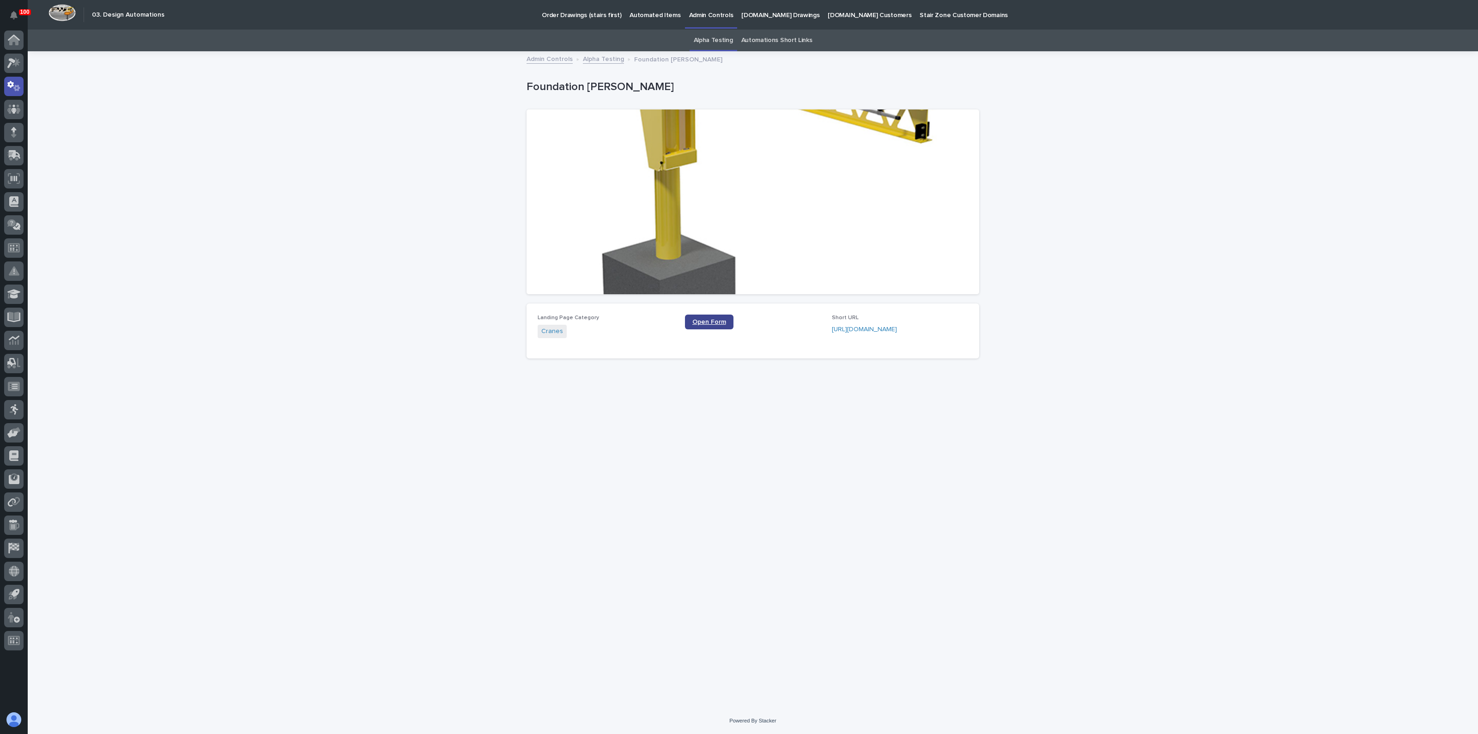
click at [717, 323] on span "Open Form" at bounding box center [710, 322] width 34 height 6
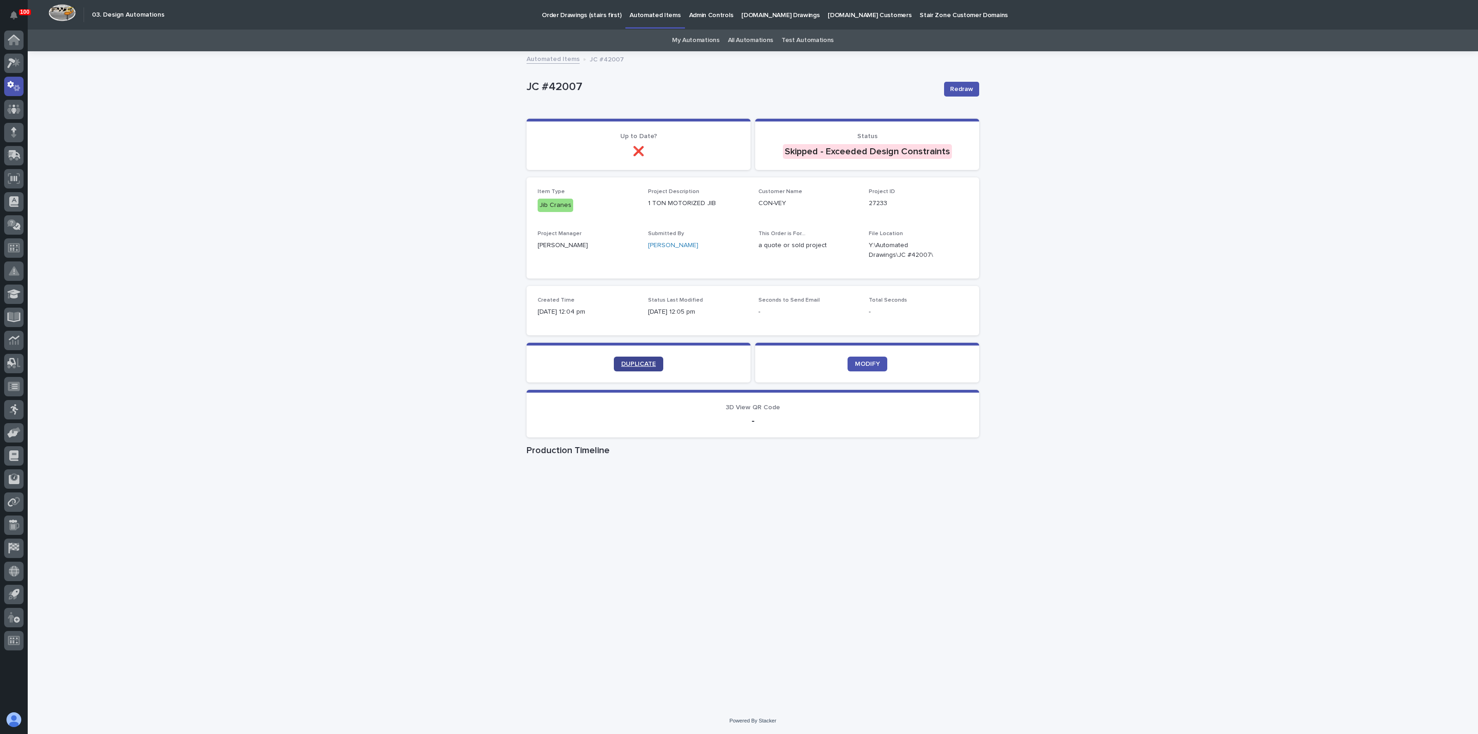
click at [621, 358] on link "DUPLICATE" at bounding box center [638, 364] width 49 height 15
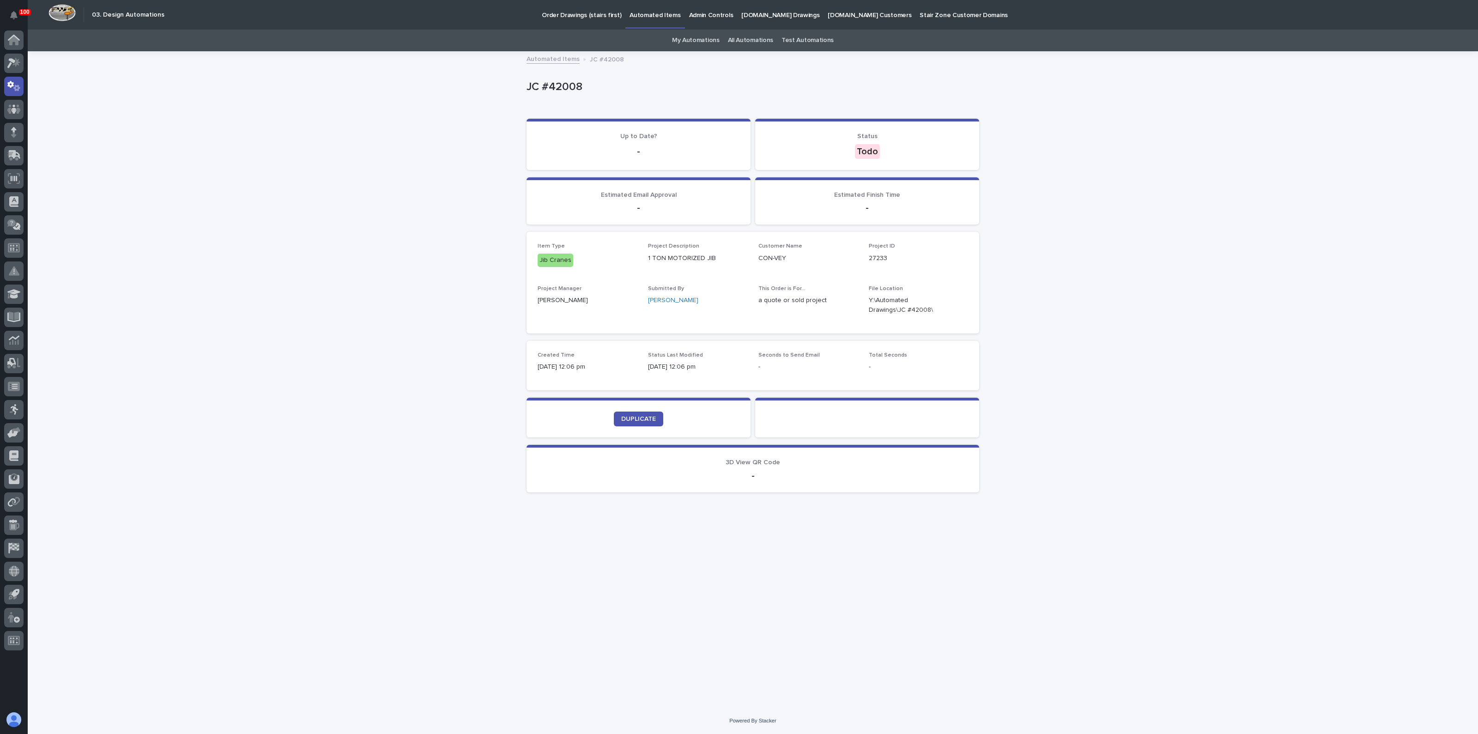
click at [254, 197] on div "Loading... Saving… Loading... Saving… JC #42008 JC #42008 Sorry, there was an e…" at bounding box center [753, 380] width 1451 height 656
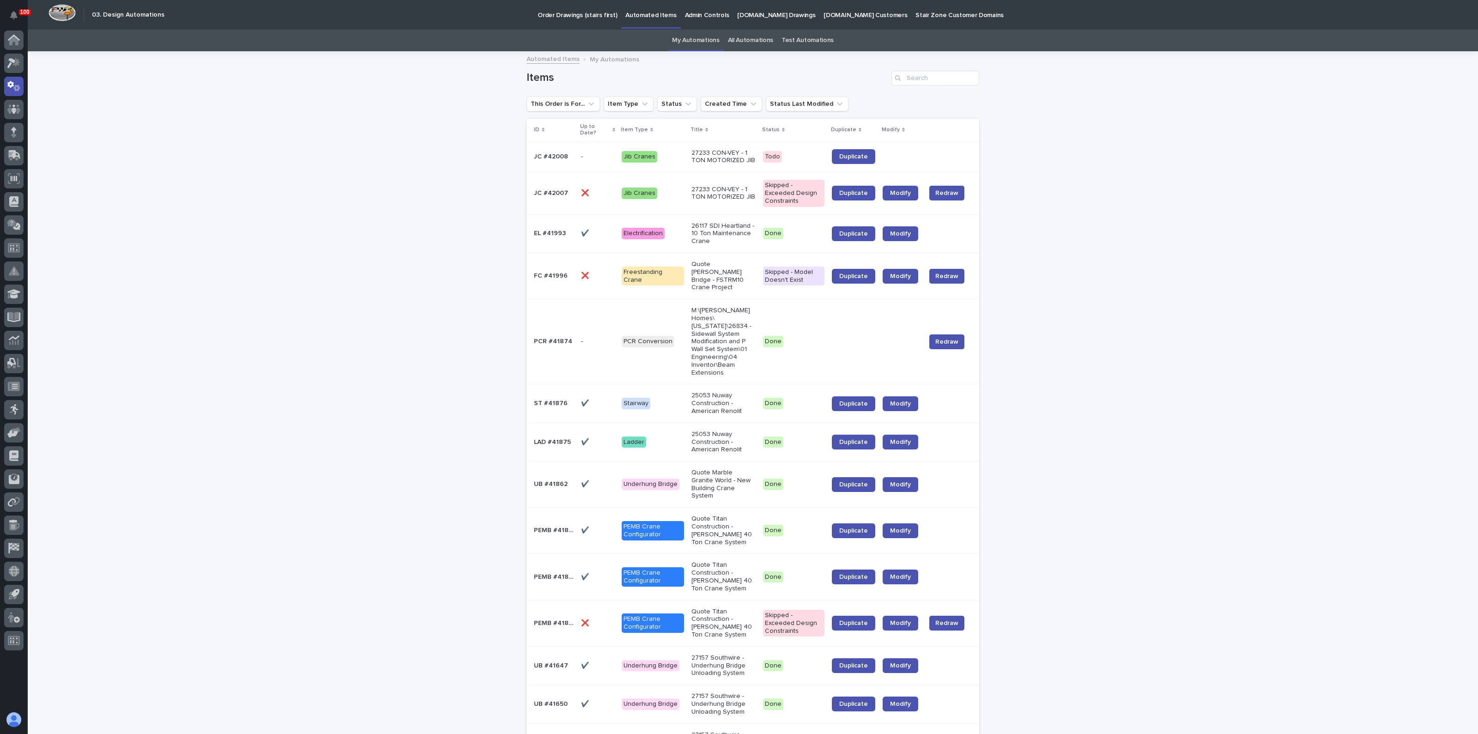
click at [855, 157] on span "Duplicate" at bounding box center [853, 156] width 29 height 6
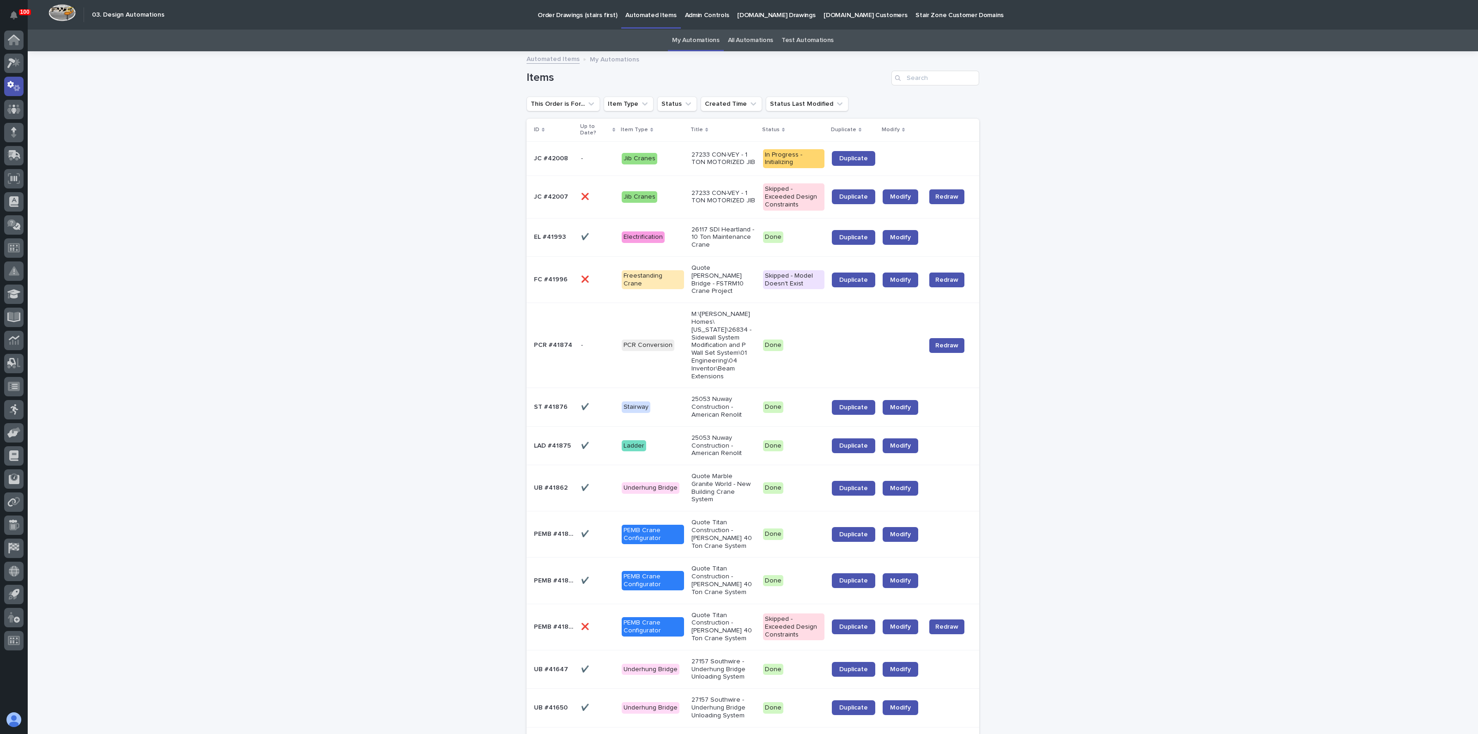
click at [702, 155] on p "27233 CON-VEY - 1 TON MOTORIZED JIB" at bounding box center [724, 159] width 64 height 16
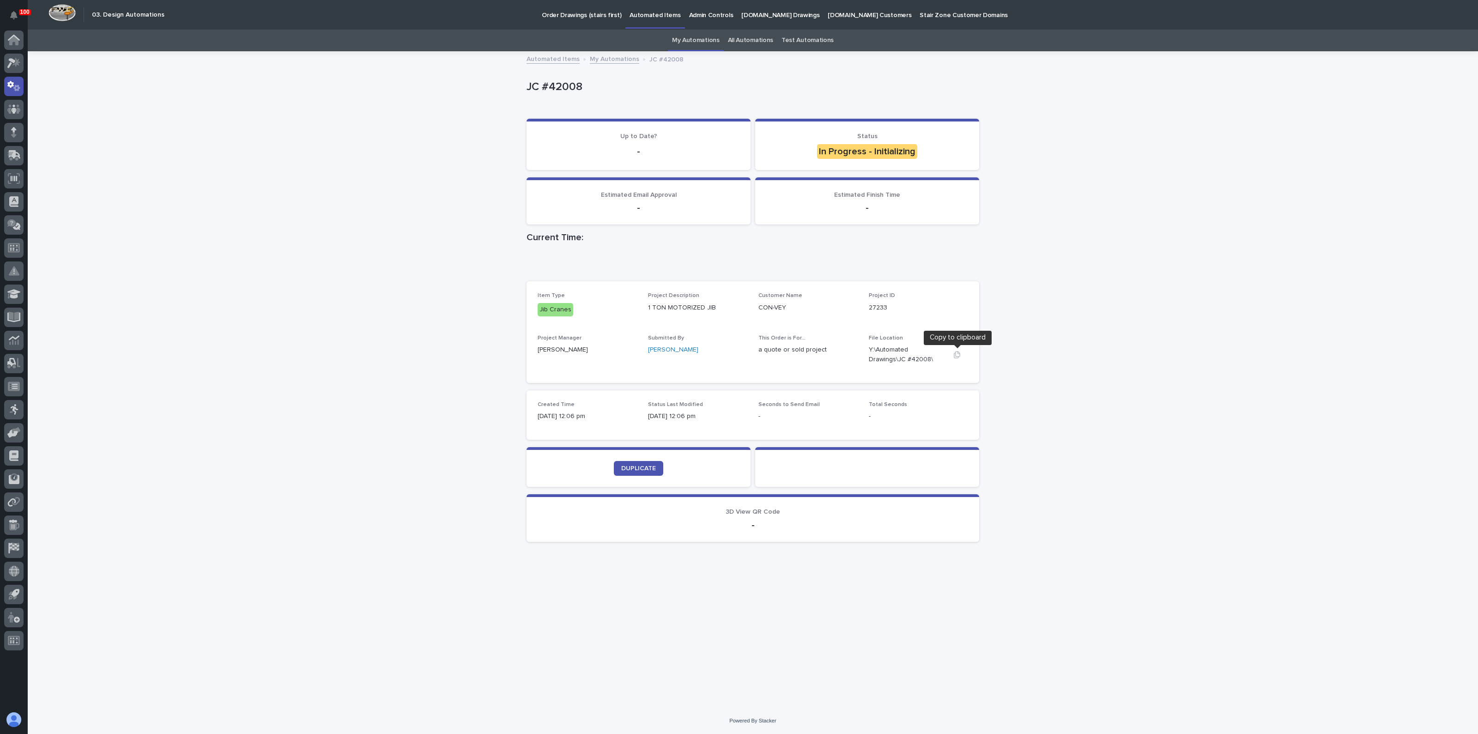
click at [958, 354] on icon "button" at bounding box center [957, 354] width 7 height 7
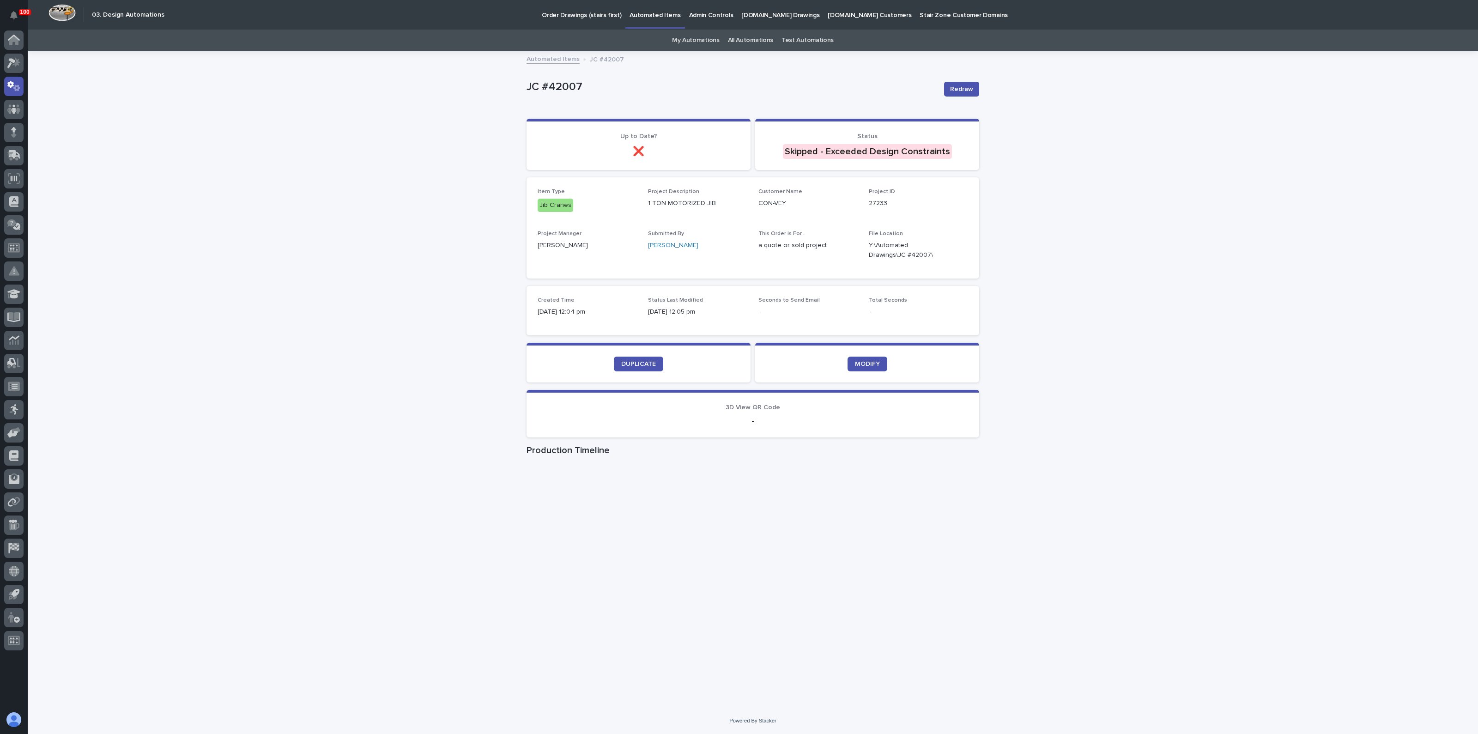
click at [461, 285] on div "Loading... Saving… Loading... Saving… JC #42007 Redraw JC #42007 Redraw Sorry, …" at bounding box center [753, 380] width 1451 height 656
click at [644, 16] on p "Automated Items" at bounding box center [655, 9] width 51 height 19
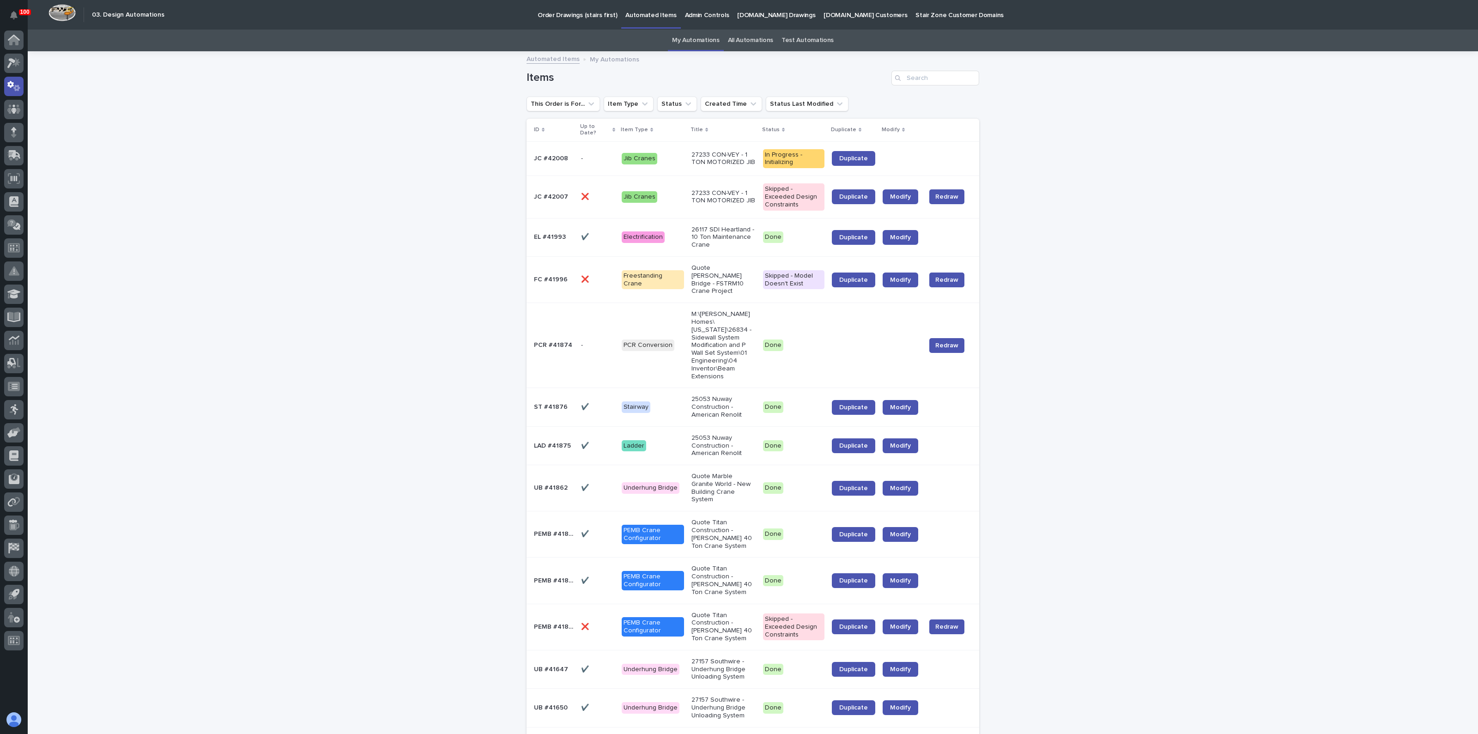
click at [741, 44] on link "All Automations" at bounding box center [750, 41] width 45 height 22
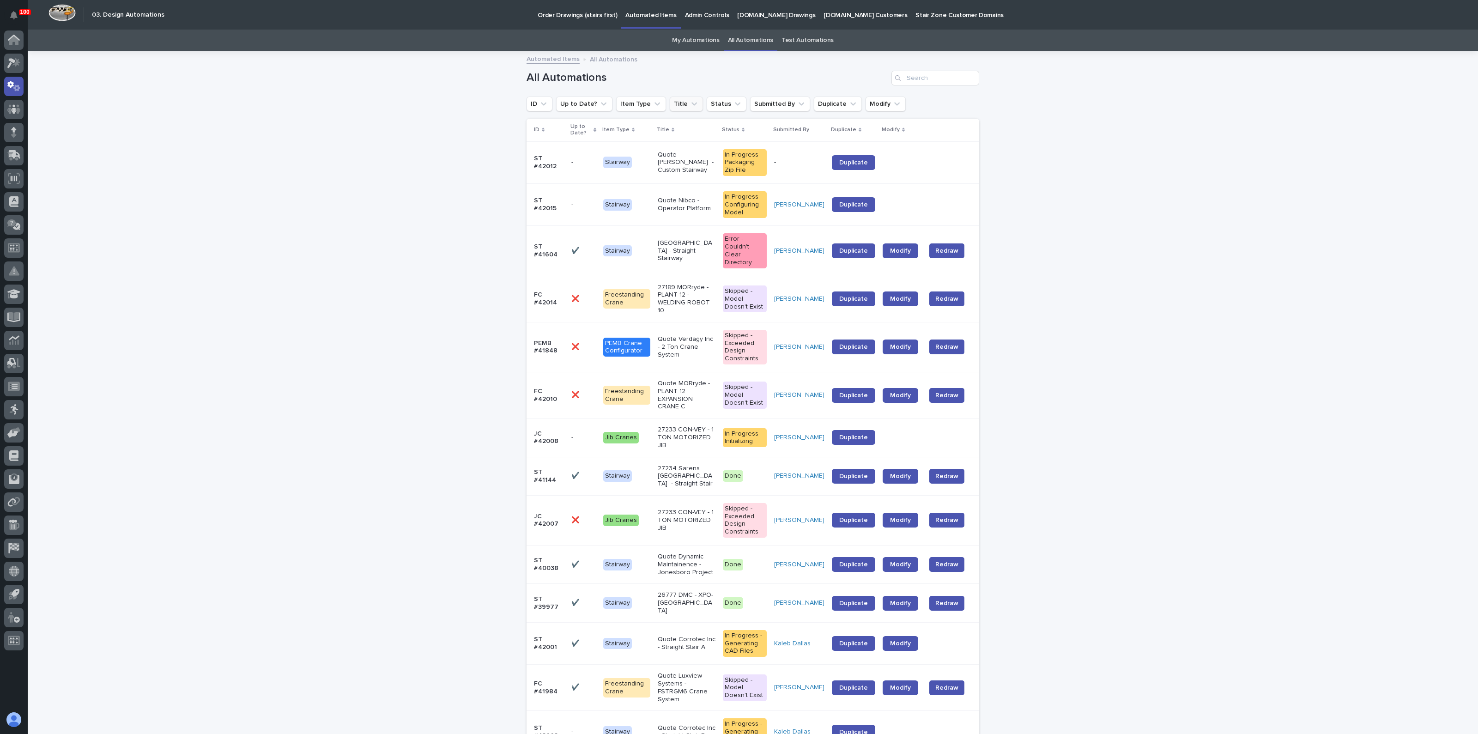
click at [670, 104] on button "Title" at bounding box center [686, 104] width 33 height 15
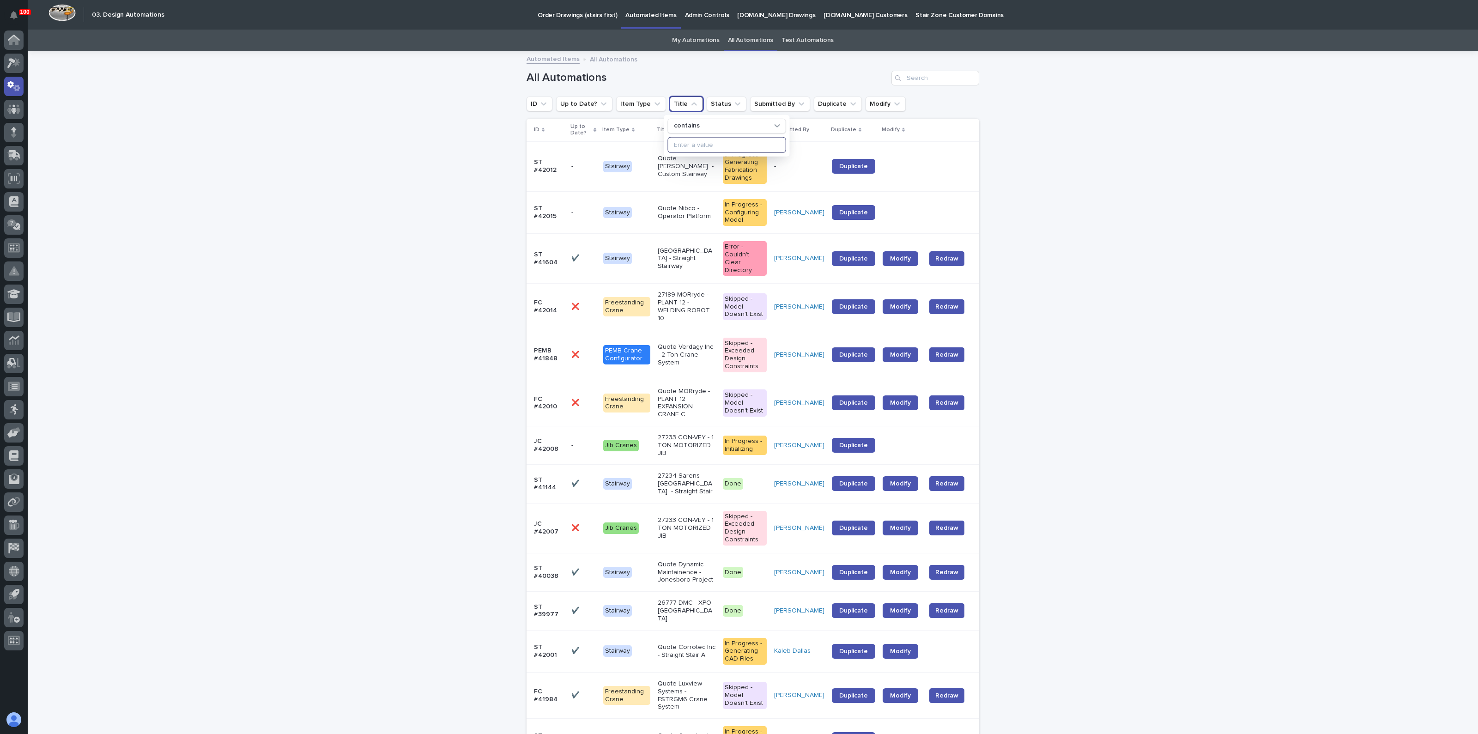
click at [688, 138] on input at bounding box center [726, 145] width 117 height 15
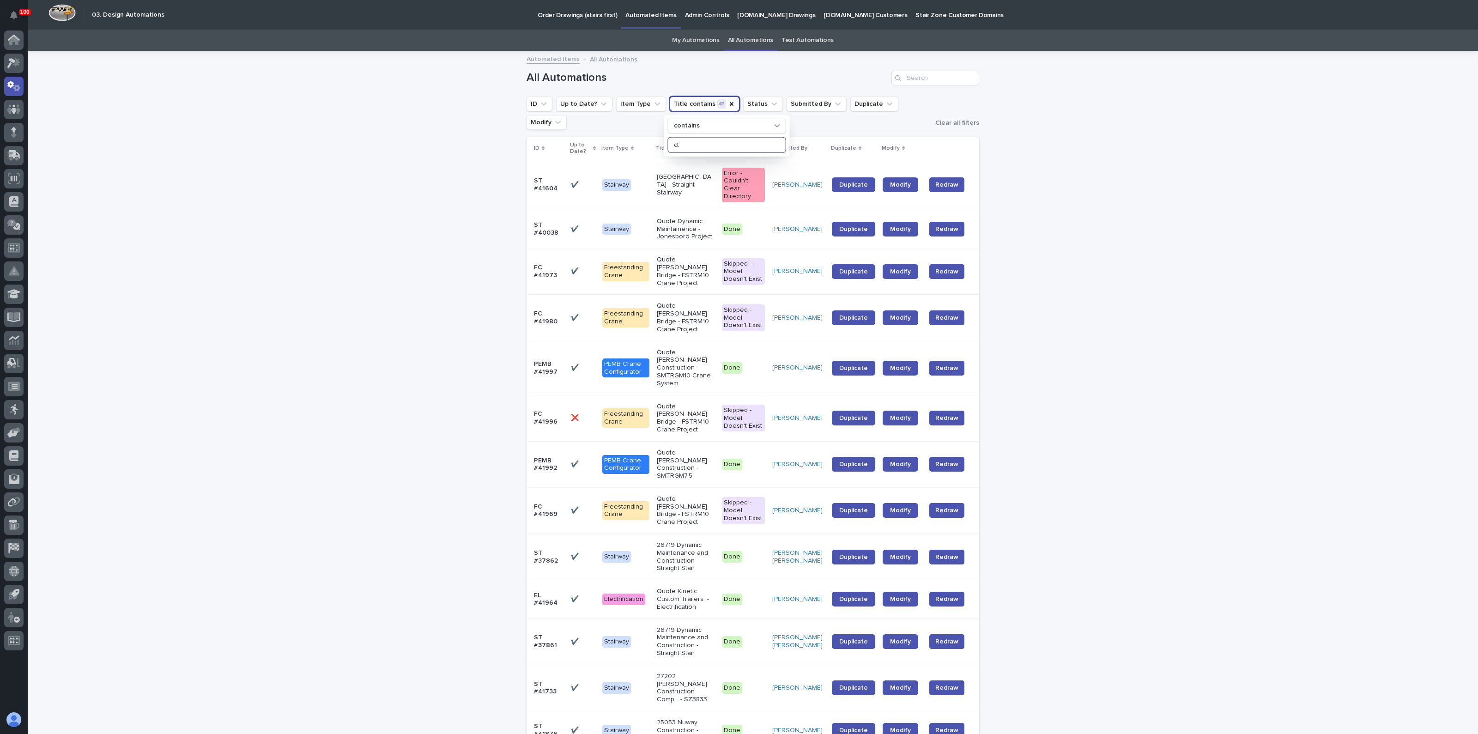
type input "ct"
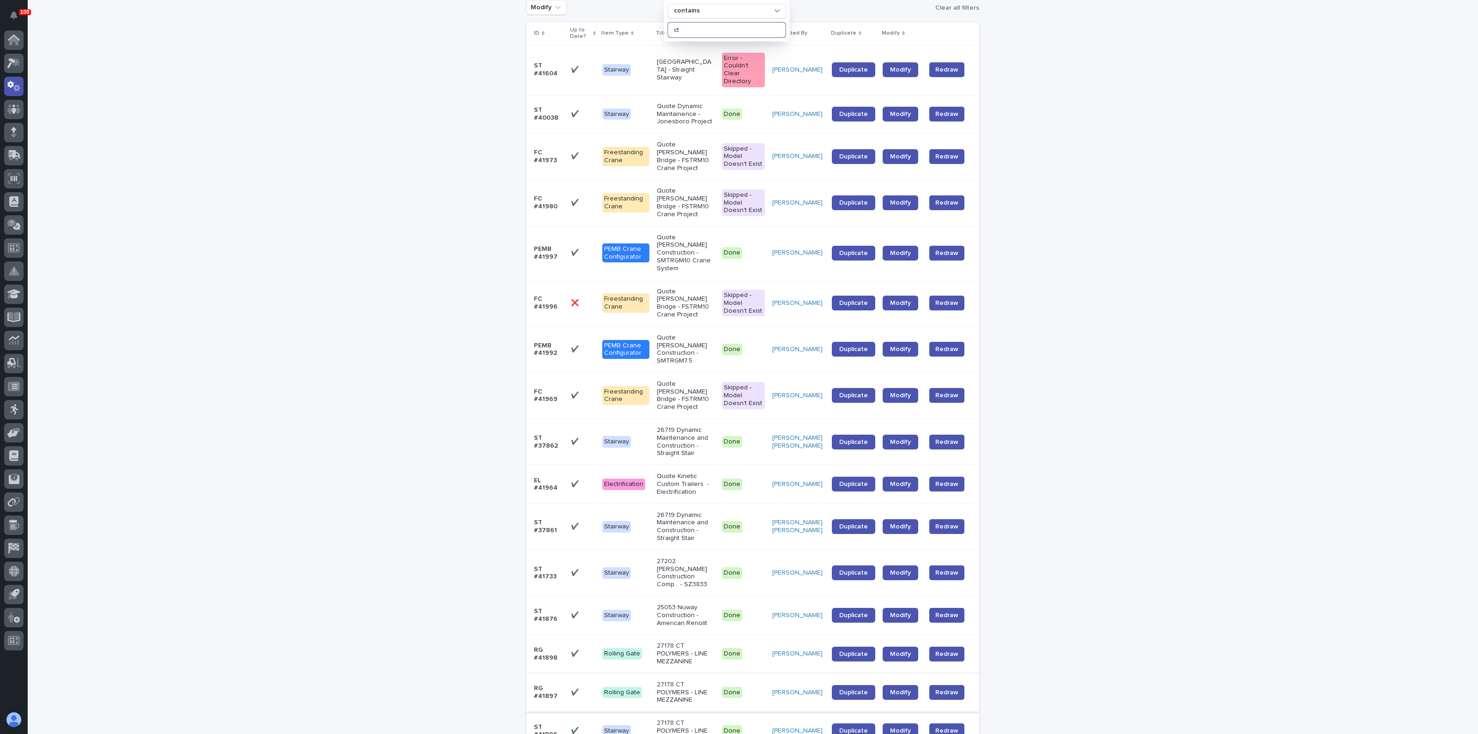
scroll to position [115, 0]
click at [686, 642] on p "27178 CT POLYMERS - LINE MEZZANINE" at bounding box center [686, 653] width 58 height 23
